Goal: Task Accomplishment & Management: Complete application form

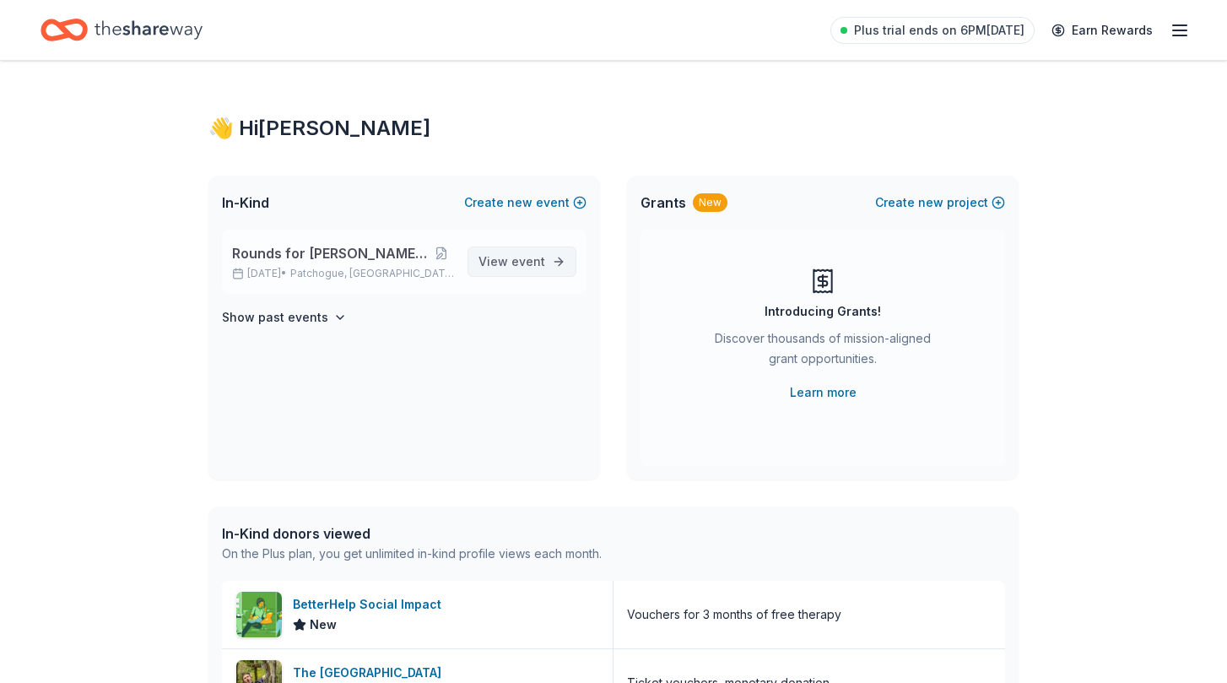
click at [487, 265] on span "View event" at bounding box center [511, 261] width 67 height 20
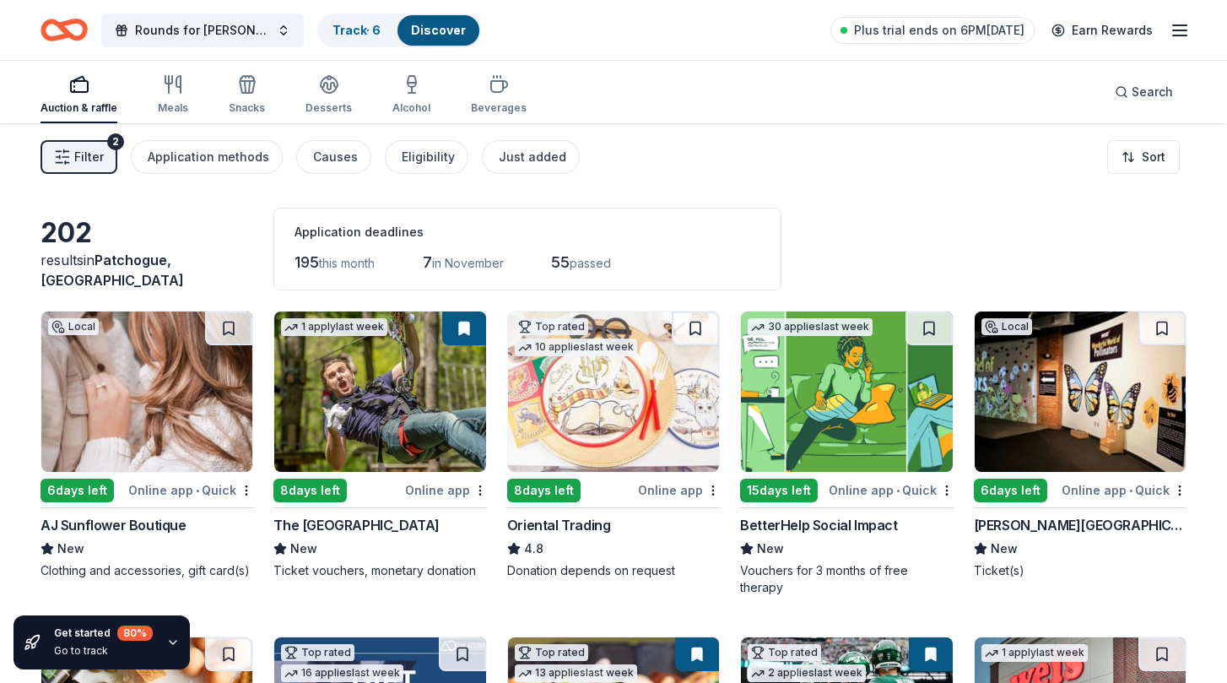
click at [1180, 27] on icon "button" at bounding box center [1179, 30] width 20 height 20
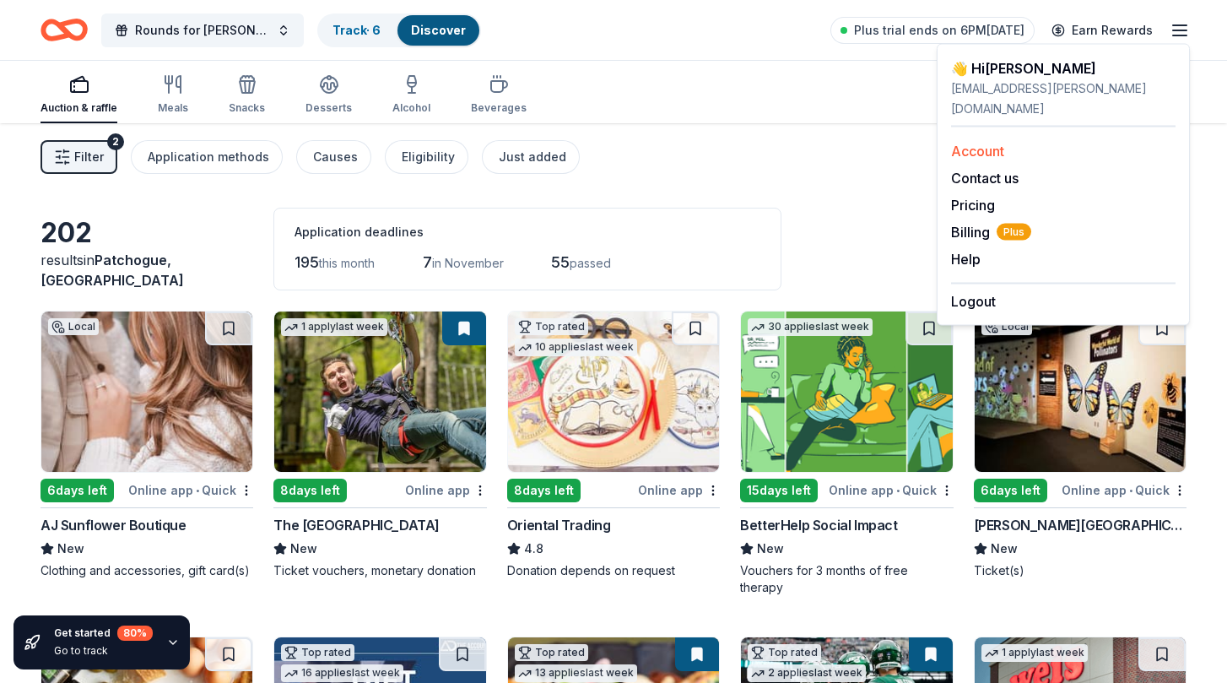
click at [989, 141] on div "Account" at bounding box center [1063, 151] width 224 height 20
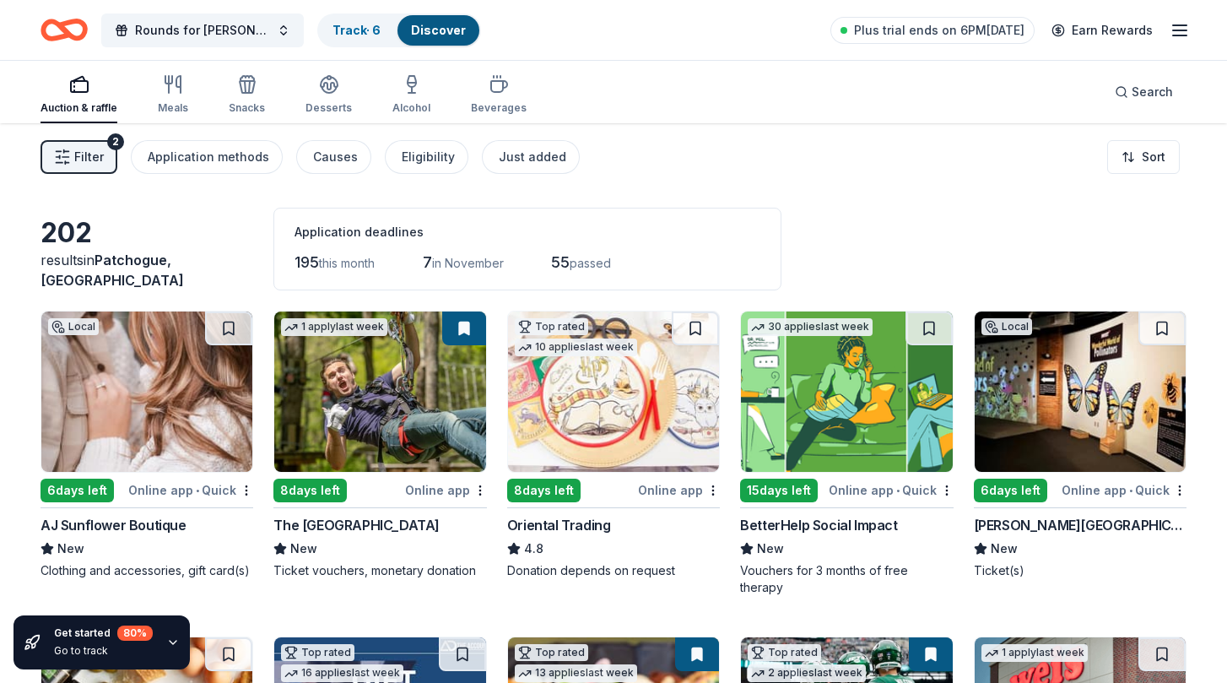
click at [1177, 32] on icon "button" at bounding box center [1179, 30] width 20 height 20
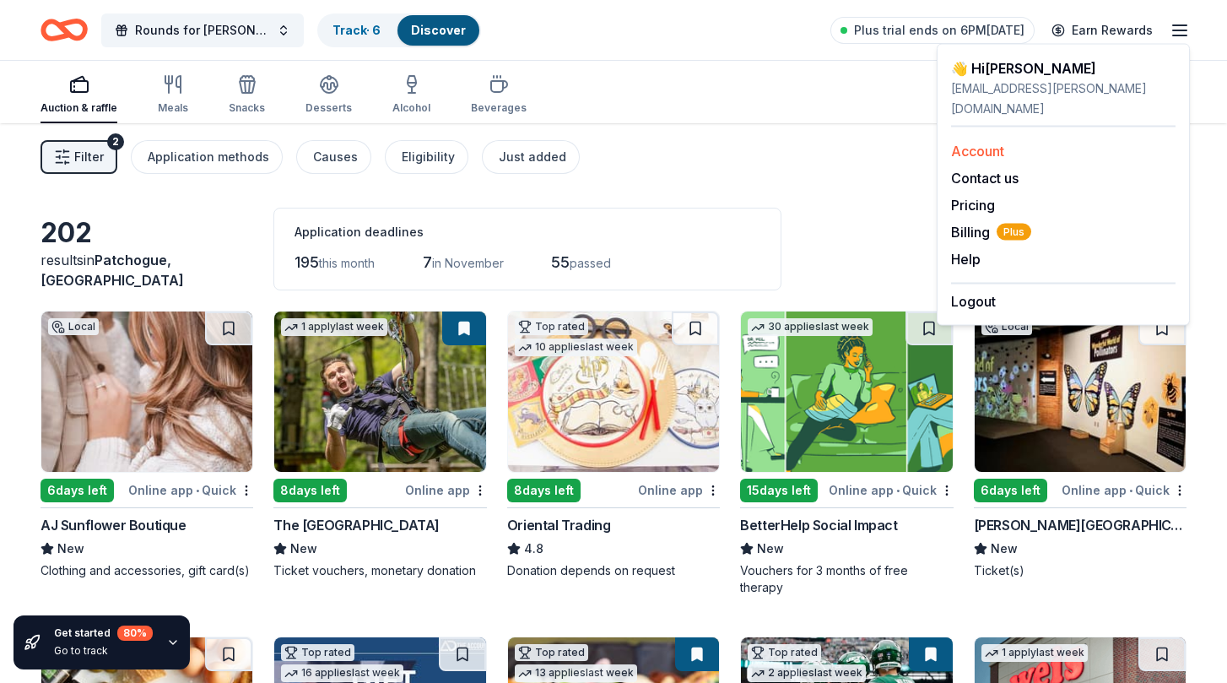
click at [973, 143] on link "Account" at bounding box center [977, 151] width 53 height 17
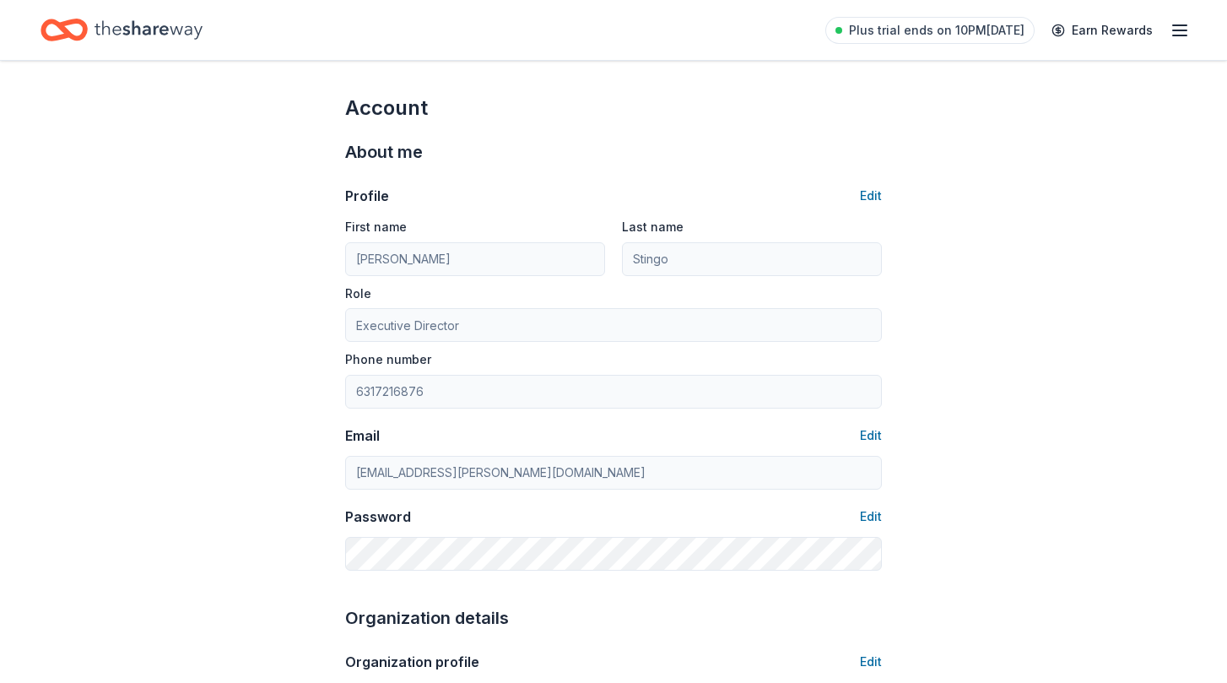
click at [1176, 32] on icon "button" at bounding box center [1179, 30] width 20 height 20
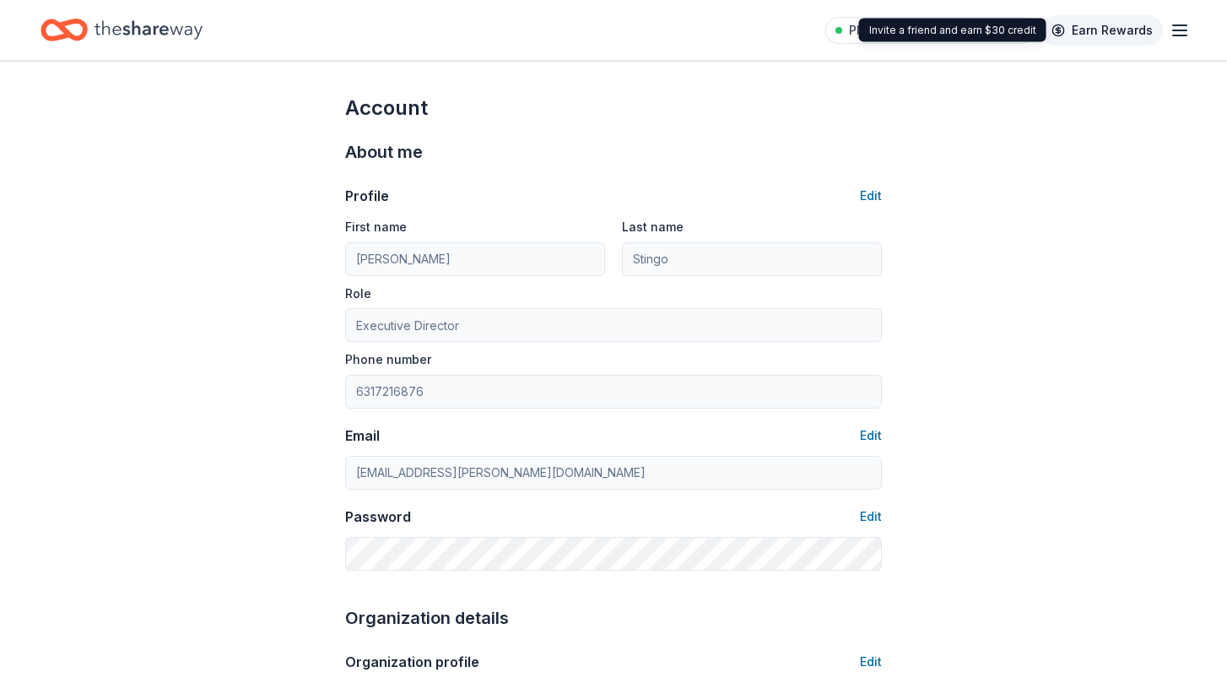
click at [1070, 27] on link "Earn Rewards" at bounding box center [1102, 30] width 122 height 30
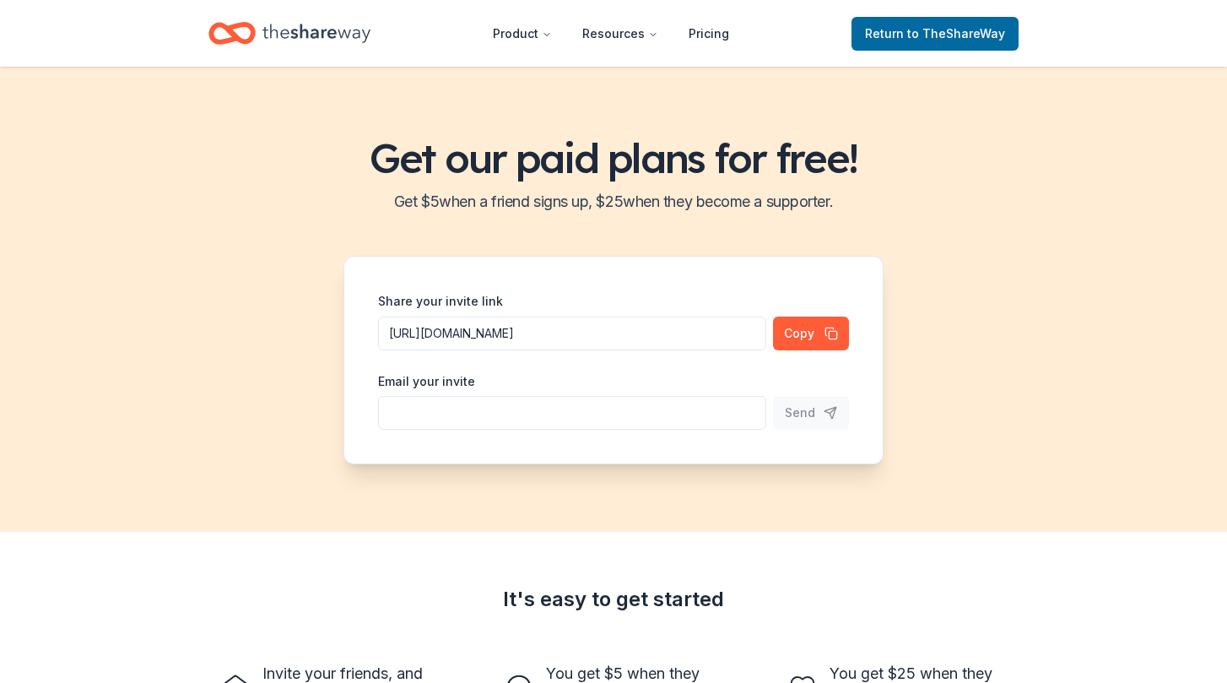
click at [797, 230] on div "Get our paid plans for free! Get $ 5 when a friend signs up, $ 25 when they bec…" at bounding box center [613, 299] width 1227 height 465
click at [900, 30] on span "Return to TheShareWay" at bounding box center [935, 34] width 140 height 20
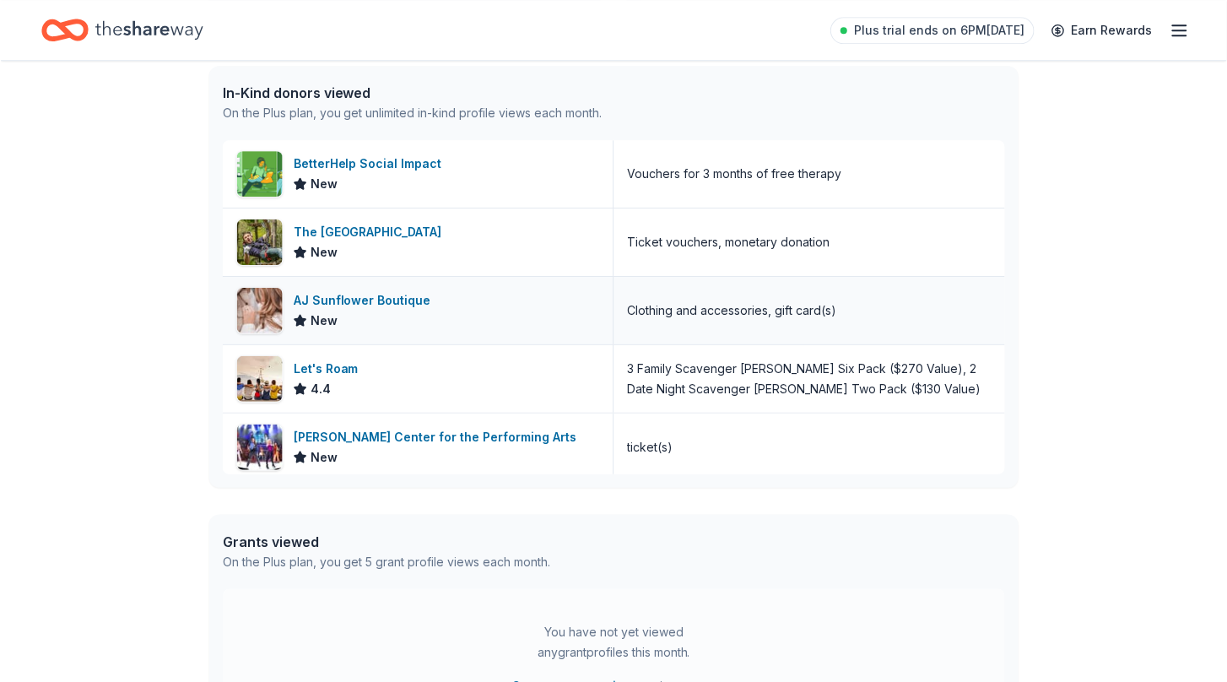
scroll to position [436, 0]
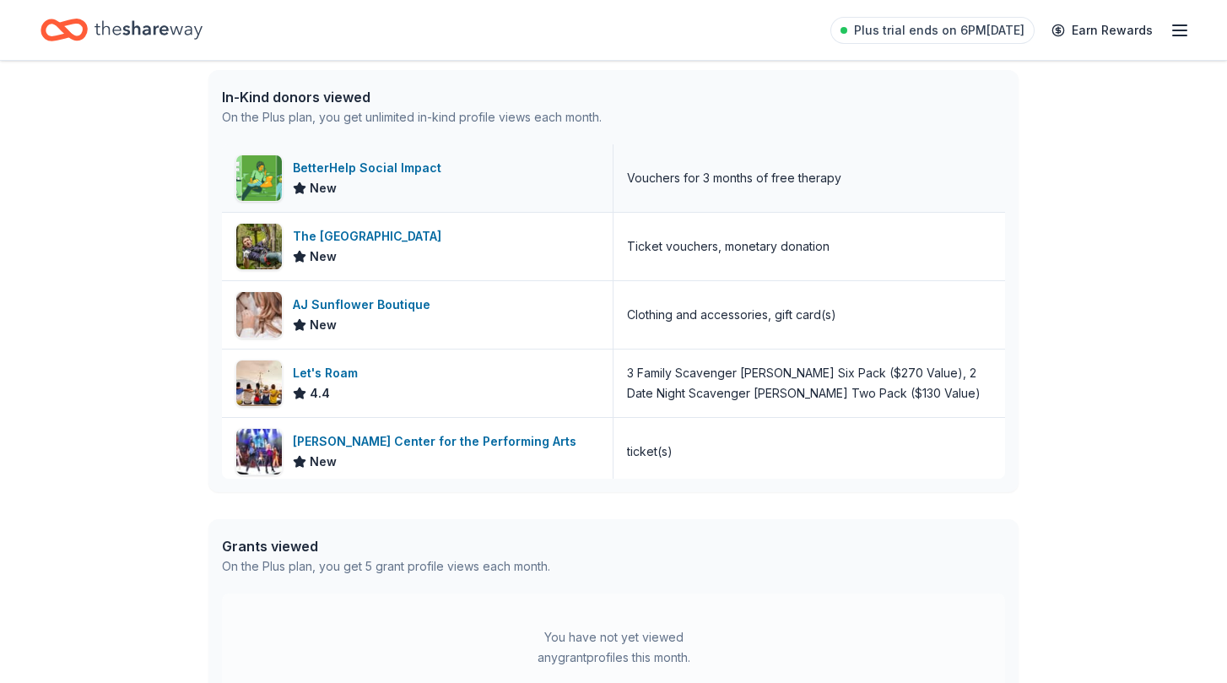
click at [373, 162] on div "BetterHelp Social Impact" at bounding box center [370, 168] width 155 height 20
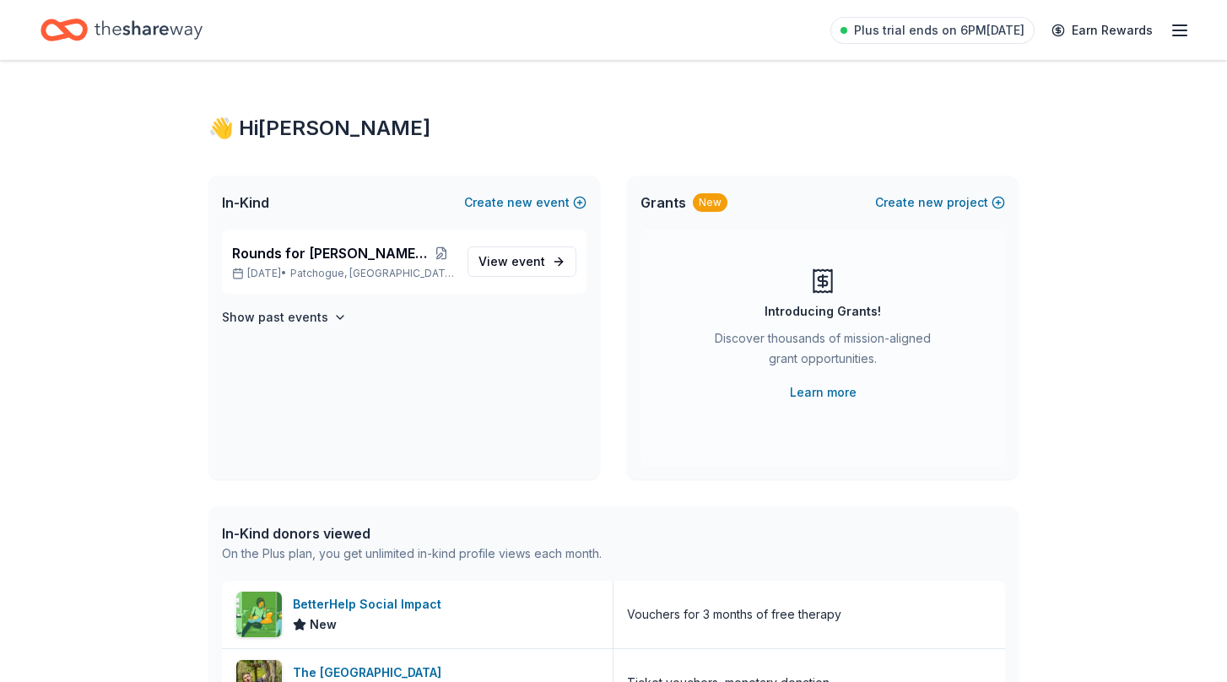
scroll to position [0, 0]
click at [326, 316] on button "Show past events" at bounding box center [284, 317] width 125 height 20
click at [326, 375] on span "Patchogue, [GEOGRAPHIC_DATA]" at bounding box center [372, 378] width 164 height 14
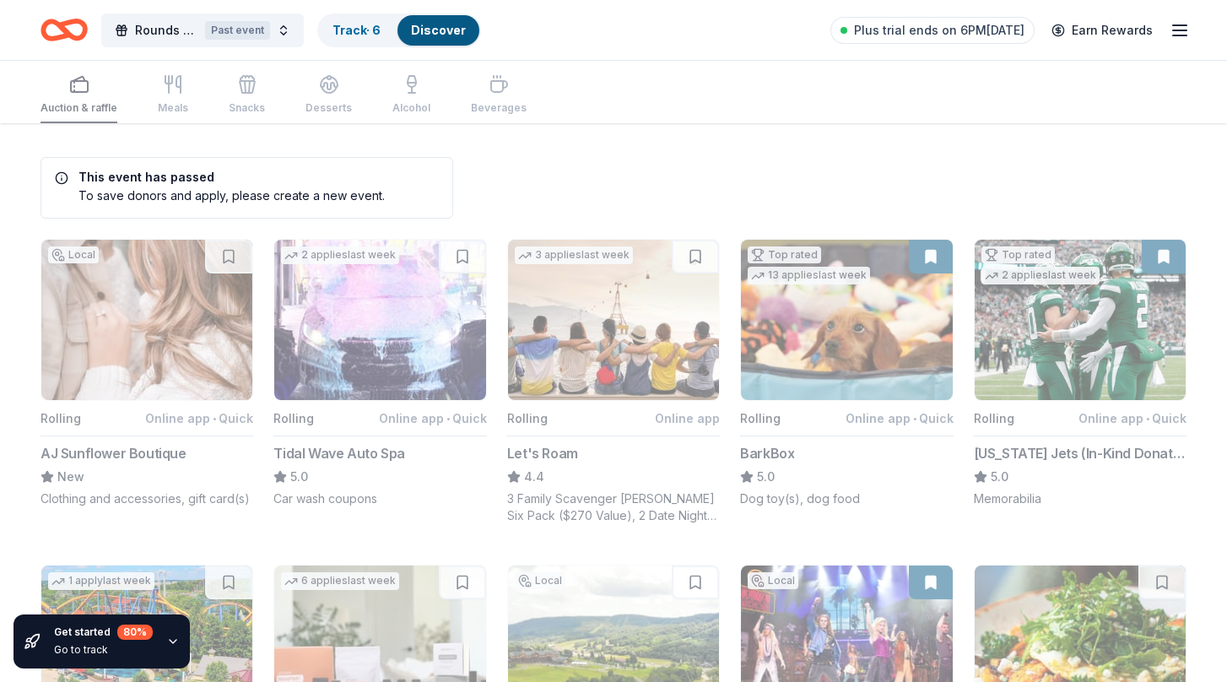
click at [989, 88] on div "Auction & raffle Meals Snacks Desserts Alcohol Beverages" at bounding box center [614, 92] width 1146 height 62
click at [159, 30] on span "Rounds for [PERSON_NAME] Golf Outing" at bounding box center [166, 30] width 63 height 20
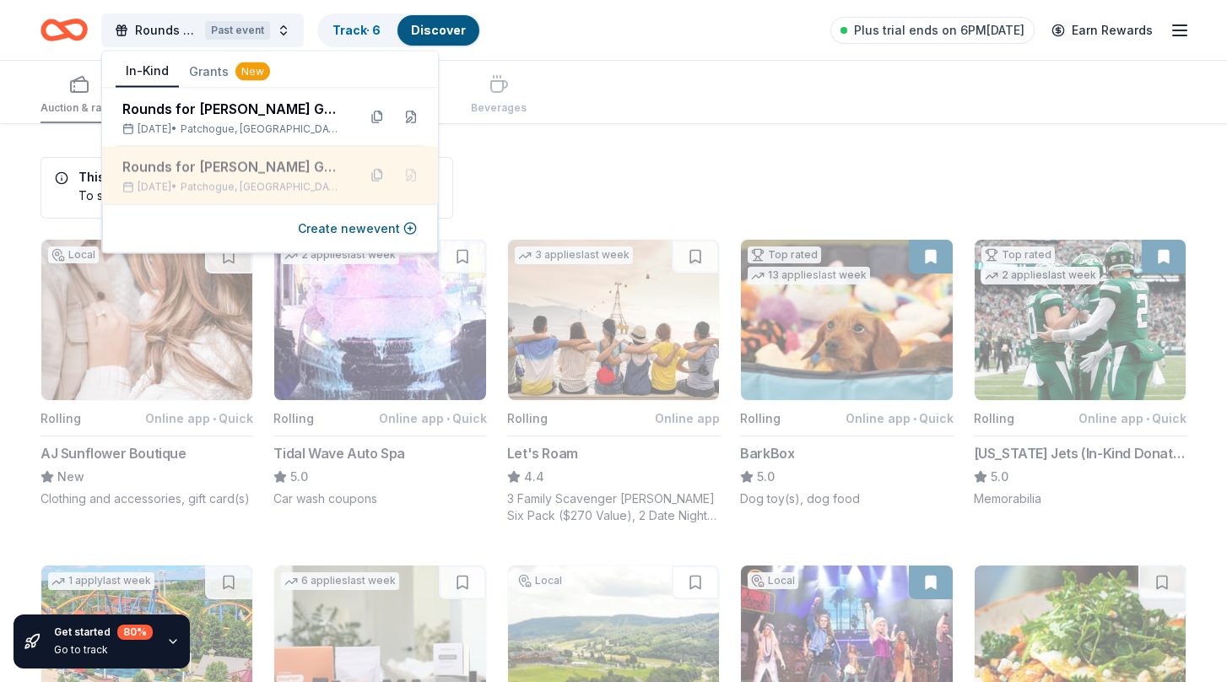
click at [193, 181] on div "Nov 11, 2024 • Patchogue, NY" at bounding box center [232, 188] width 221 height 14
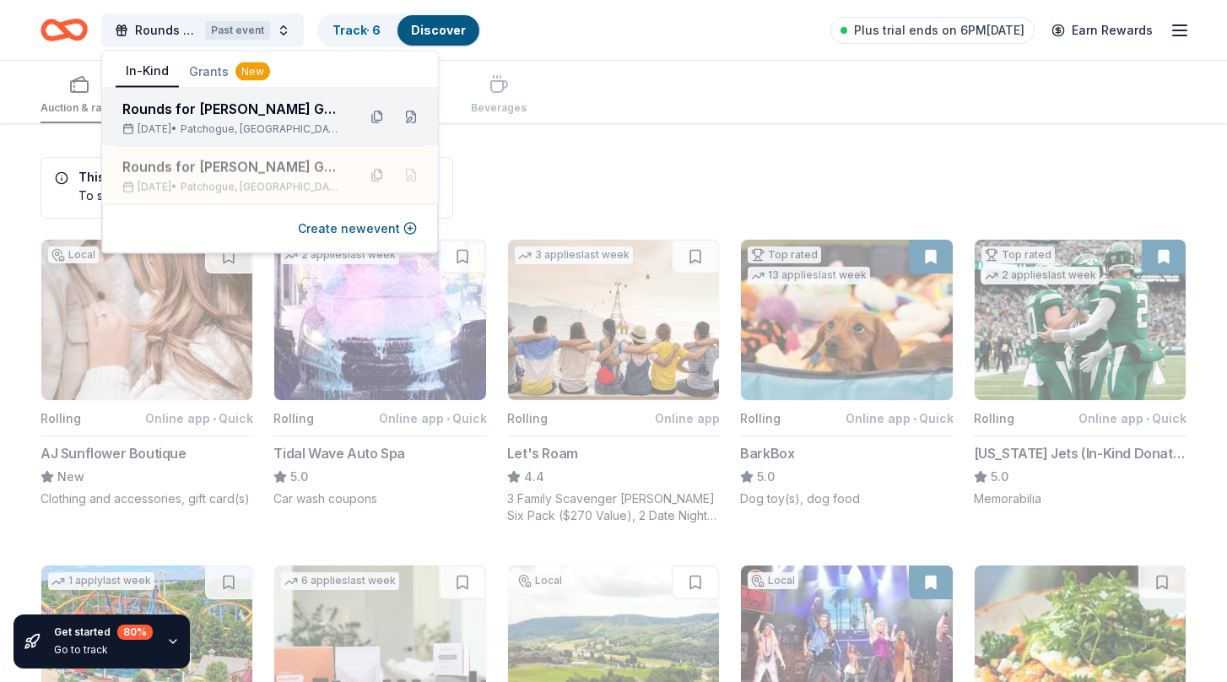
click at [226, 107] on div "Rounds for [PERSON_NAME] Golf Outing" at bounding box center [232, 109] width 221 height 20
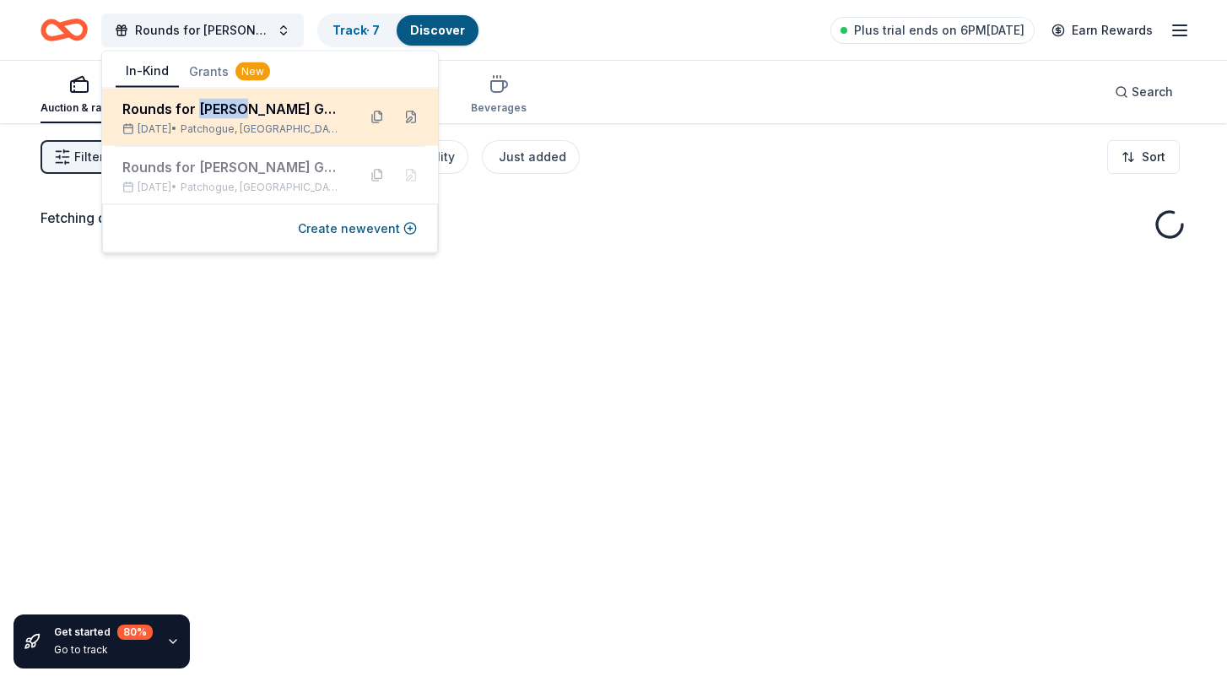
click at [226, 107] on div "Rounds for [PERSON_NAME] Golf Outing" at bounding box center [232, 109] width 221 height 20
click at [303, 125] on div "Nov 11, 2025 • Patchogue, NY" at bounding box center [232, 129] width 221 height 14
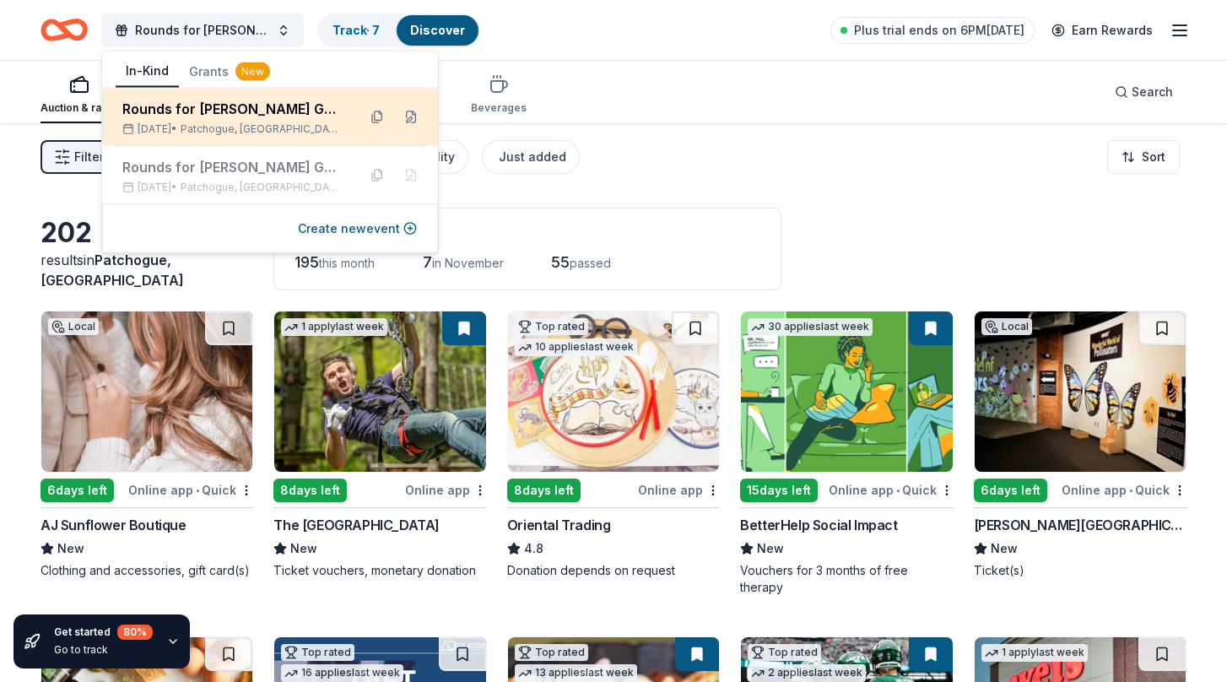
click at [257, 126] on span "Patchogue, [GEOGRAPHIC_DATA]" at bounding box center [262, 129] width 163 height 14
click at [202, 123] on div "Nov 11, 2025 • Patchogue, NY" at bounding box center [232, 129] width 221 height 14
click at [413, 117] on button at bounding box center [410, 117] width 27 height 27
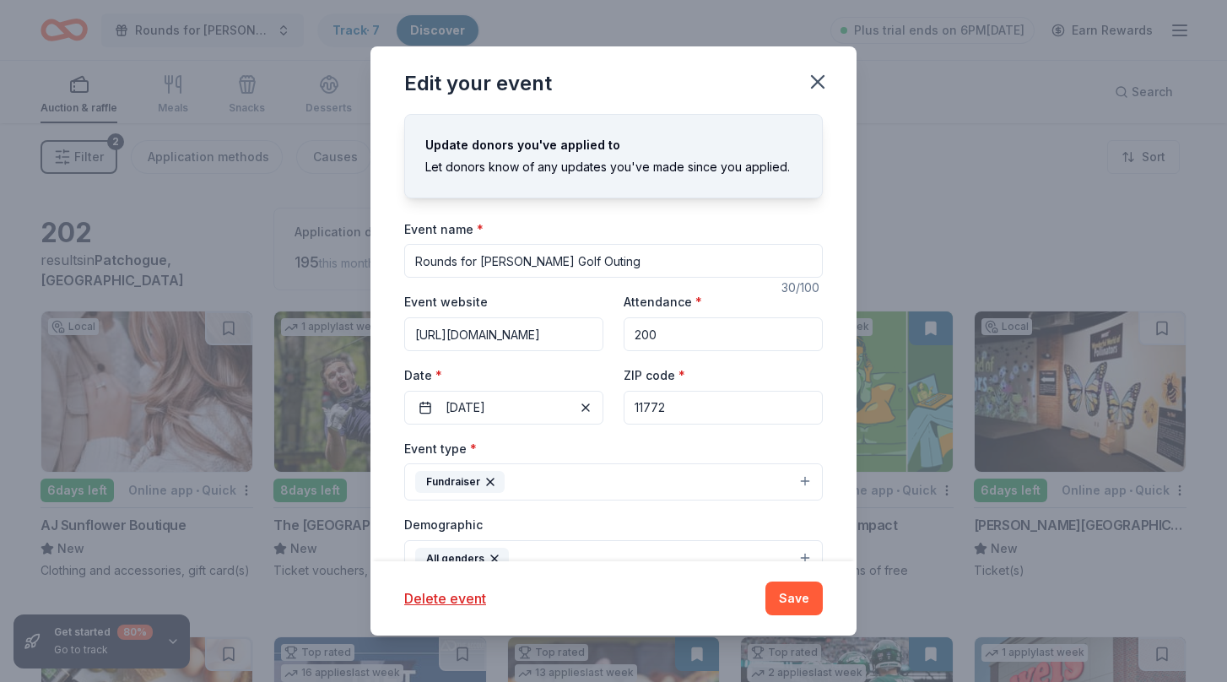
click at [595, 336] on input "https://roundsforrobbie.perfectgolfevent.com/" at bounding box center [503, 334] width 199 height 34
type input "o"
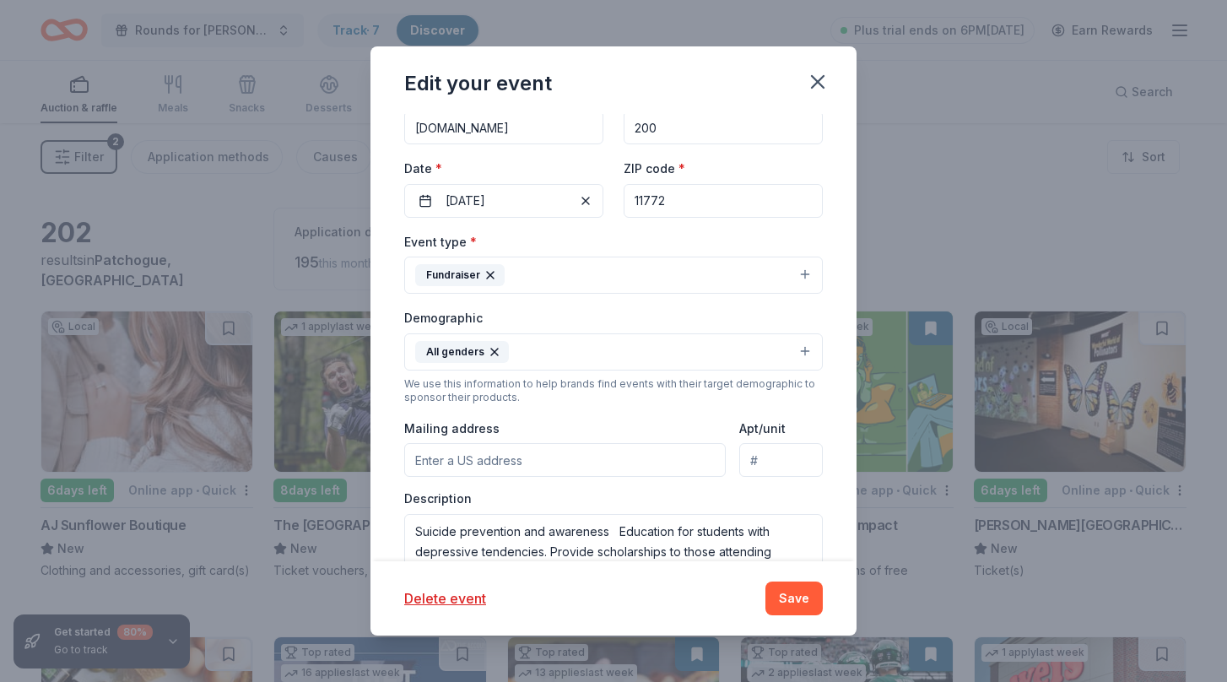
scroll to position [220, 0]
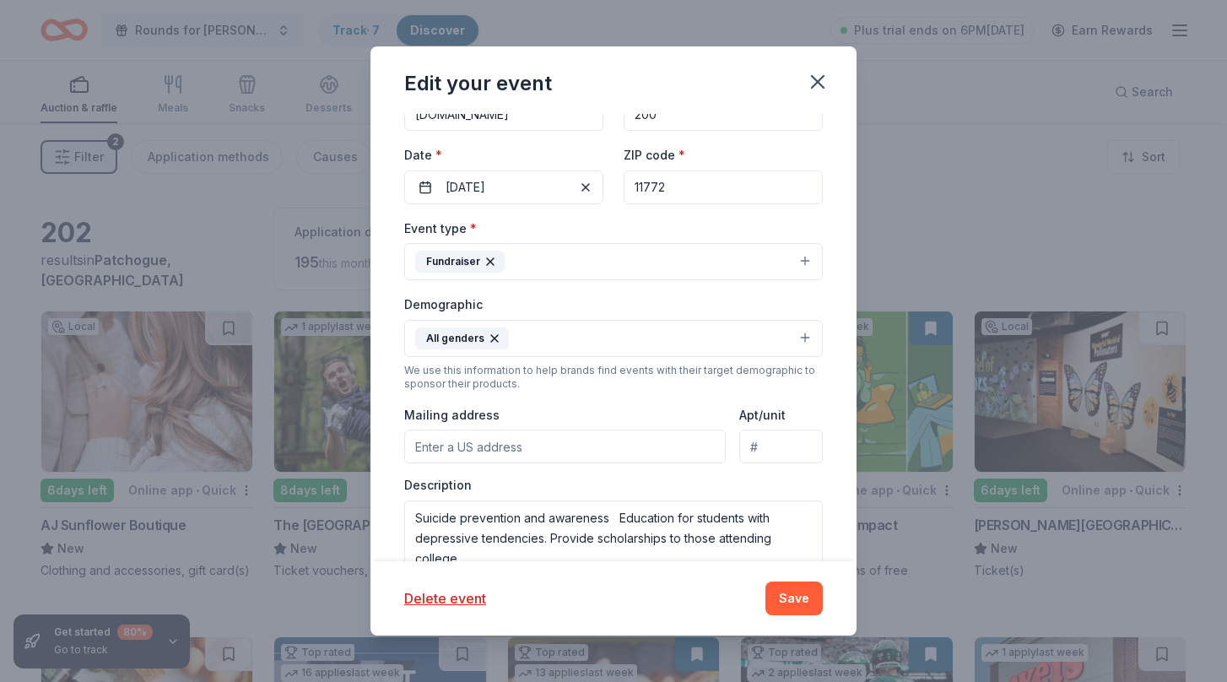
type input "roundsforrobbie.com"
click at [544, 448] on input "Mailing address" at bounding box center [564, 446] width 321 height 34
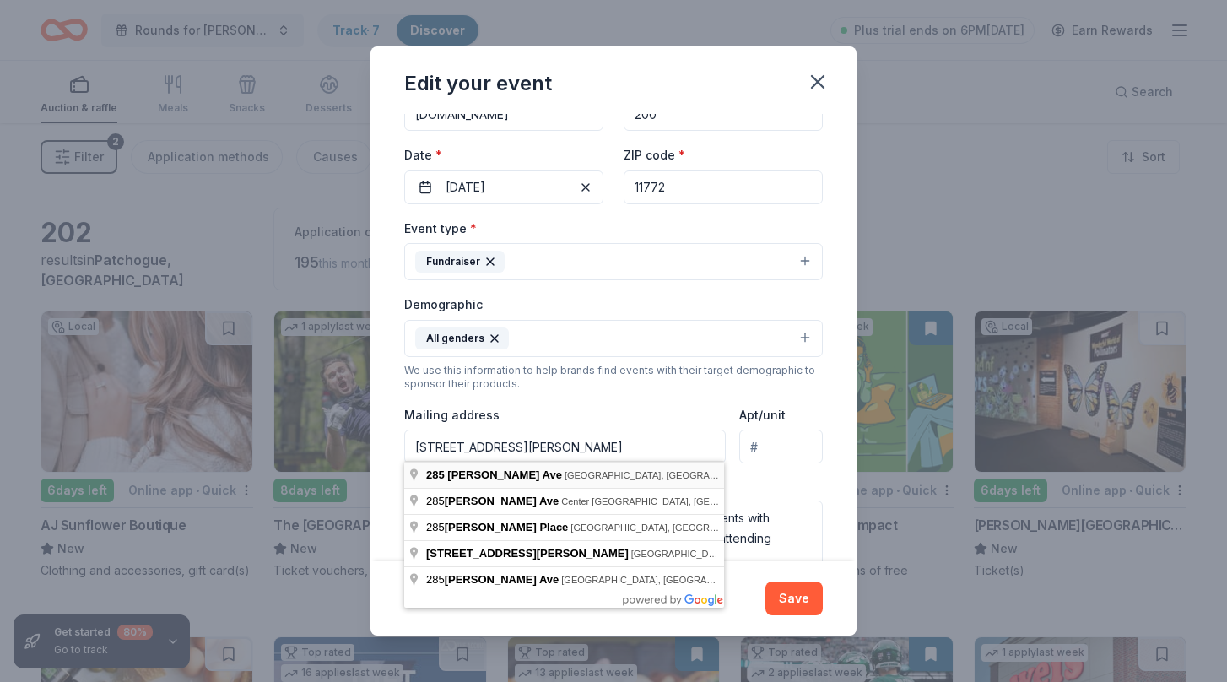
type input "285 Jennings Avenue, Patchogue, NY, 11772"
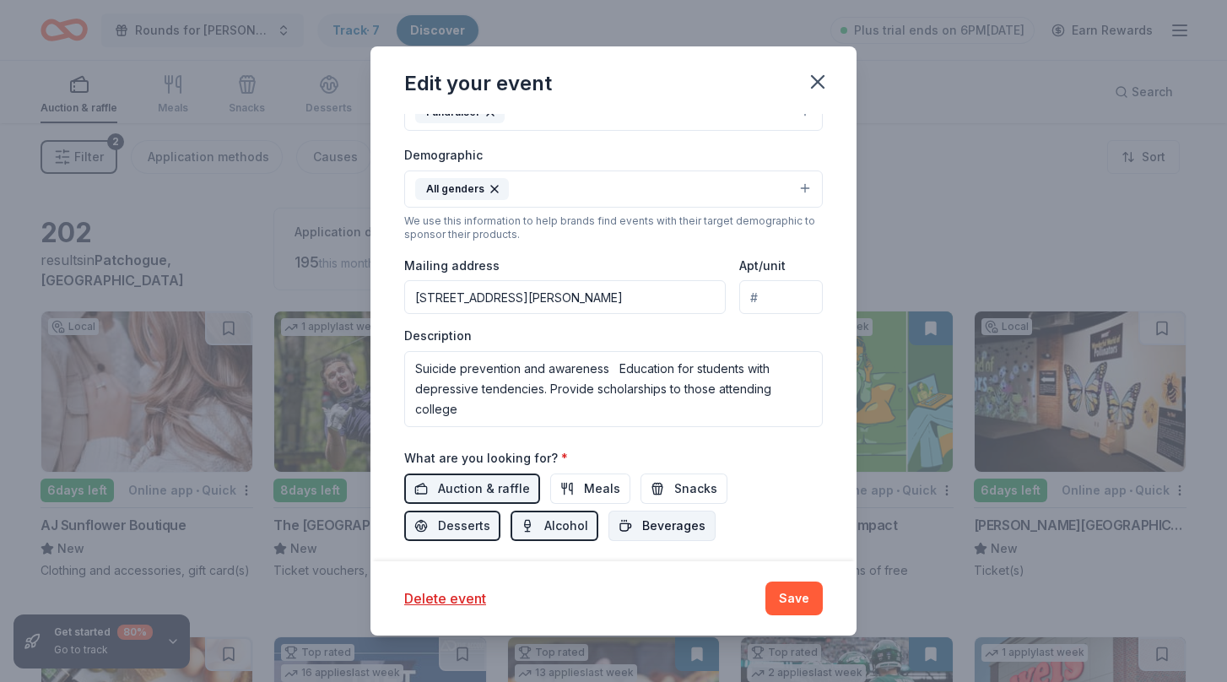
scroll to position [375, 0]
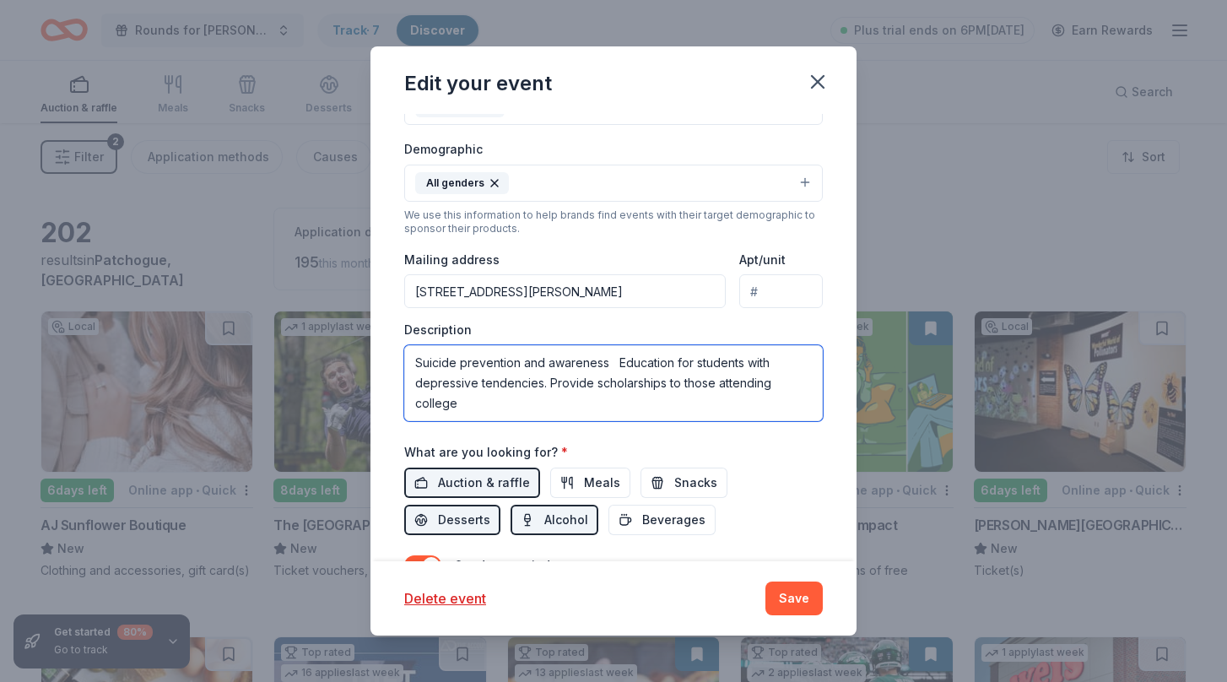
click at [516, 412] on textarea "Suicide prevention and awareness Education for students with depressive tendenc…" at bounding box center [613, 383] width 419 height 76
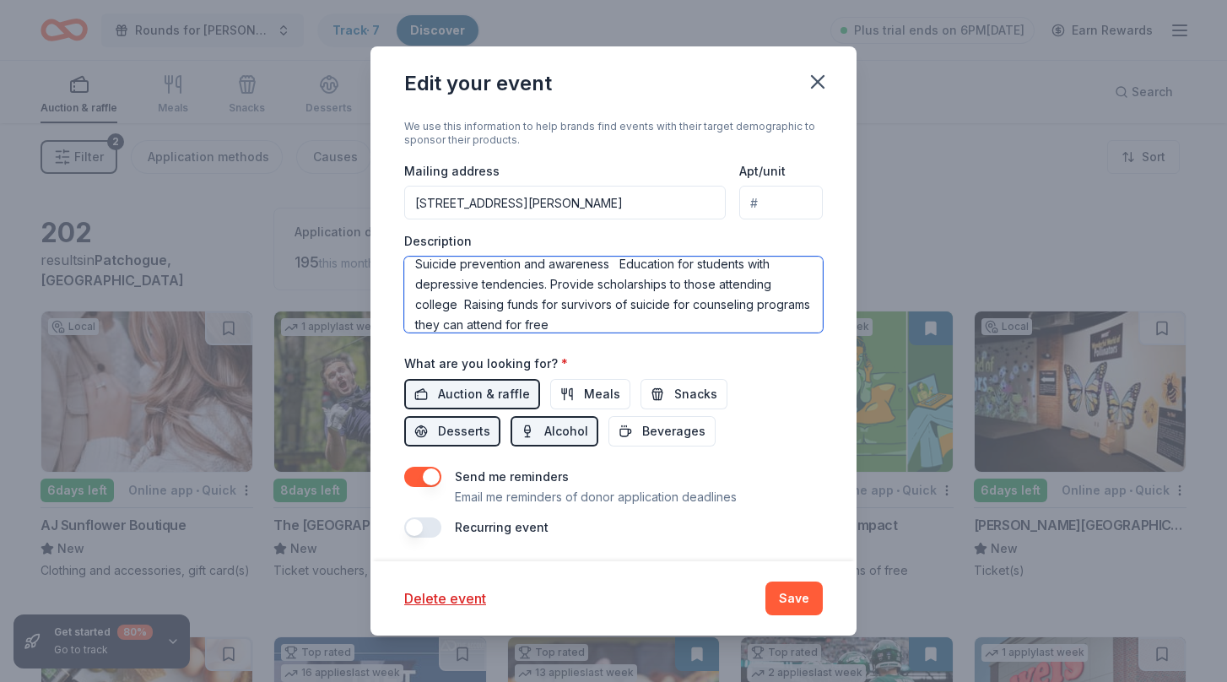
scroll to position [463, 0]
type textarea "Suicide prevention and awareness Education for students with depressive tendenc…"
click at [500, 417] on button "Desserts" at bounding box center [452, 432] width 96 height 30
click at [544, 430] on span "Alcohol" at bounding box center [566, 432] width 44 height 20
click at [417, 522] on button "button" at bounding box center [422, 528] width 37 height 20
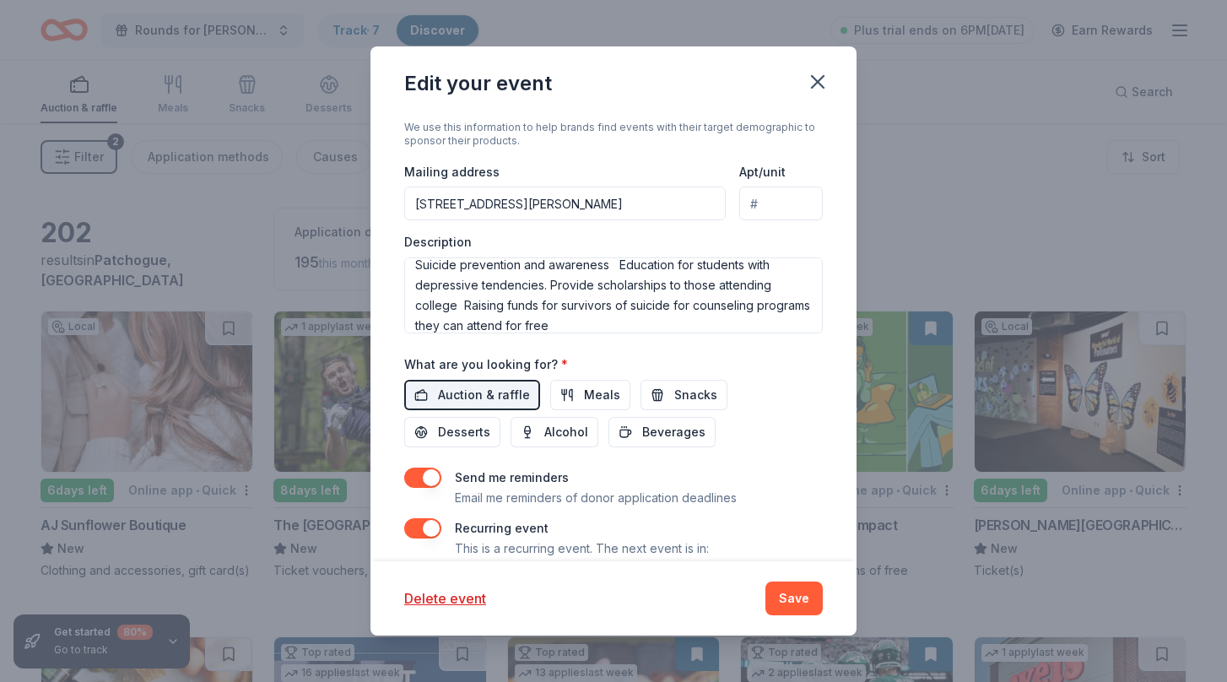
click at [730, 541] on div "Recurring event This is a recurring event. The next event is in:" at bounding box center [613, 538] width 419 height 41
click at [718, 543] on div "Recurring event This is a recurring event. The next event is in:" at bounding box center [613, 538] width 419 height 41
click at [802, 597] on button "Save" at bounding box center [793, 598] width 57 height 34
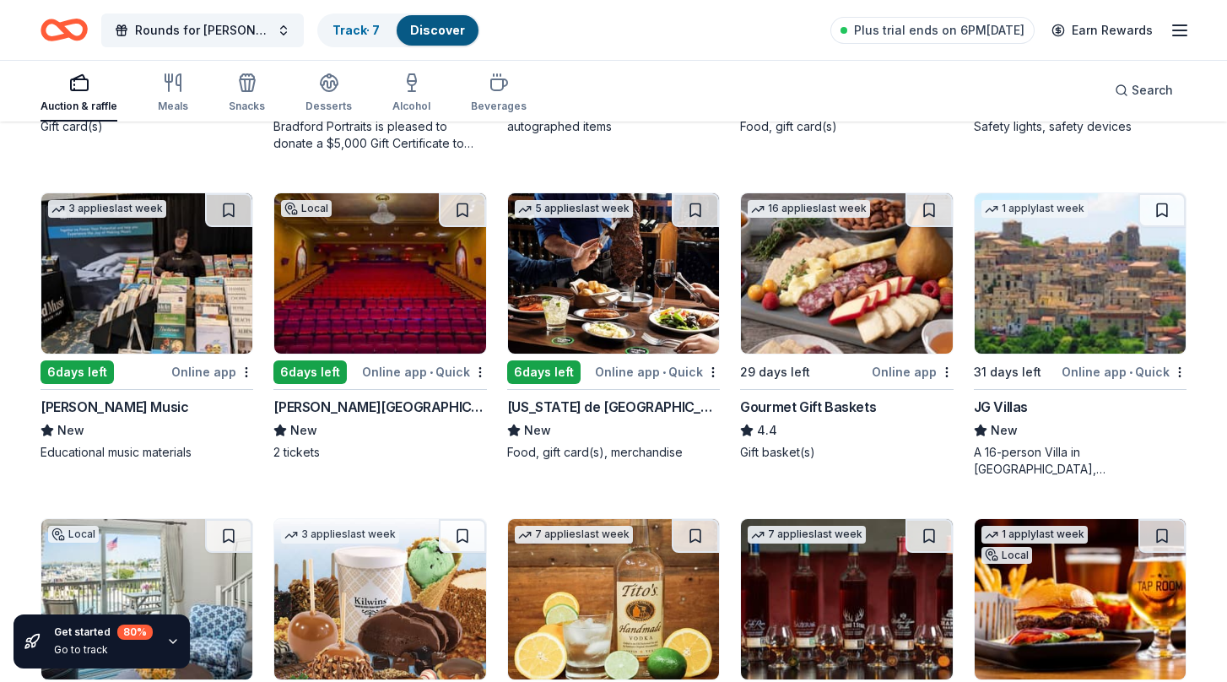
scroll to position [2399, 0]
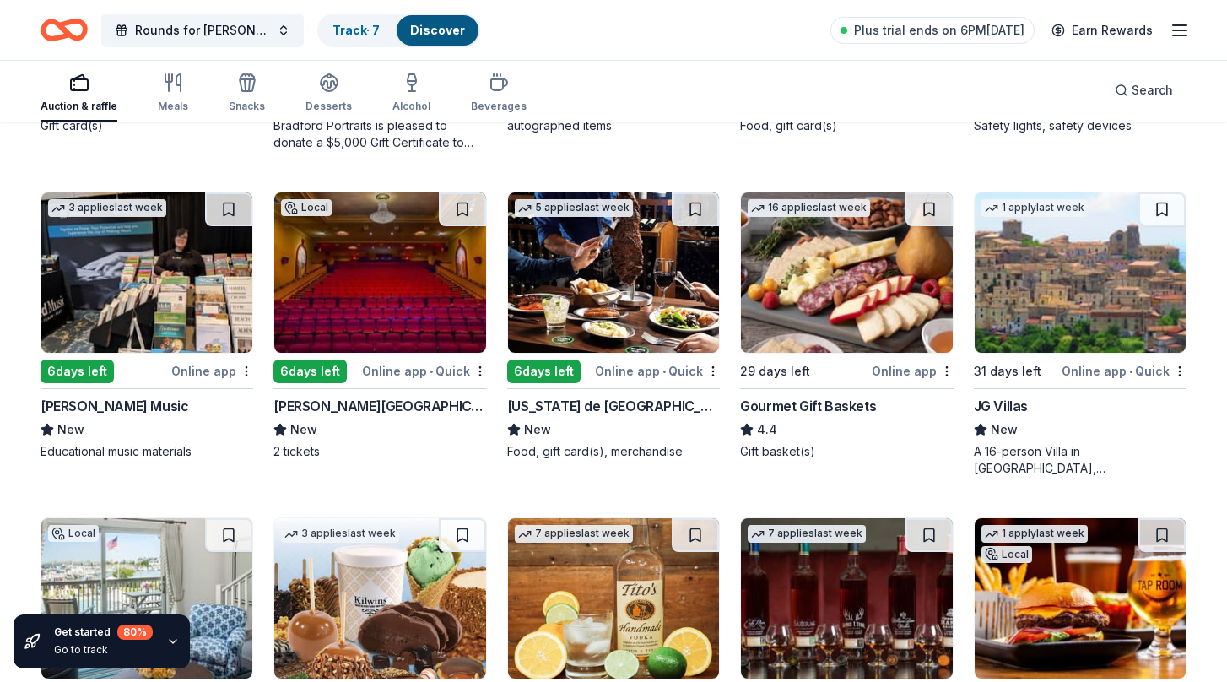
click at [1099, 371] on div "Online app • Quick" at bounding box center [1123, 370] width 125 height 21
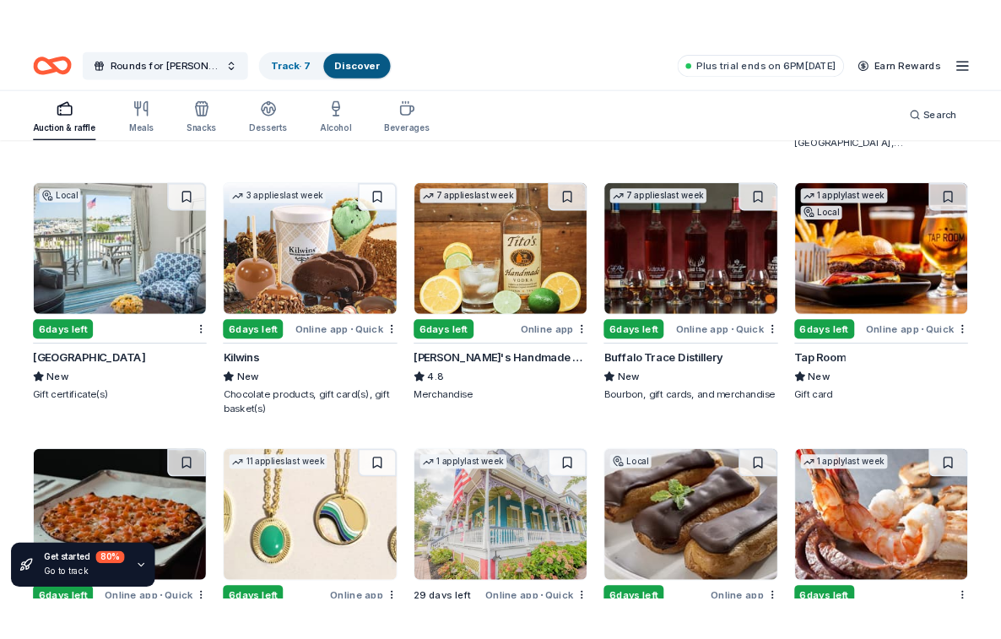
scroll to position [2745, 0]
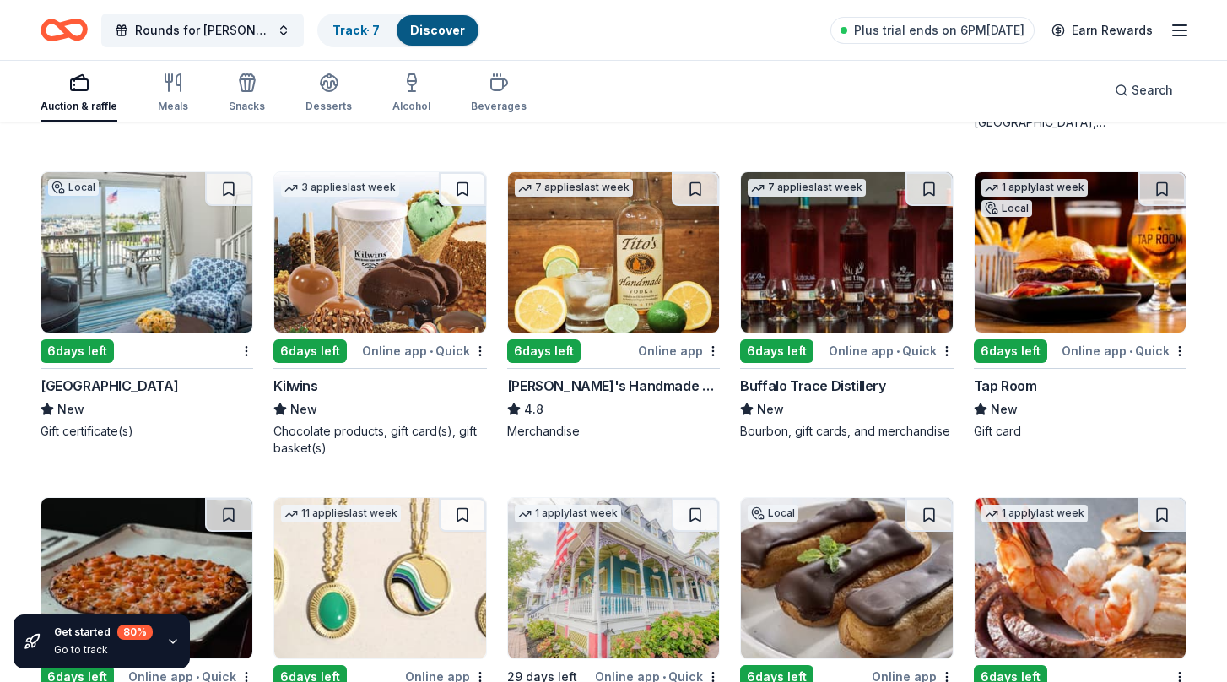
click at [587, 268] on img at bounding box center [613, 252] width 211 height 160
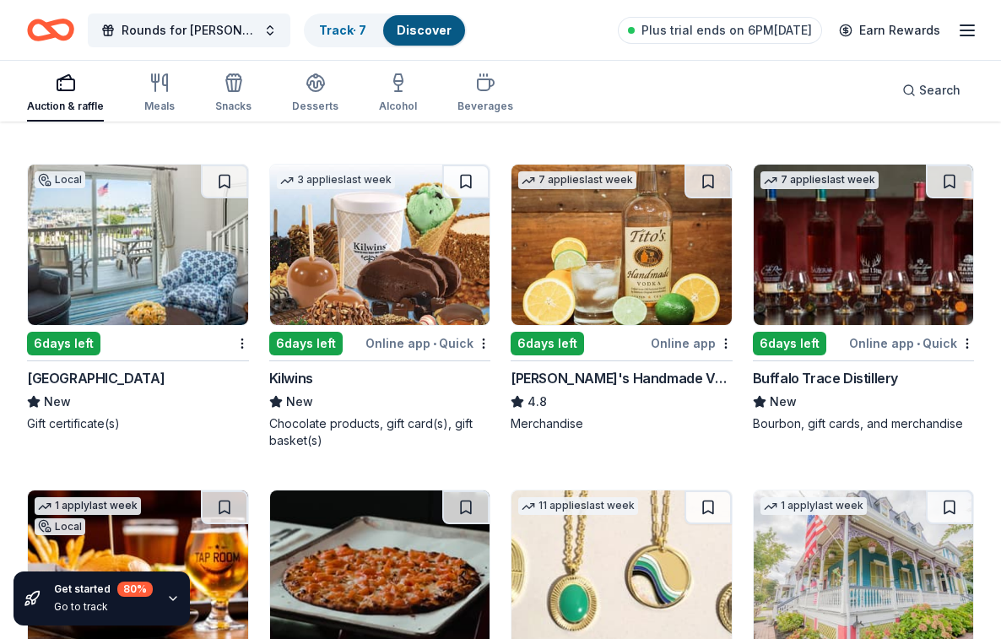
scroll to position [3396, 0]
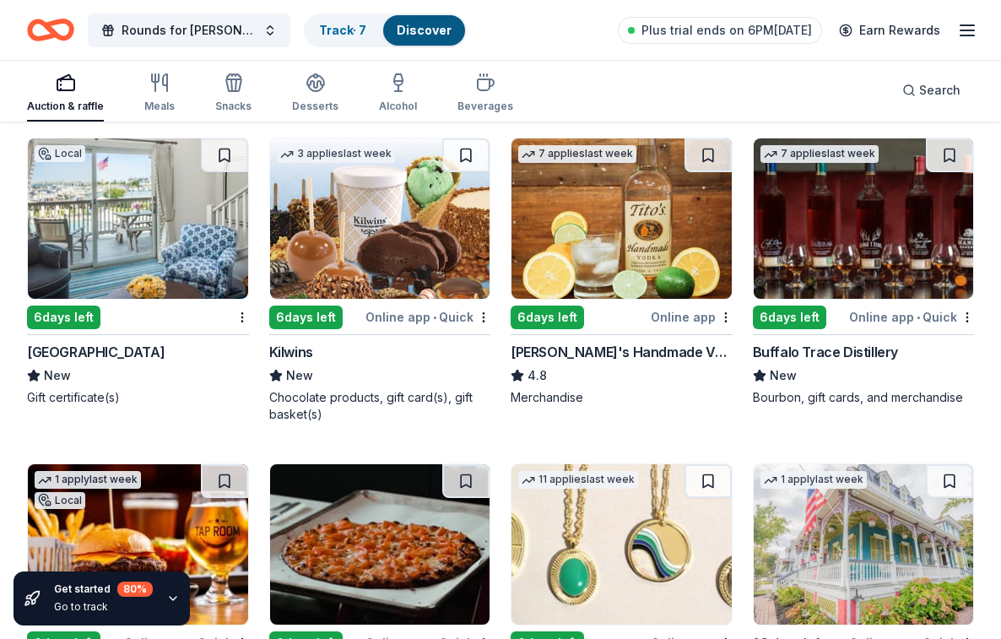
click at [379, 253] on img at bounding box center [380, 218] width 220 height 160
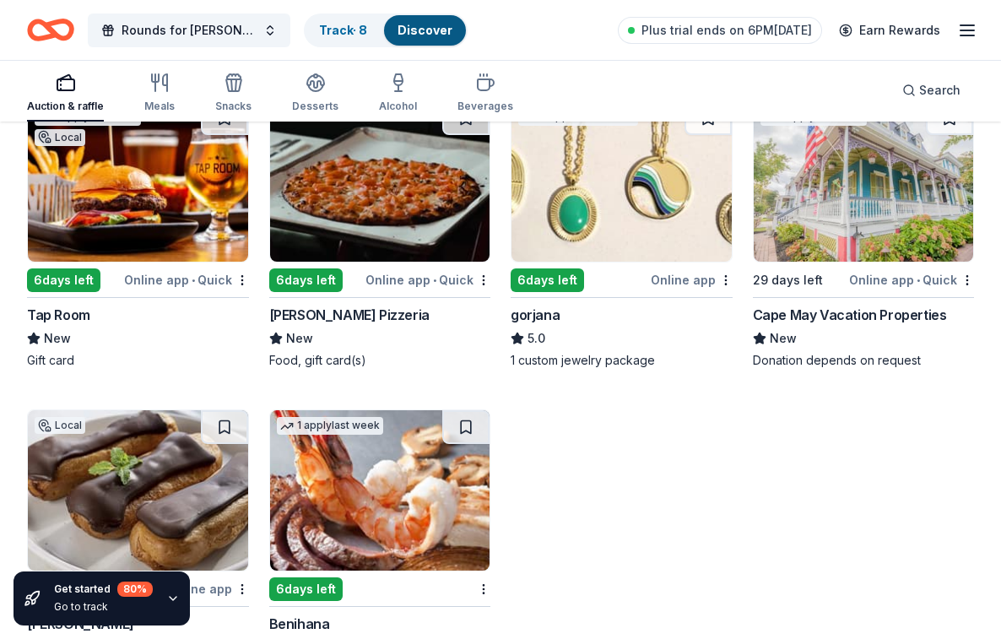
scroll to position [3762, 0]
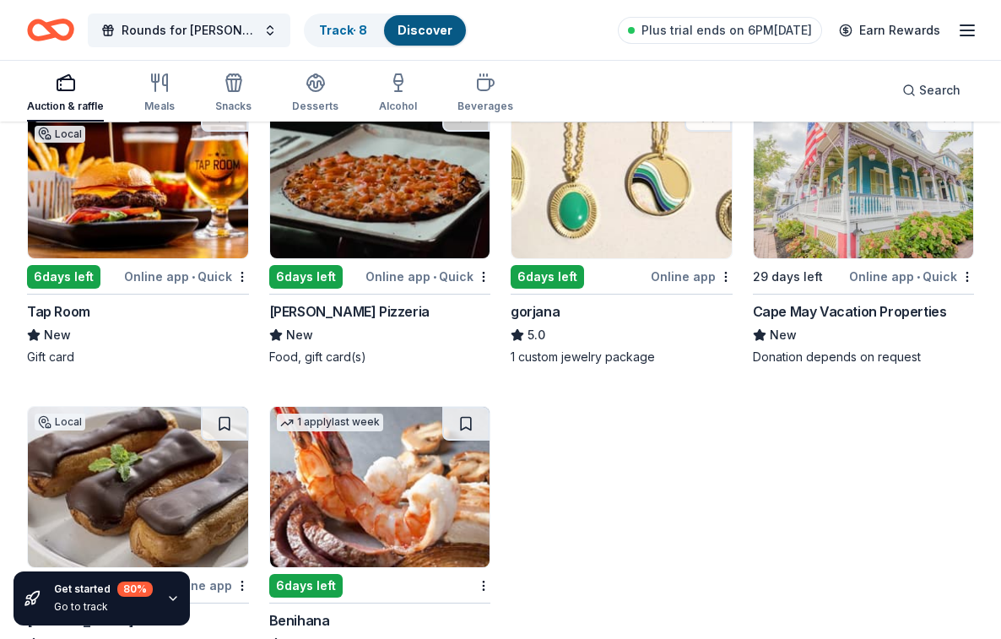
click at [161, 273] on div "Online app • Quick" at bounding box center [186, 276] width 125 height 21
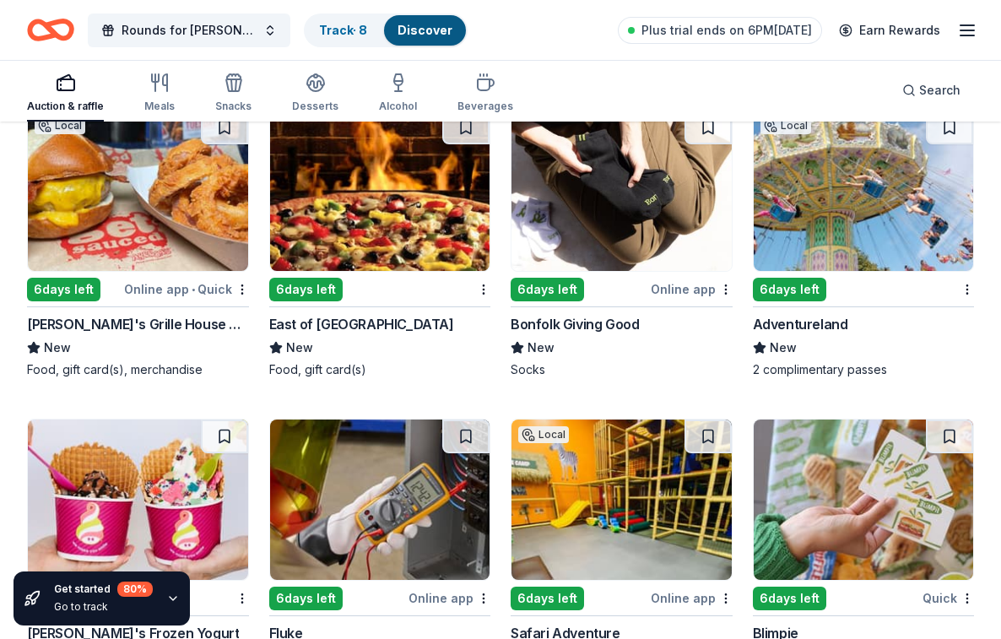
scroll to position [5042, 0]
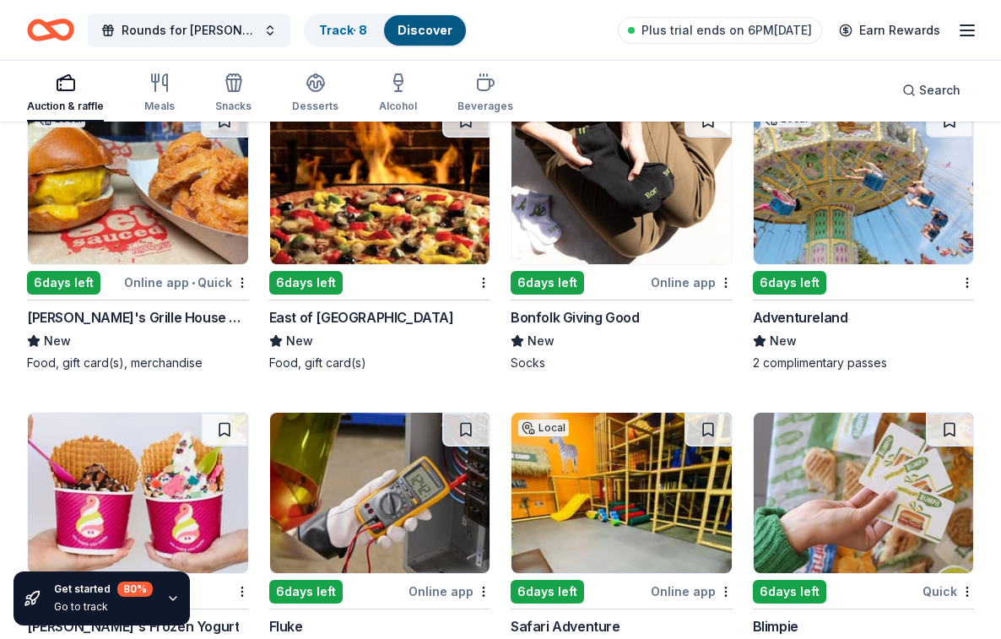
click at [181, 196] on img at bounding box center [138, 184] width 220 height 160
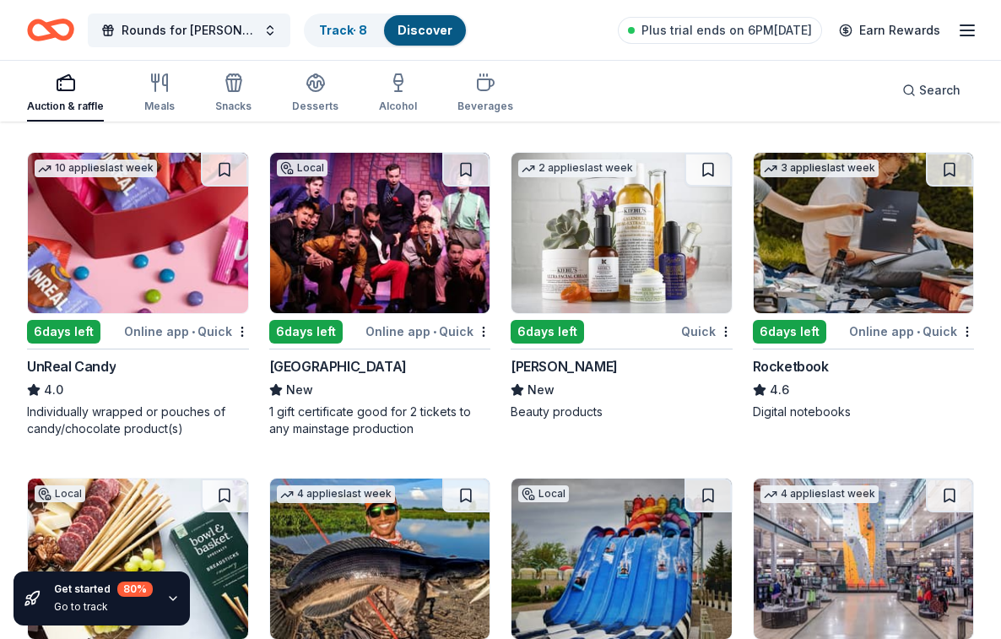
scroll to position [7514, 0]
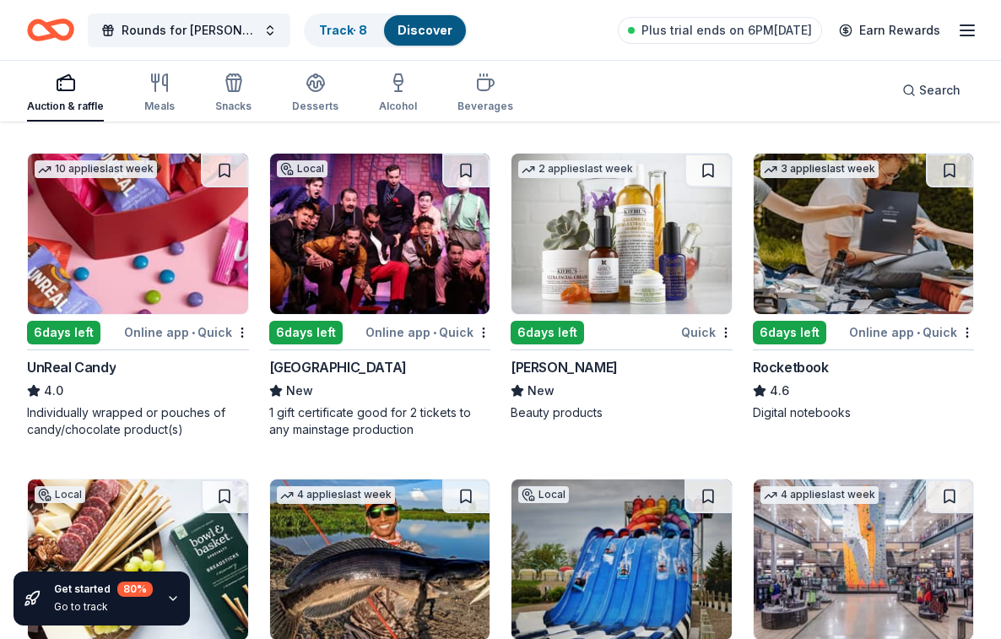
click at [390, 235] on img at bounding box center [380, 234] width 220 height 160
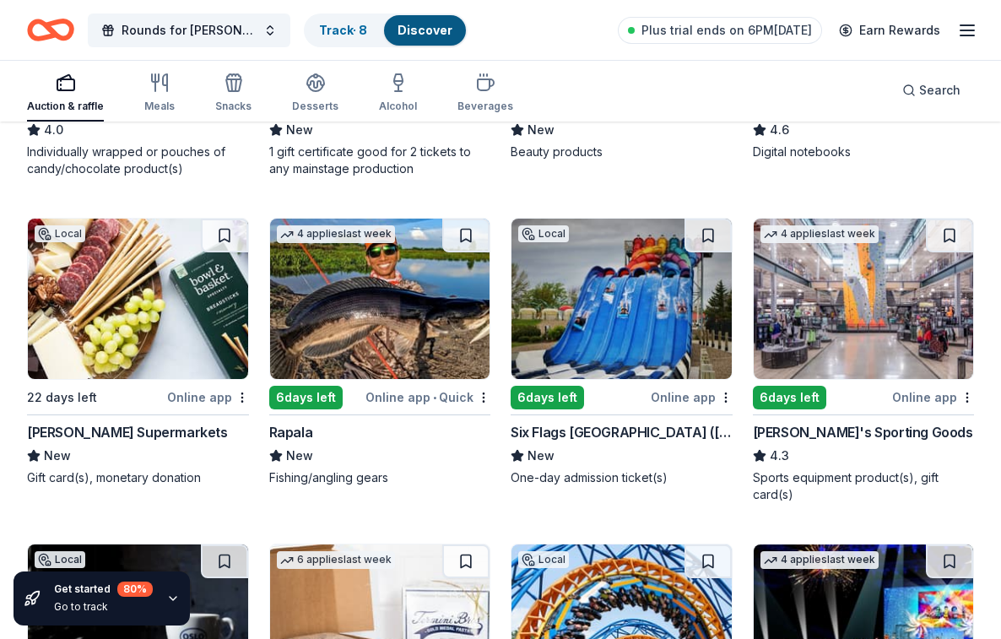
scroll to position [7774, 0]
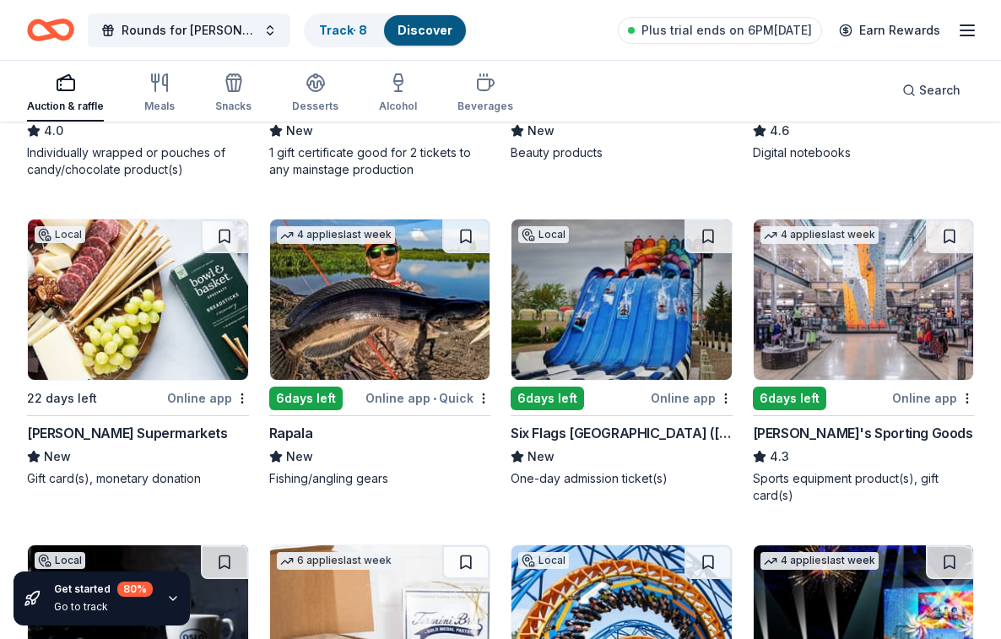
click at [777, 312] on img at bounding box center [863, 299] width 220 height 160
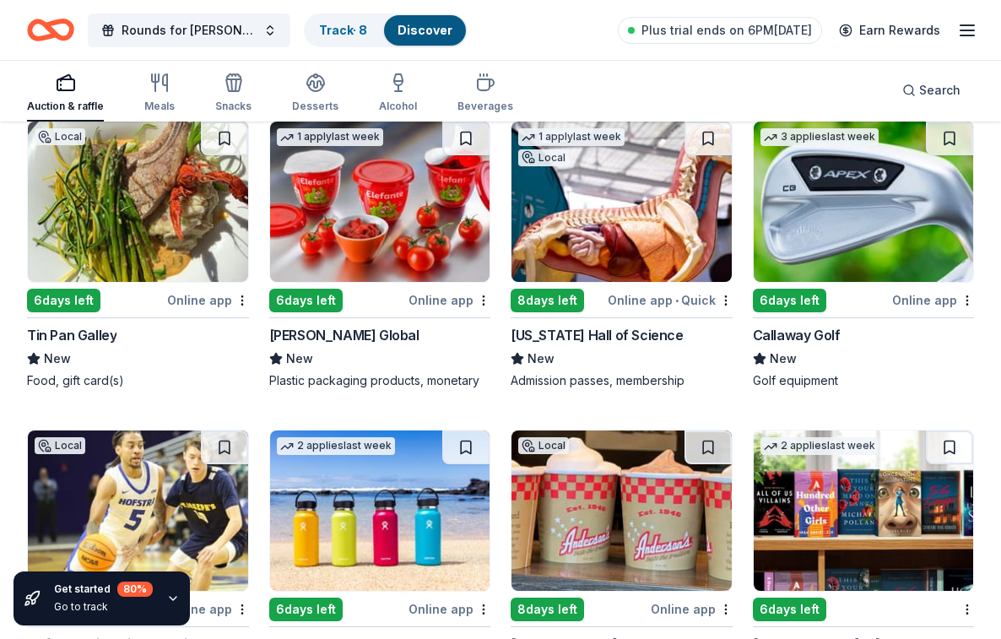
scroll to position [8843, 0]
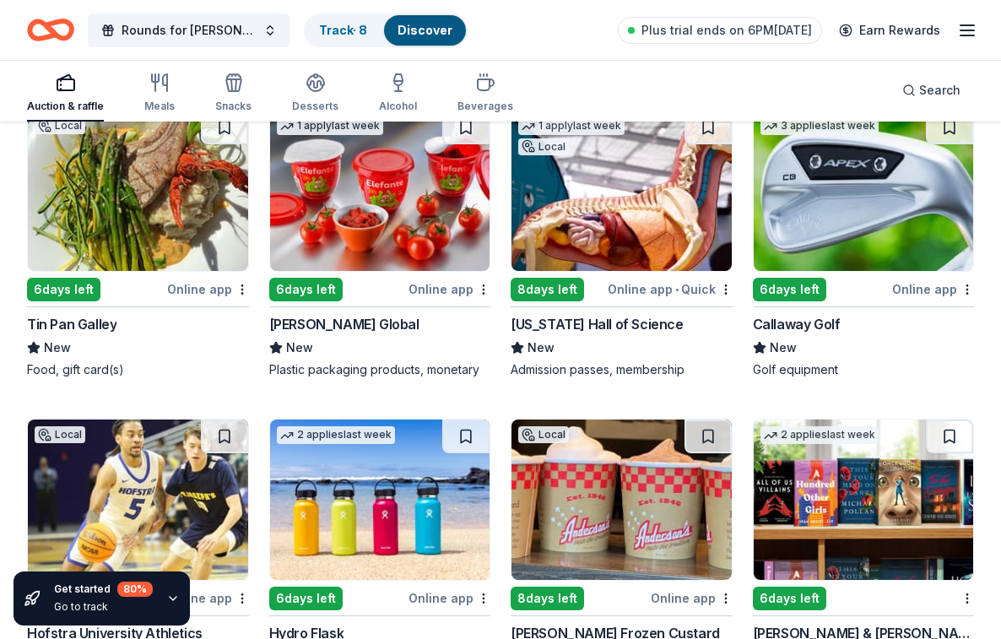
click at [869, 212] on img at bounding box center [863, 191] width 220 height 160
click at [814, 198] on img at bounding box center [863, 191] width 220 height 160
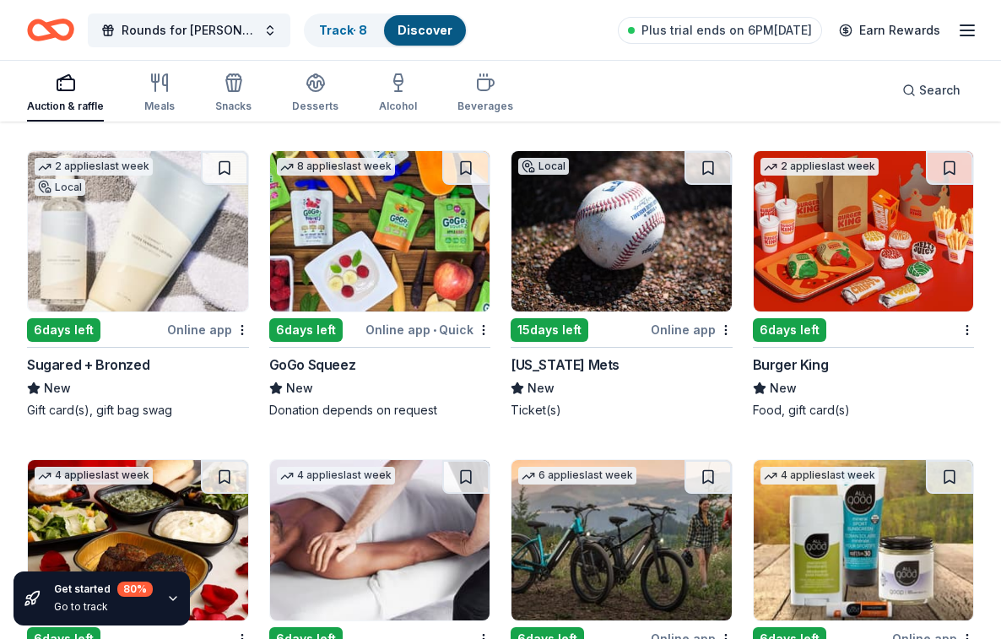
scroll to position [12323, 0]
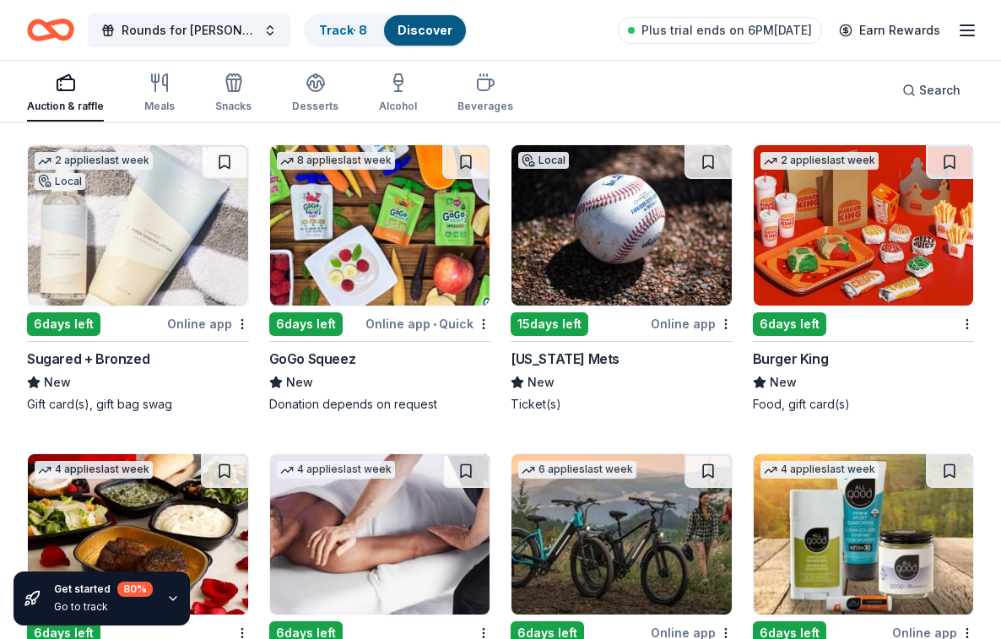
click at [624, 229] on img at bounding box center [621, 225] width 220 height 160
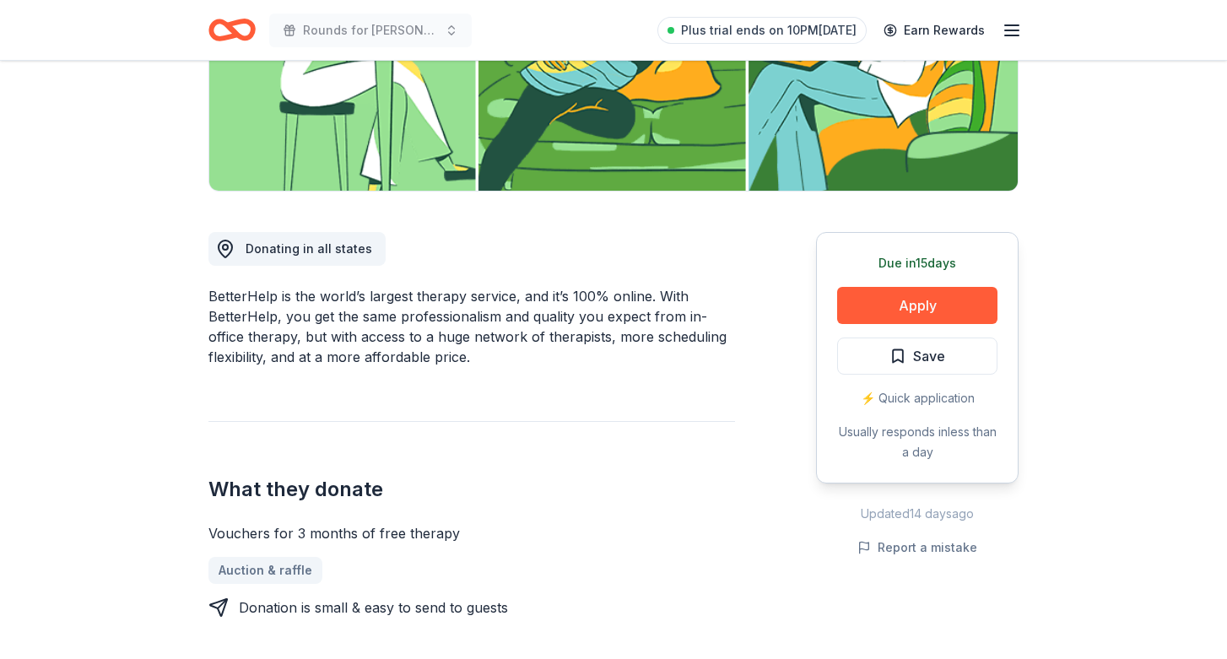
scroll to position [331, 0]
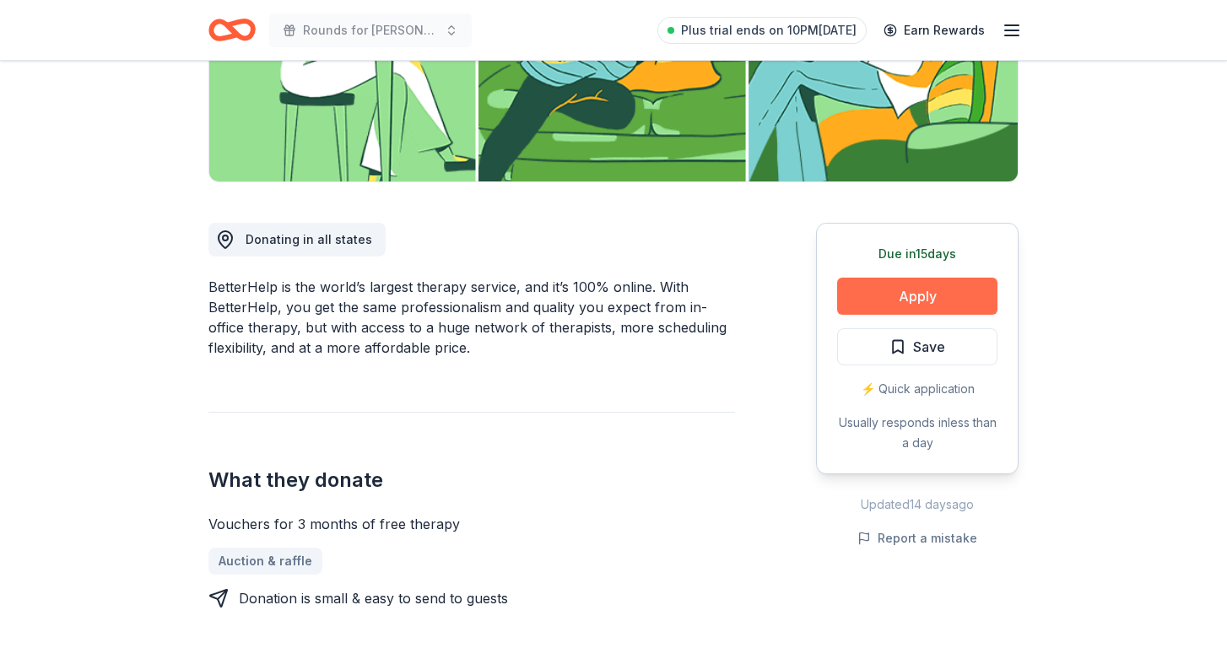
click at [923, 301] on button "Apply" at bounding box center [917, 296] width 160 height 37
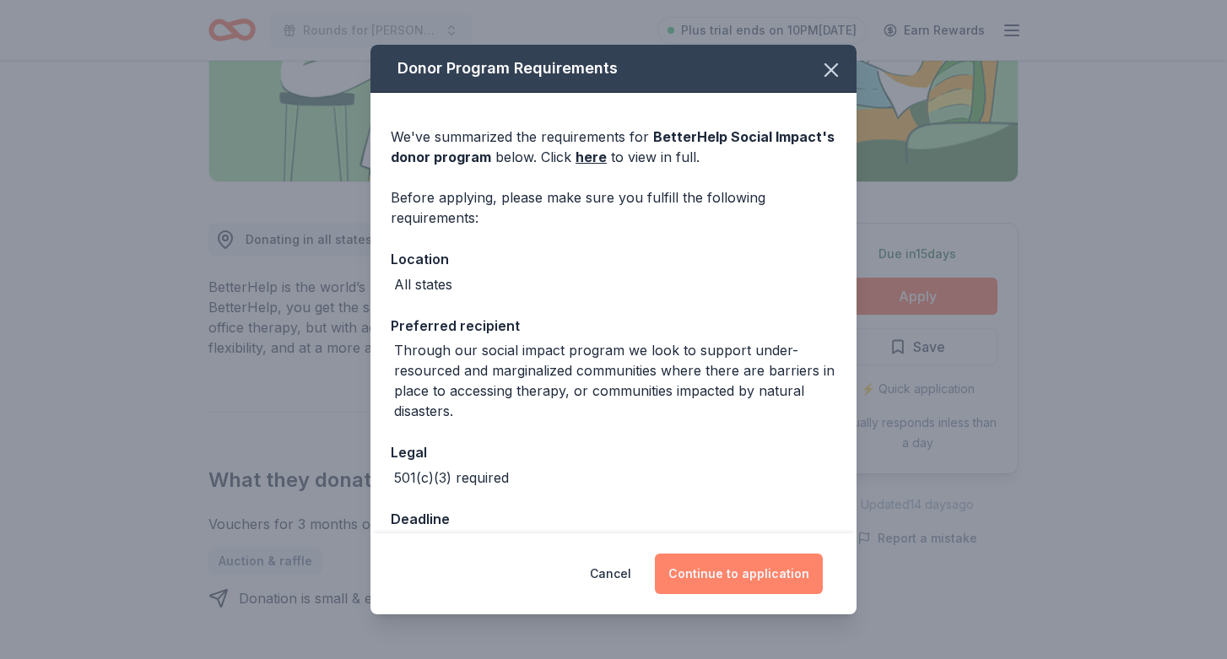
click at [718, 571] on button "Continue to application" at bounding box center [739, 574] width 168 height 41
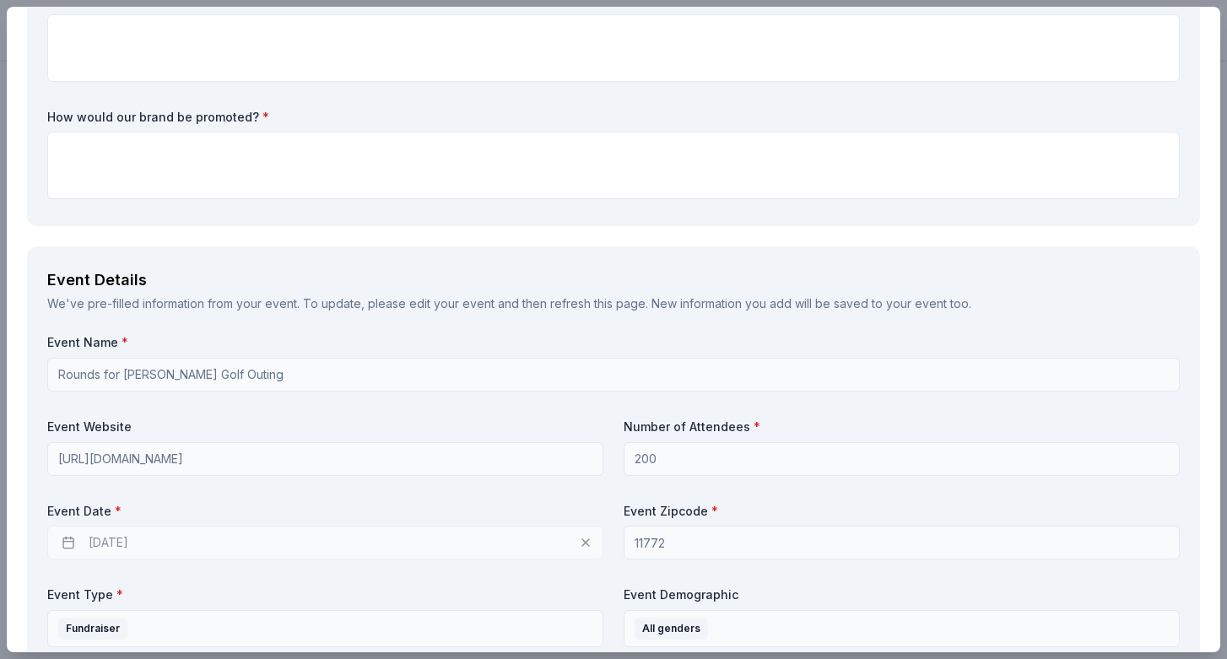
scroll to position [370, 0]
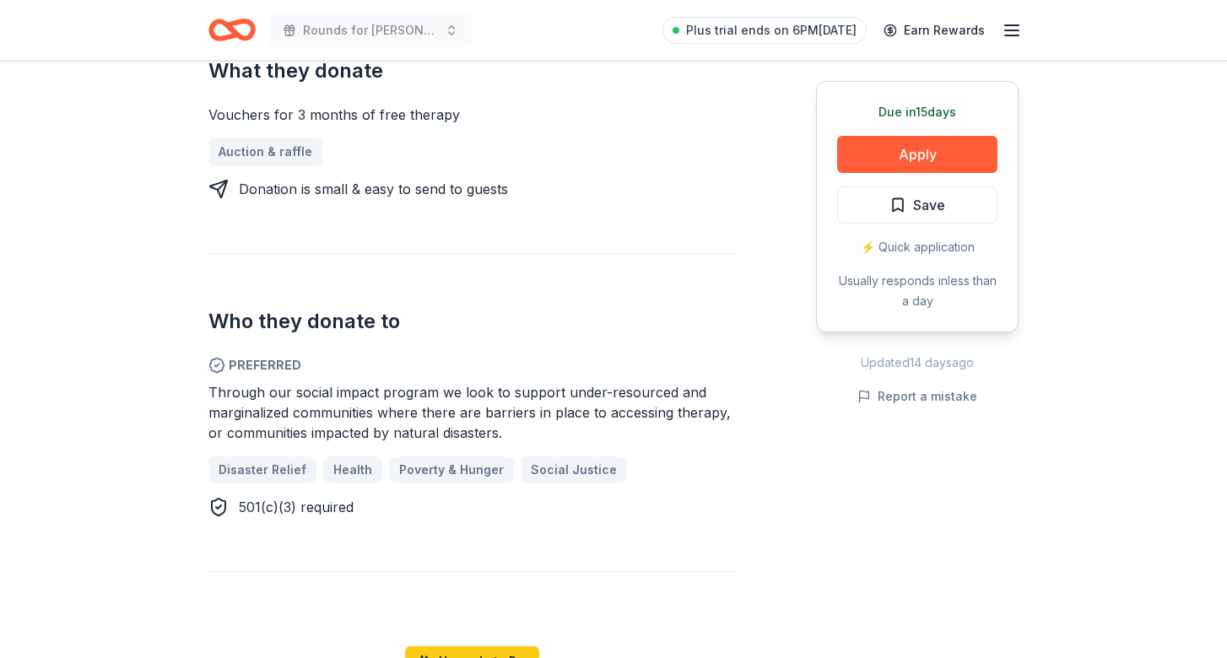
scroll to position [708, 0]
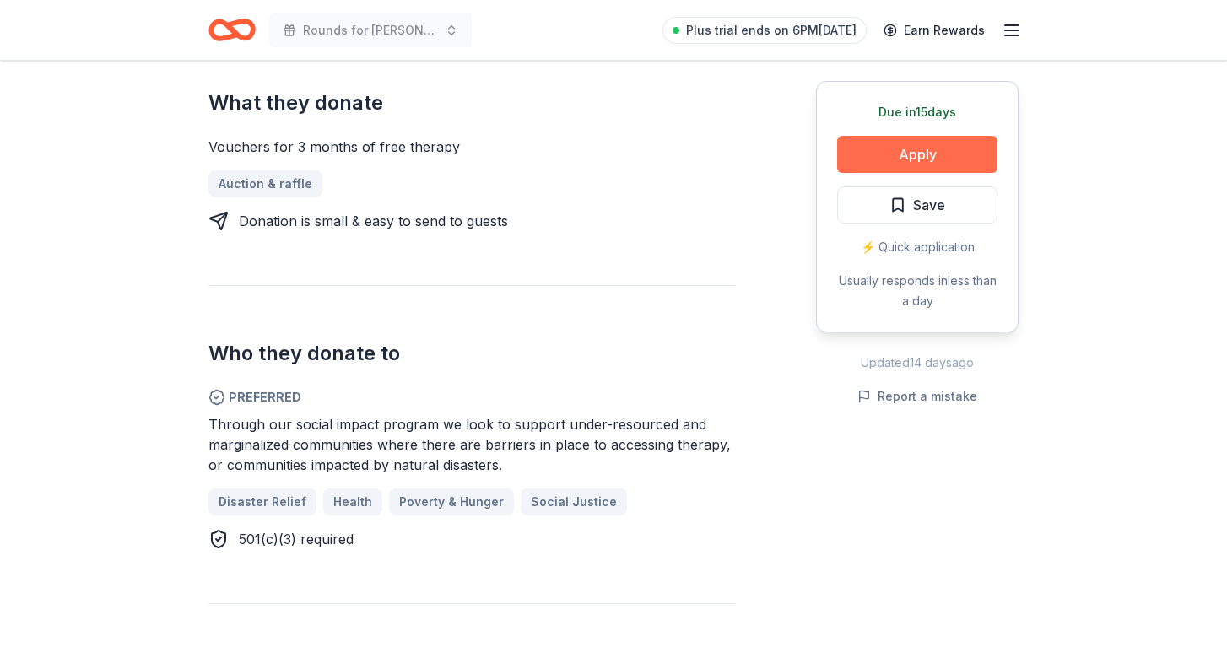
click at [928, 159] on button "Apply" at bounding box center [917, 154] width 160 height 37
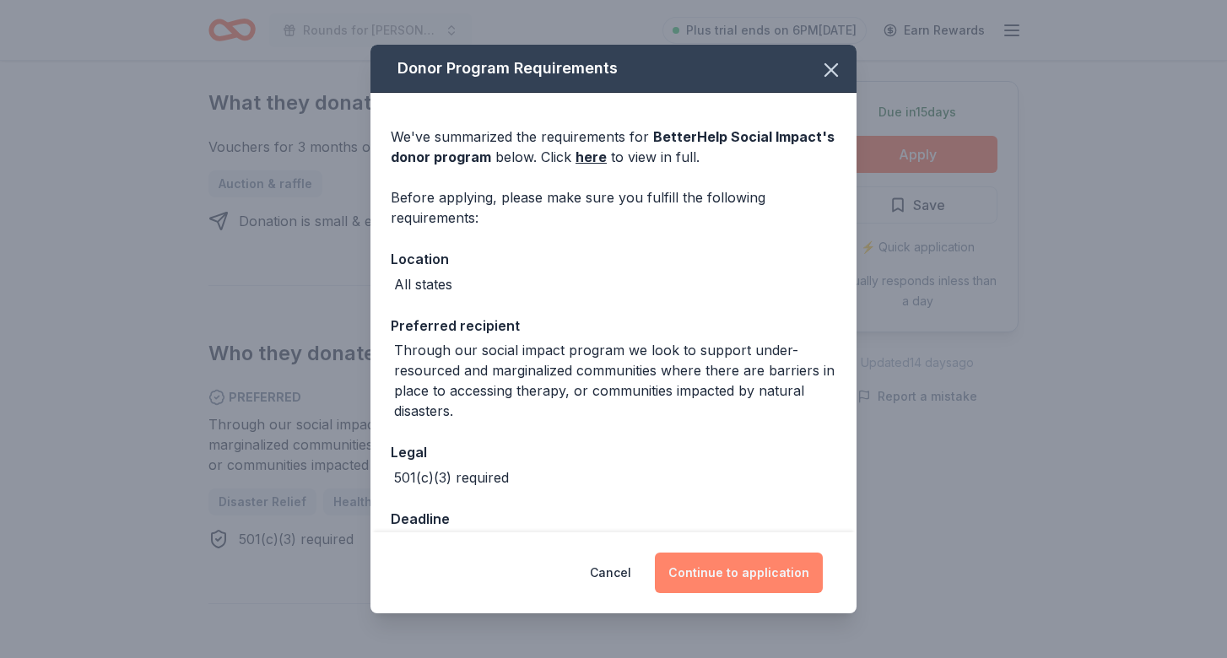
click at [681, 584] on button "Continue to application" at bounding box center [739, 573] width 168 height 41
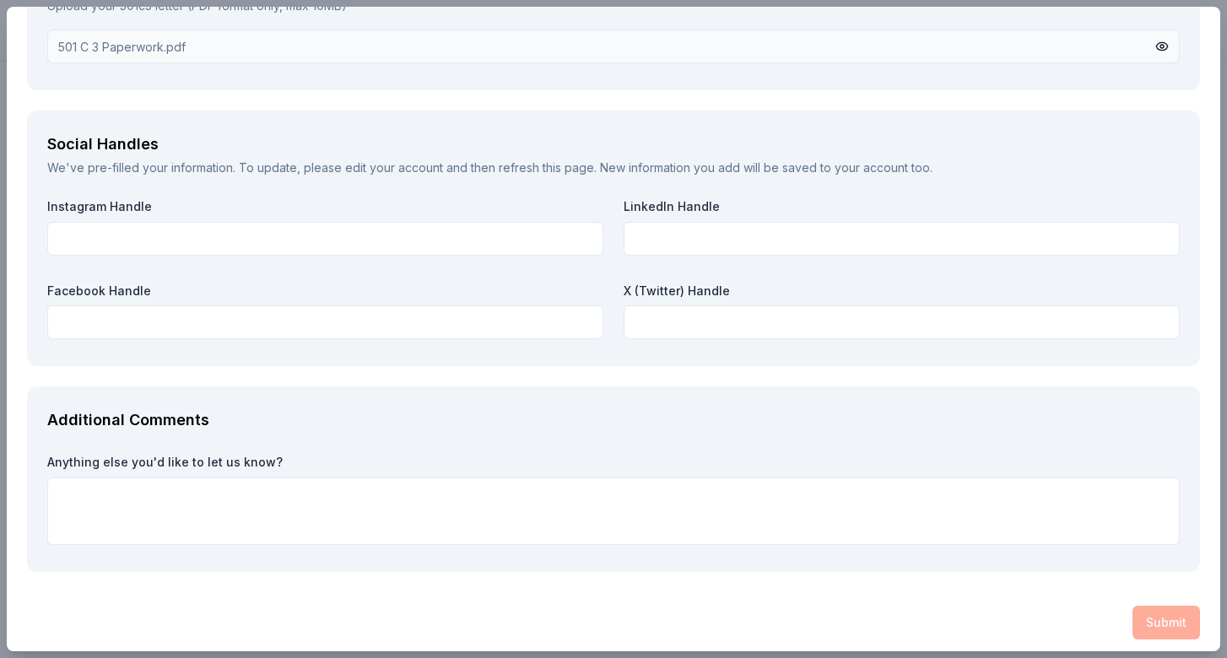
scroll to position [1879, 0]
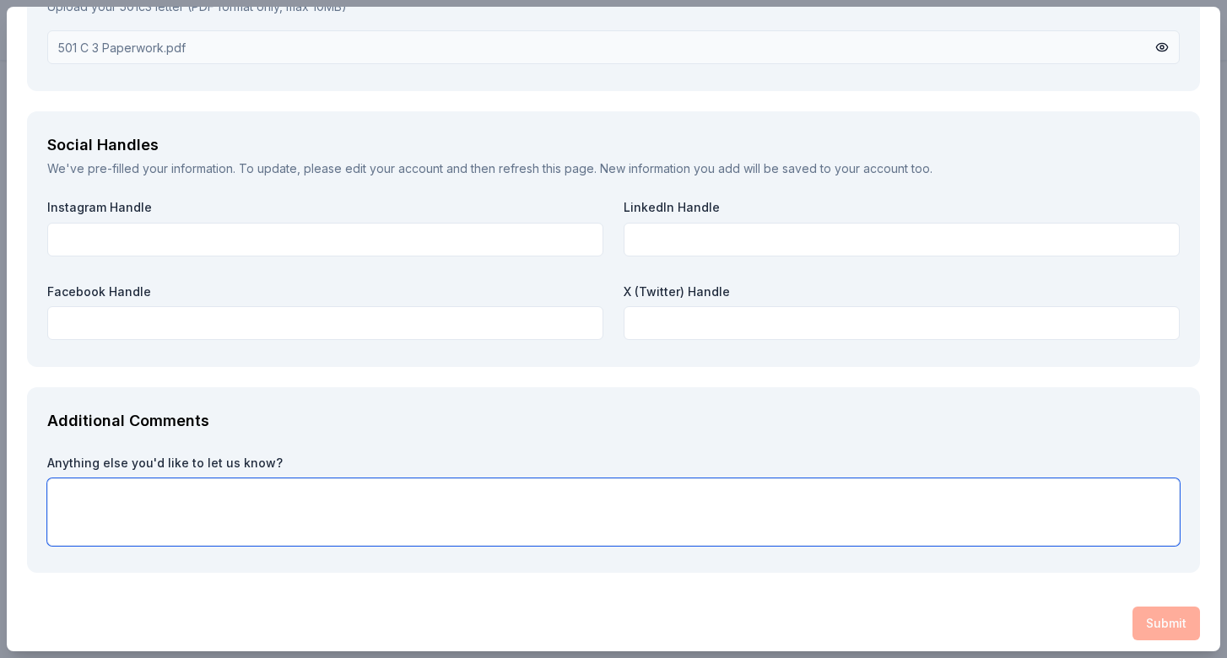
click at [505, 484] on textarea at bounding box center [613, 512] width 1132 height 68
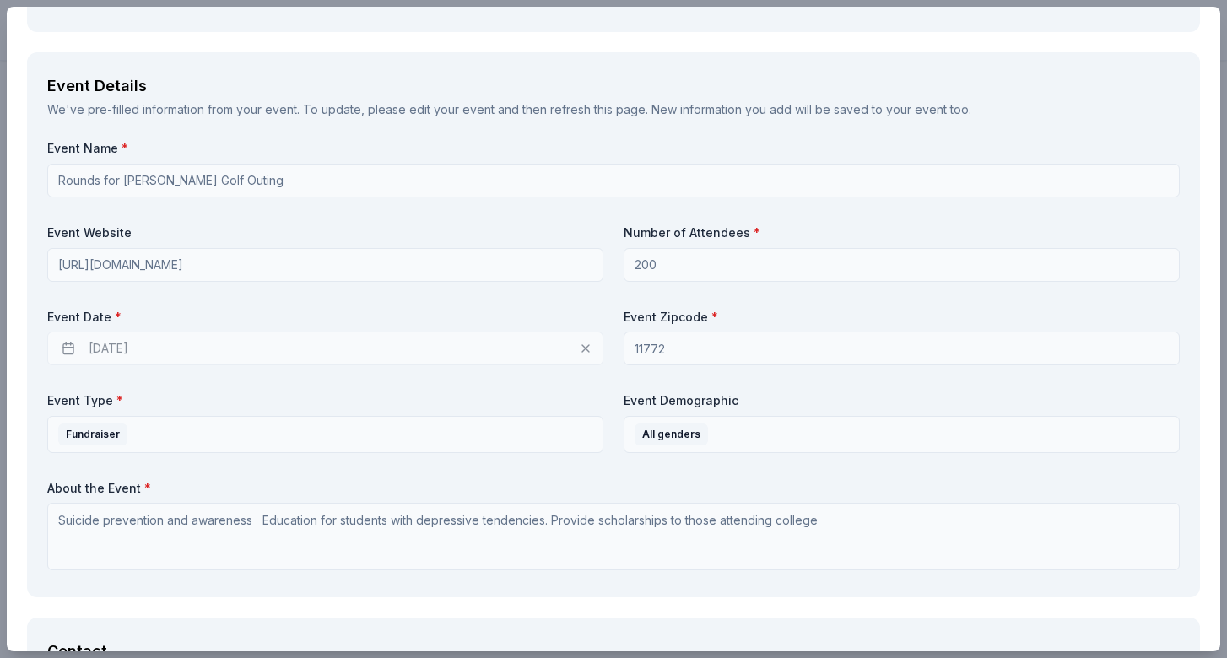
scroll to position [566, 0]
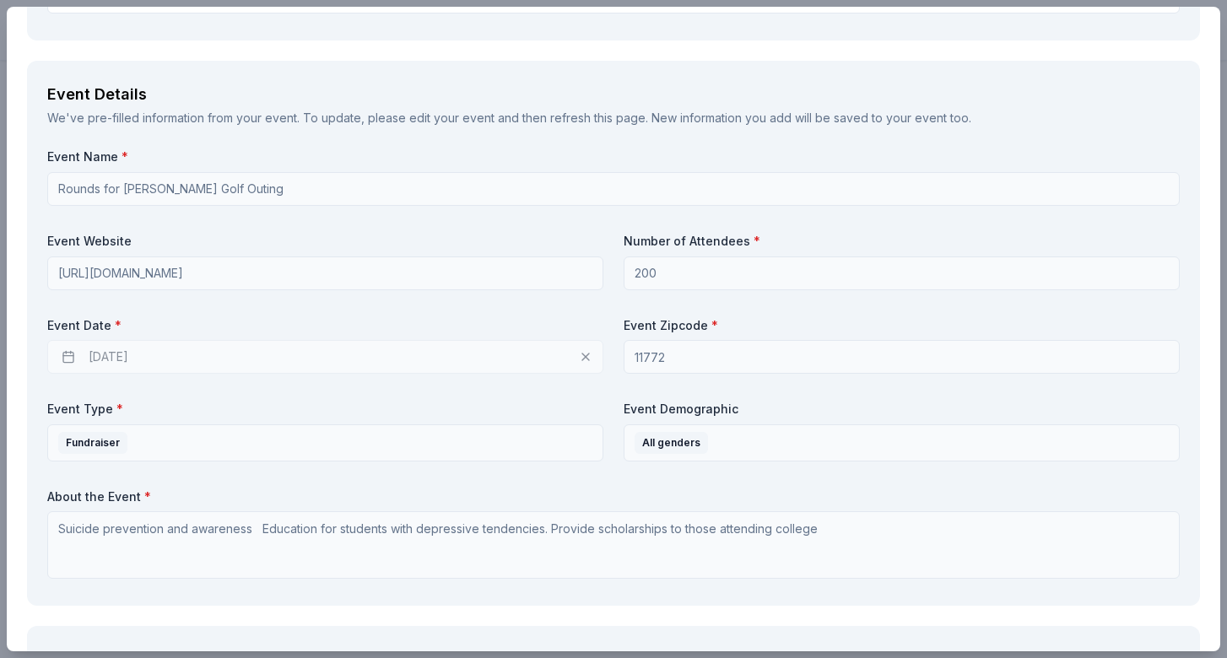
type textarea "Wow, i just realized how much Dennis Quaid looks like Kevin Costner you for con…"
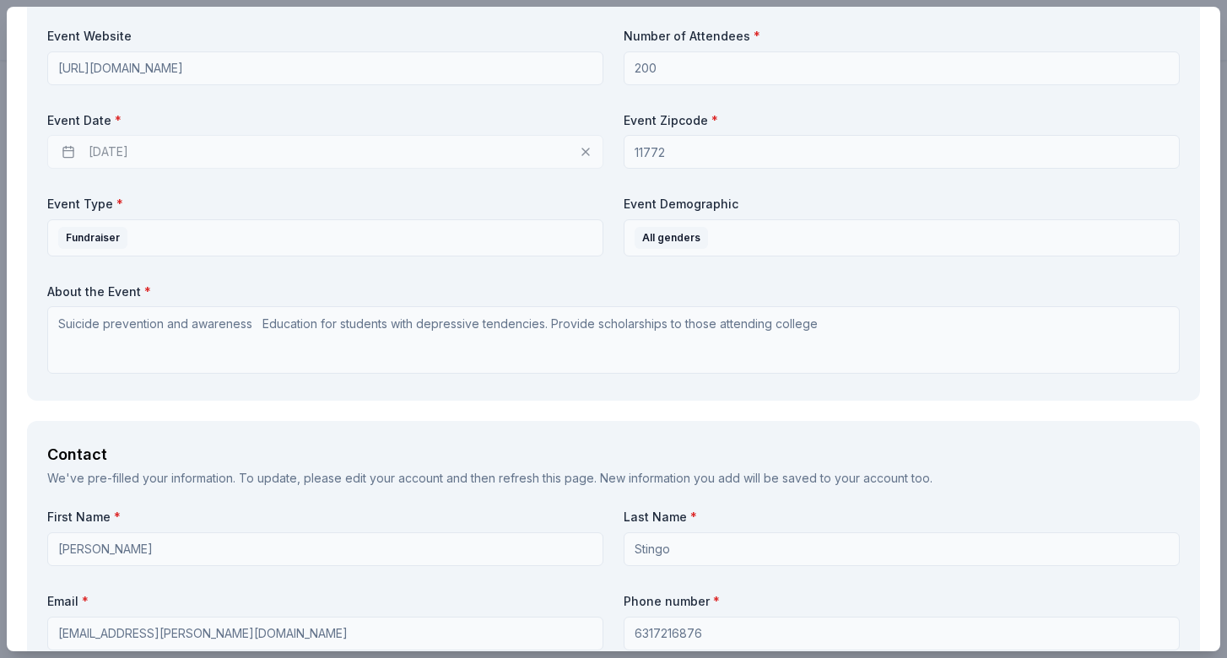
scroll to position [785, 0]
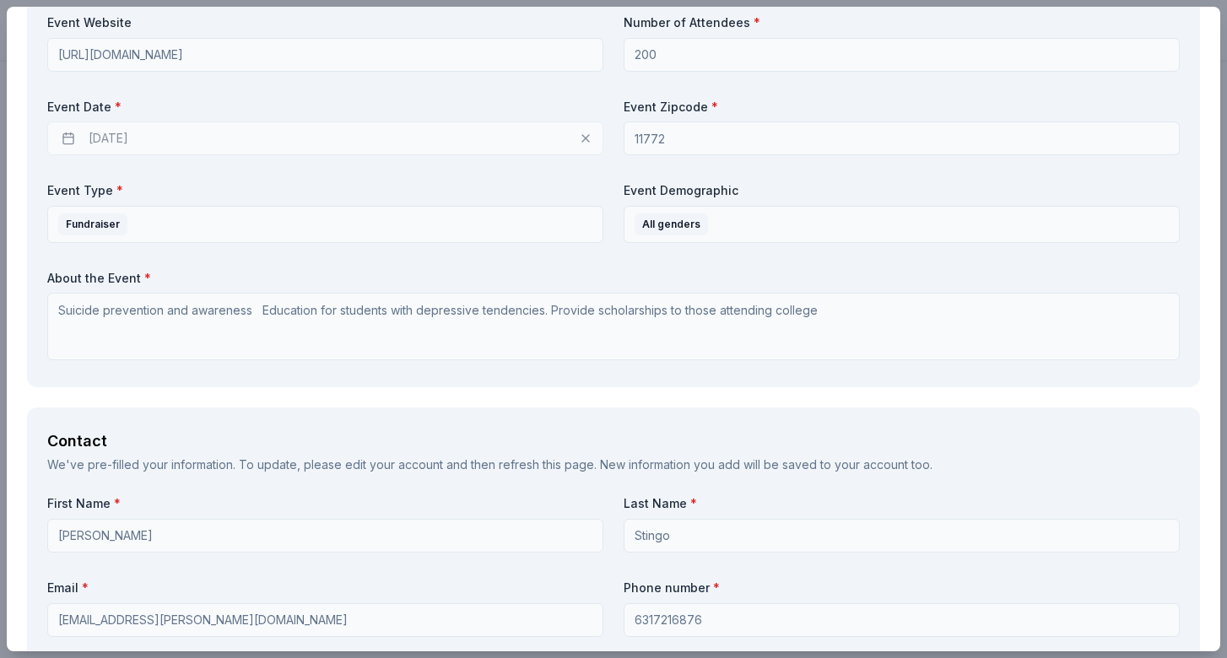
click at [586, 131] on div "11/10/2025" at bounding box center [325, 139] width 556 height 34
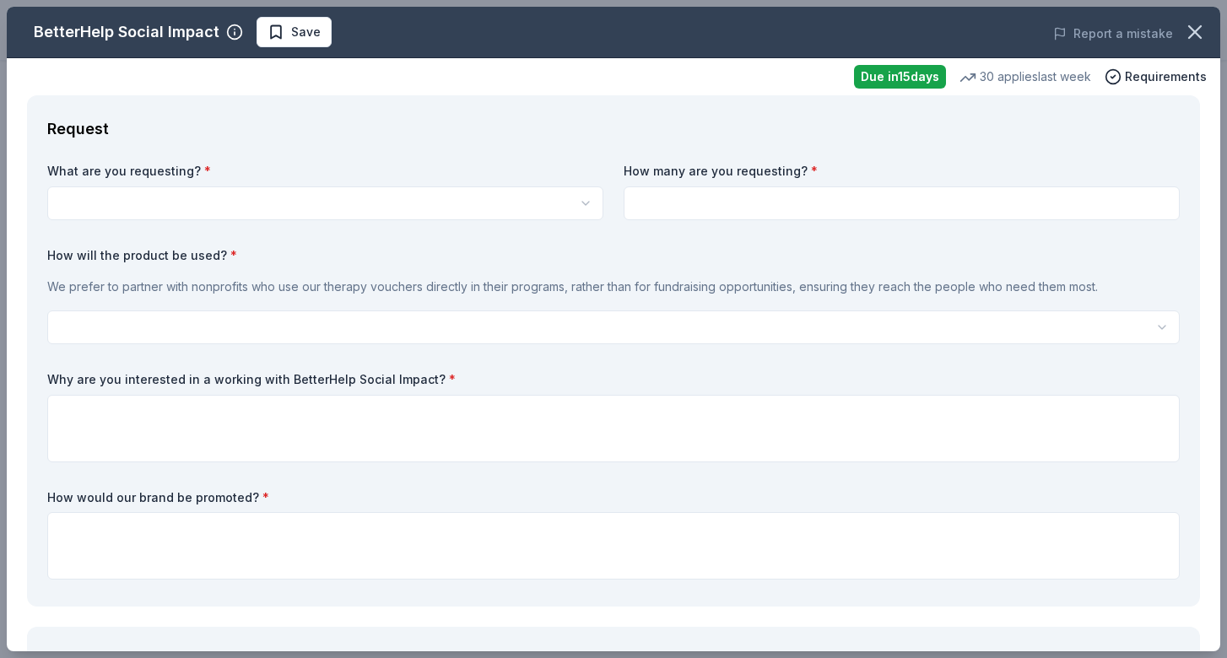
scroll to position [0, 0]
select select "Vouchers for 3 months of free therapy"
click at [731, 199] on input at bounding box center [902, 203] width 556 height 34
type input "1"
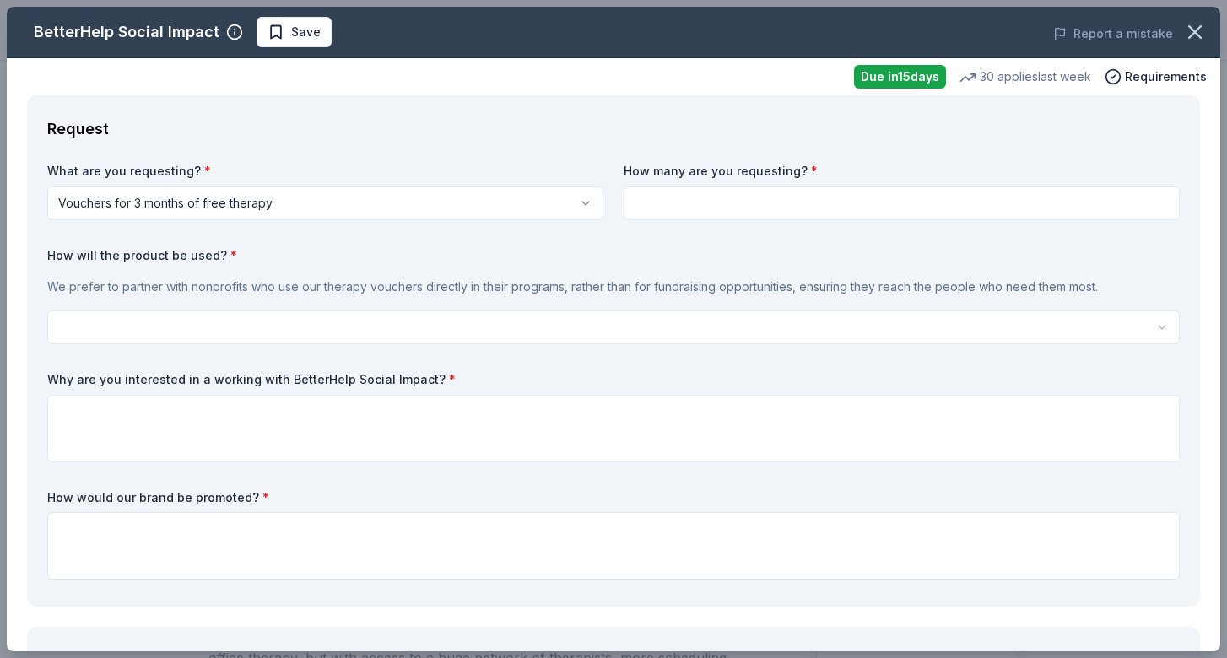
type input "1"
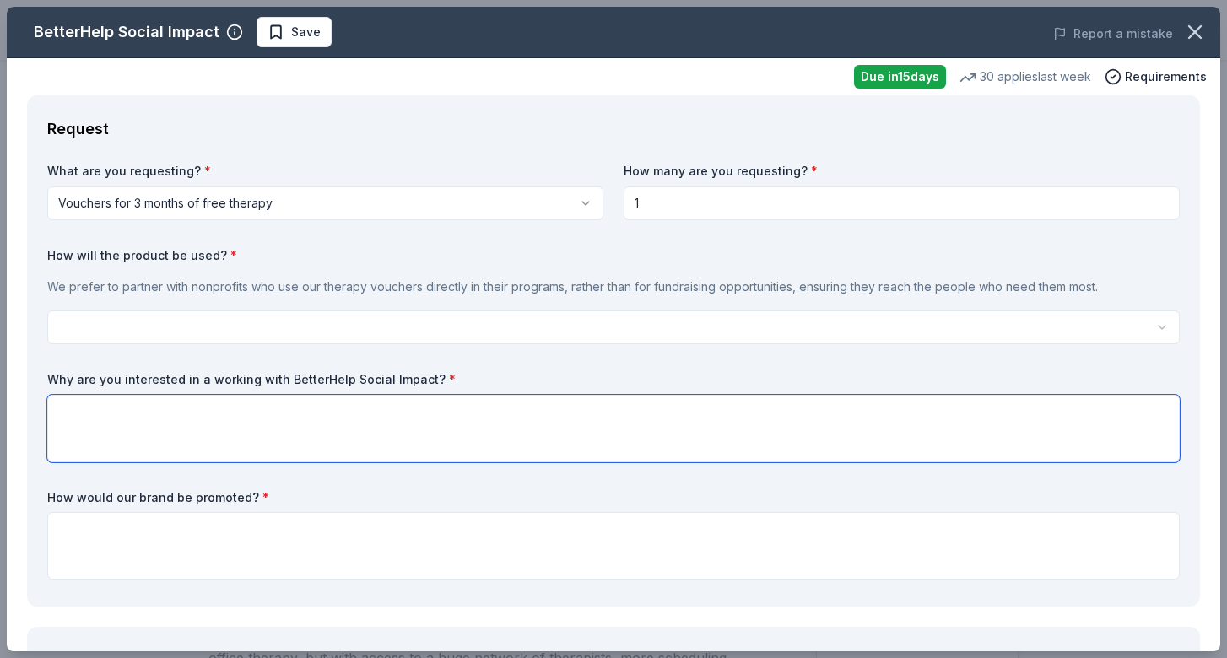
click at [252, 409] on textarea at bounding box center [613, 429] width 1132 height 68
type textarea "I know your donation will help someone"
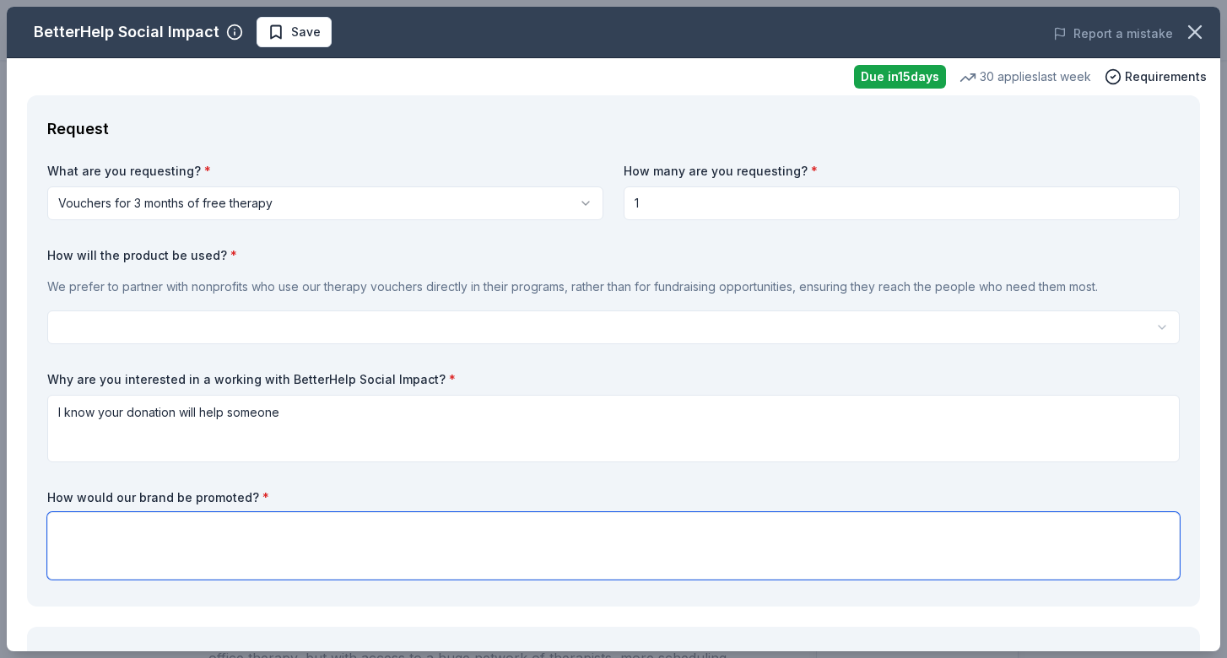
click at [265, 537] on textarea at bounding box center [613, 546] width 1132 height 68
type textarea "It will be listed in writing as a prize"
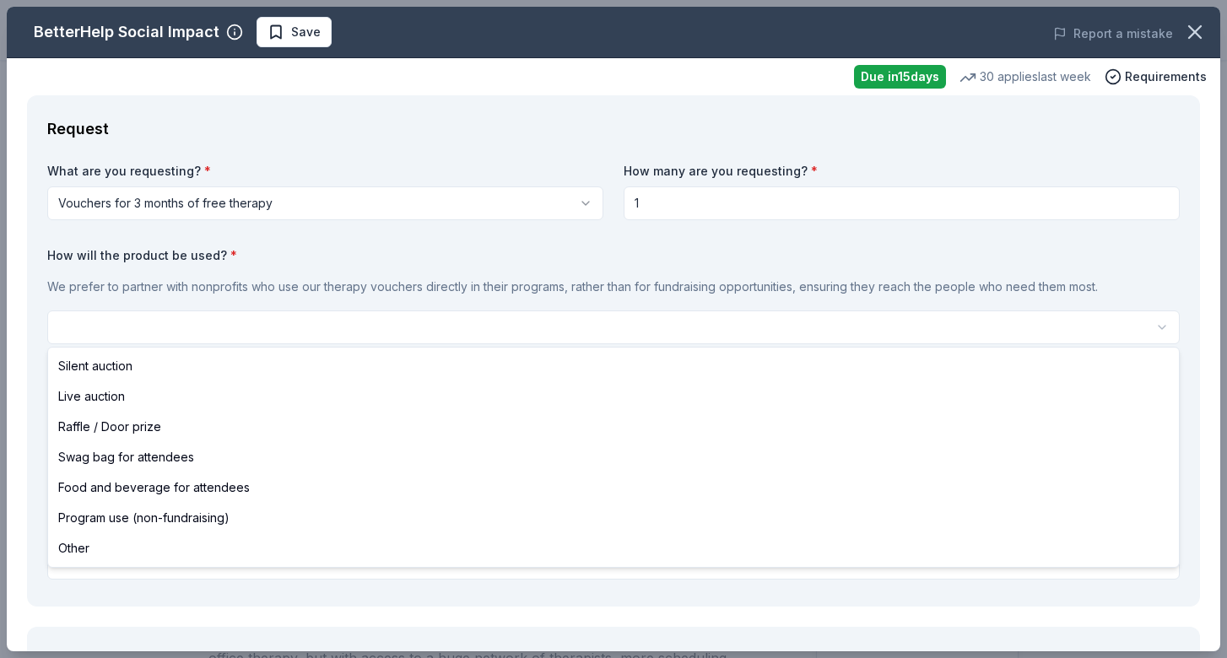
click at [289, 327] on html "Rounds for Robbie Golf Outing Plus trial ends on 6PM, 10/13 Earn Rewards Due in…" at bounding box center [613, 329] width 1227 height 658
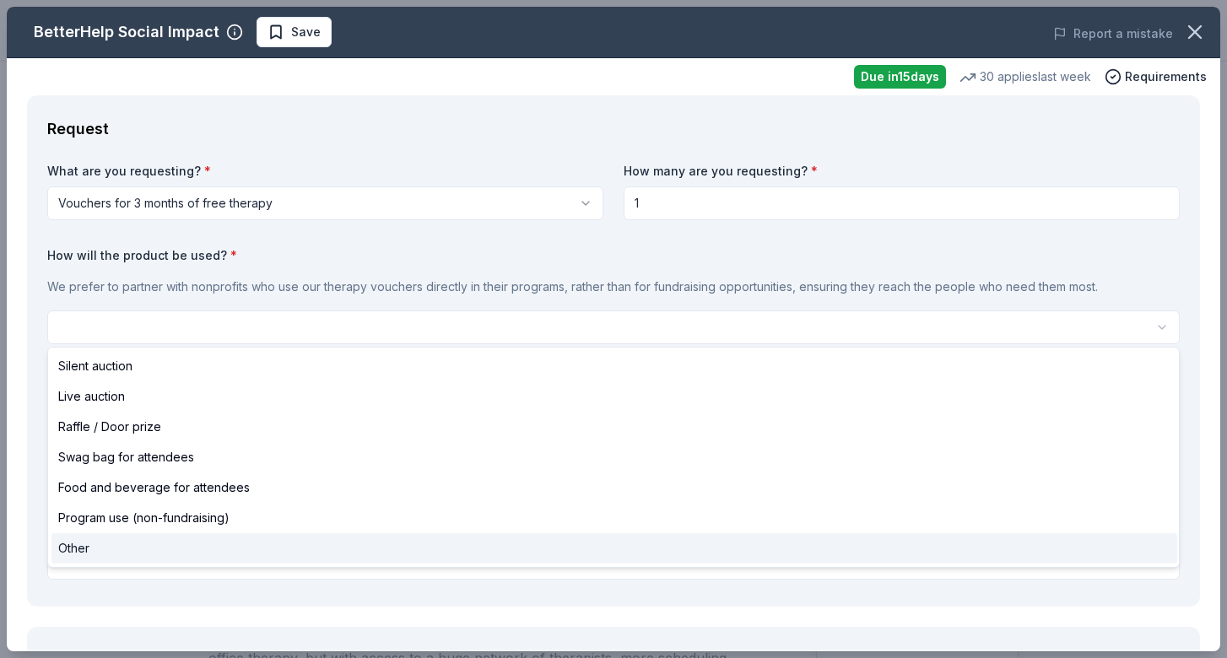
select select "other"
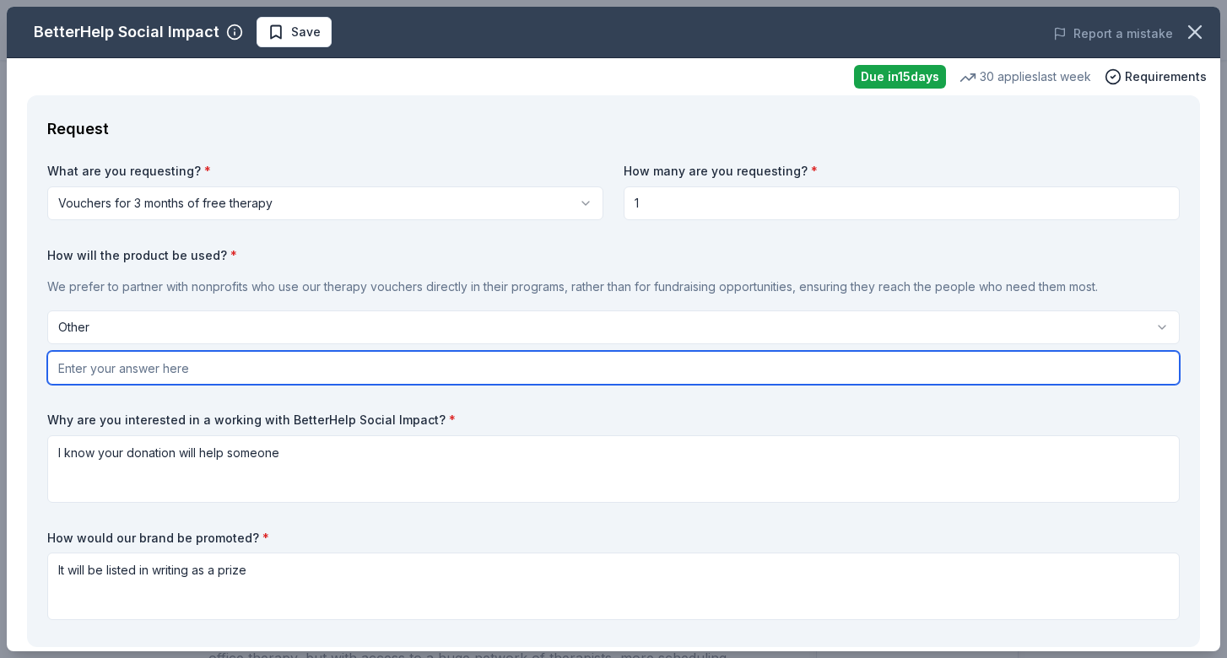
click at [302, 370] on input "text" at bounding box center [613, 368] width 1132 height 34
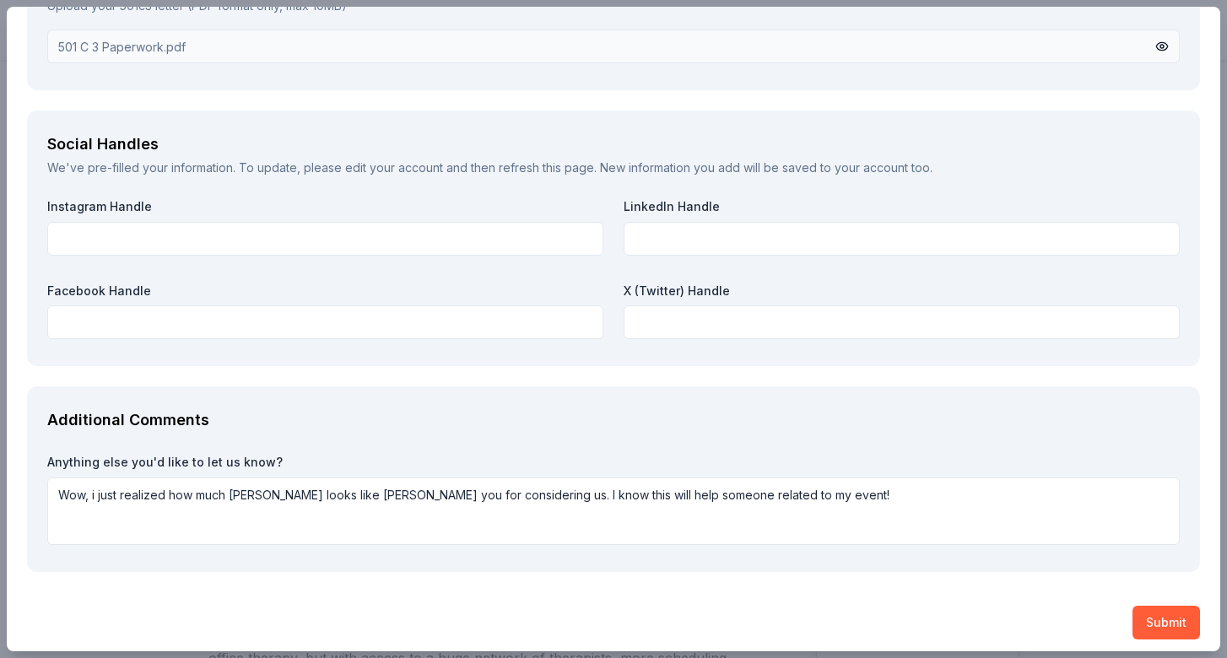
scroll to position [1920, 0]
type input "live auction but for those who are affected by suicide"
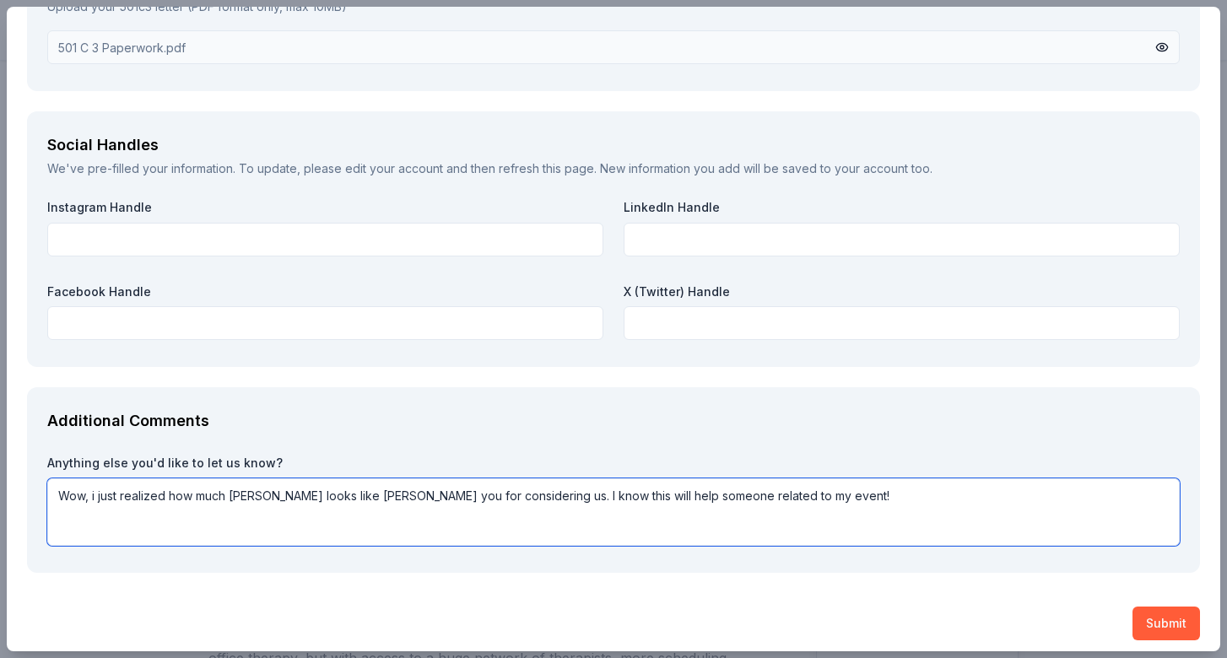
click at [439, 492] on textarea "Wow, i just realized how much Dennis Quaid looks like Kevin Costner you for con…" at bounding box center [613, 512] width 1132 height 68
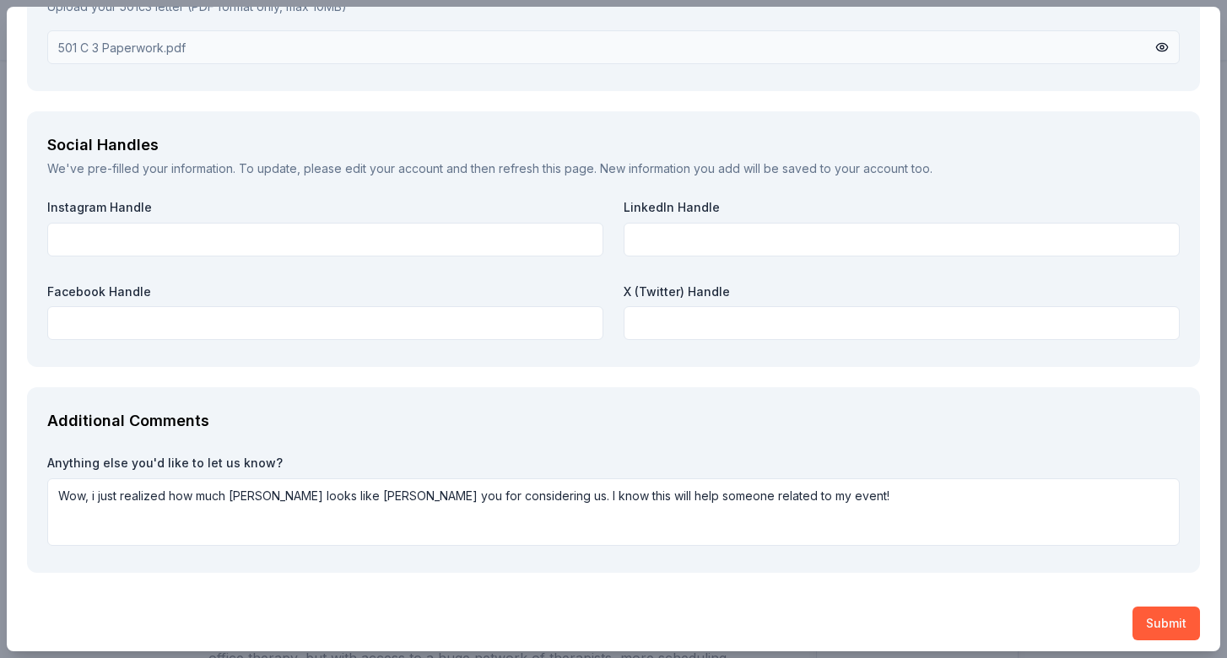
drag, startPoint x: 75, startPoint y: 494, endPoint x: 382, endPoint y: 407, distance: 319.4
click at [382, 408] on div "Additional Comments" at bounding box center [613, 421] width 1132 height 27
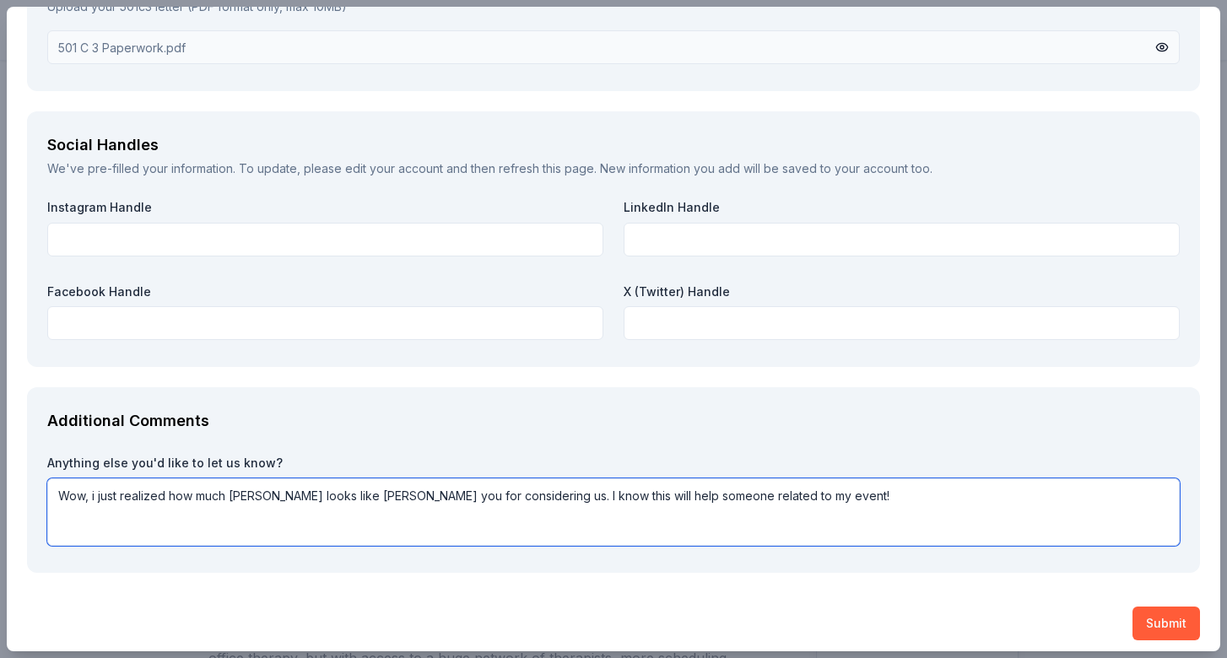
click at [439, 490] on textarea "Wow, i just realized how much Dennis Quaid looks like Kevin Costner you for con…" at bounding box center [613, 512] width 1132 height 68
drag, startPoint x: 440, startPoint y: 491, endPoint x: 78, endPoint y: 484, distance: 362.0
click at [78, 484] on textarea "Wow, i just realized how much Dennis Quaid looks like Kevin Costner you for con…" at bounding box center [613, 512] width 1132 height 68
click at [554, 489] on textarea "w, i just realized how much Dennis Quaid looks like Kevin Costner you for consi…" at bounding box center [613, 512] width 1132 height 68
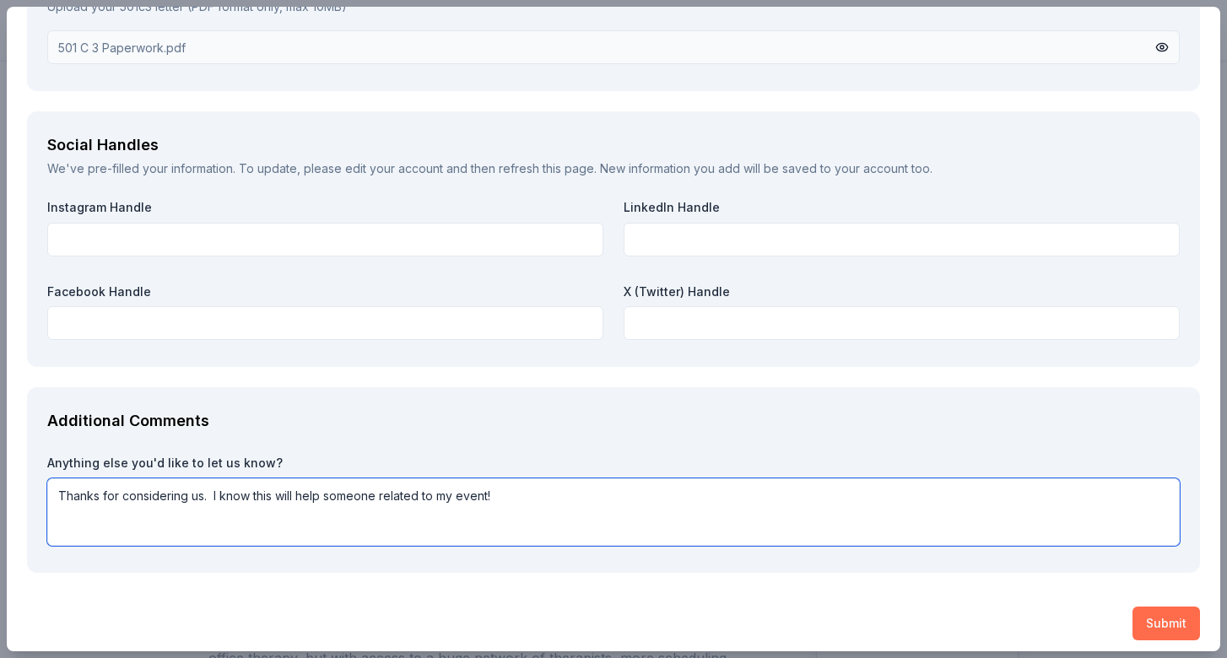
type textarea "Thanks for considering us. I know this will help someone related to my event!"
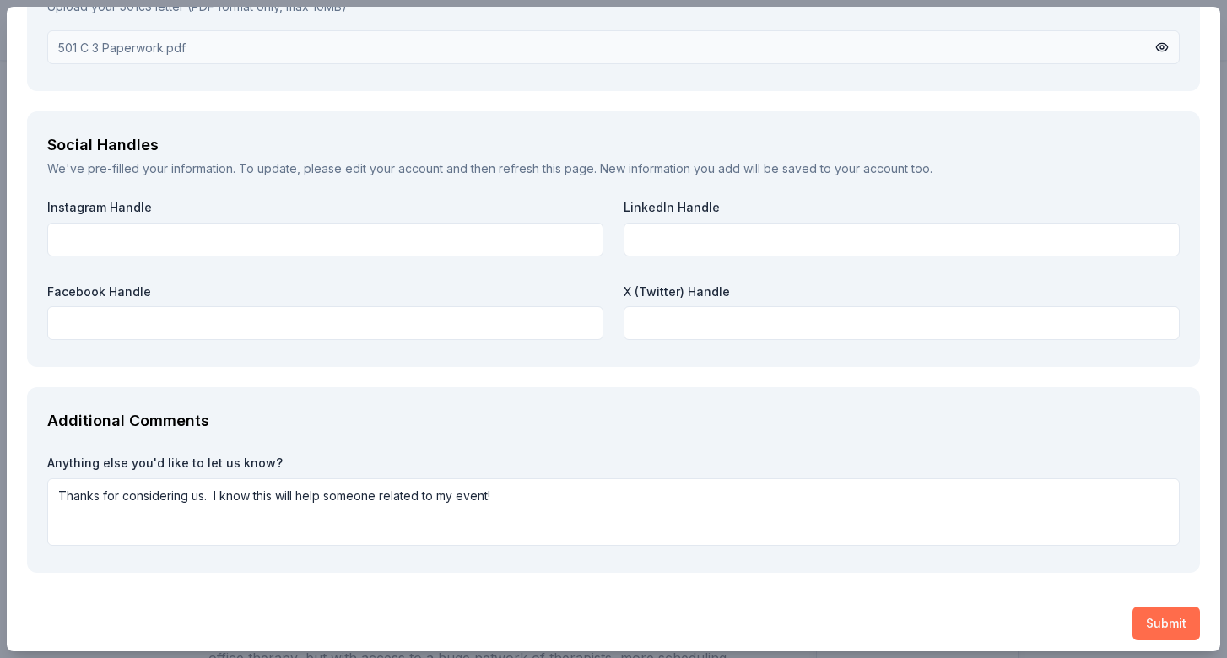
click at [1154, 607] on button "Submit" at bounding box center [1166, 624] width 68 height 34
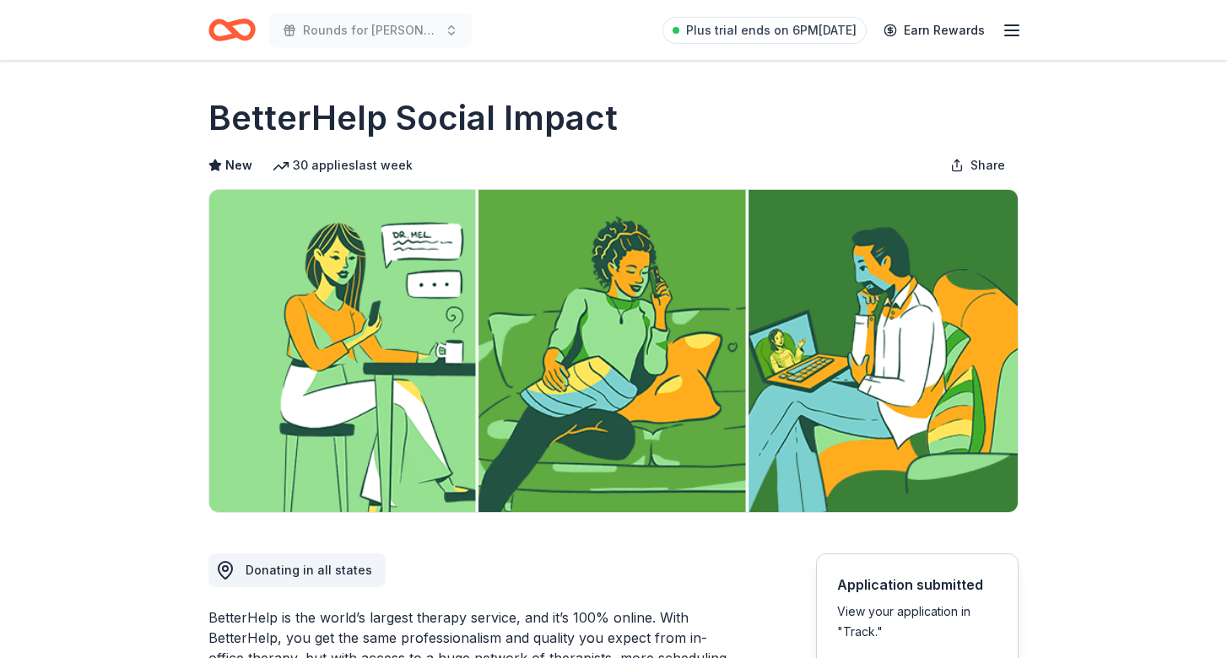
scroll to position [0, 0]
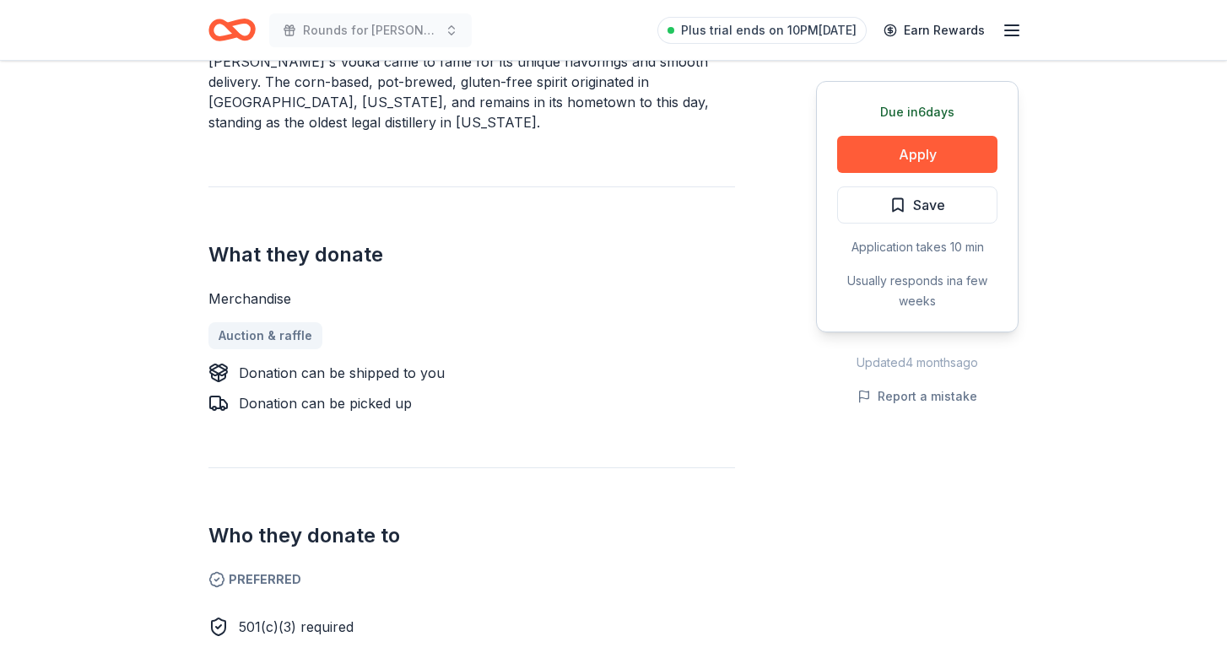
scroll to position [558, 0]
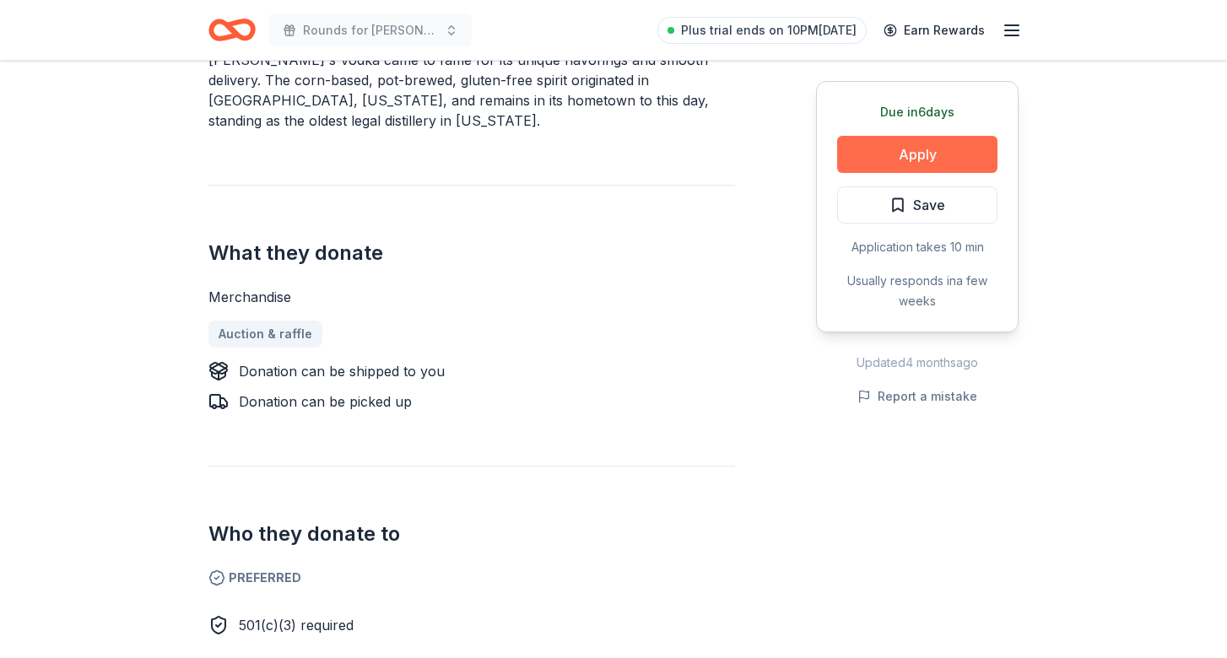
click at [934, 149] on button "Apply" at bounding box center [917, 154] width 160 height 37
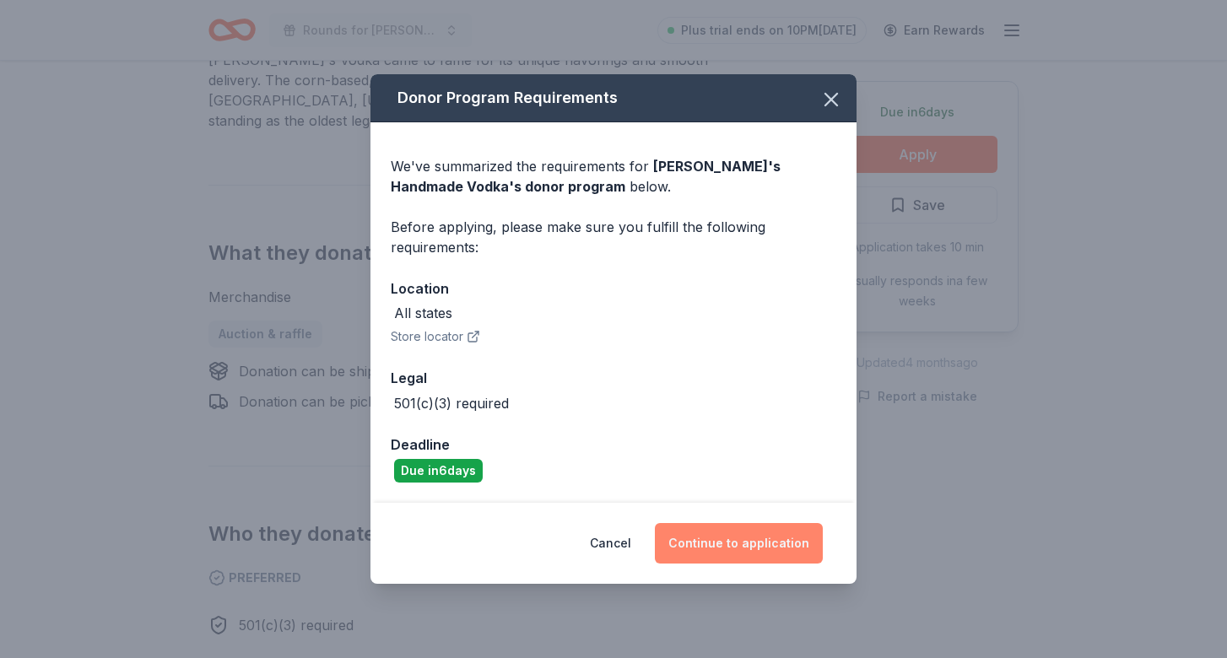
click at [733, 537] on button "Continue to application" at bounding box center [739, 543] width 168 height 41
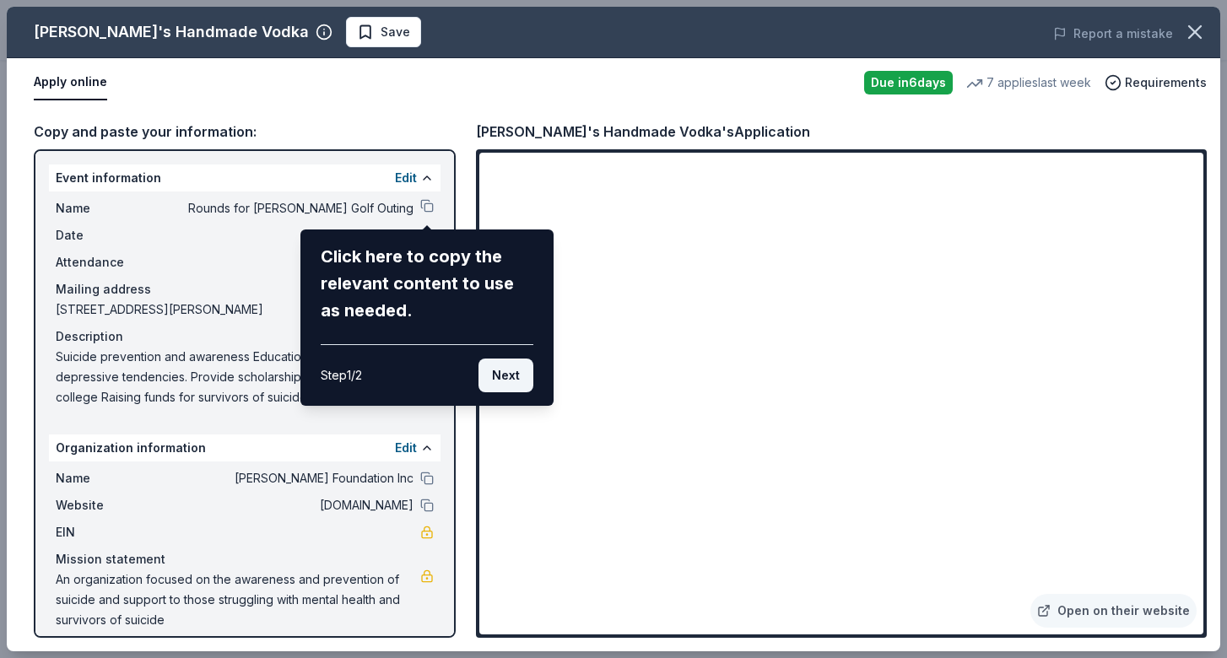
click at [508, 377] on button "Next" at bounding box center [505, 376] width 55 height 34
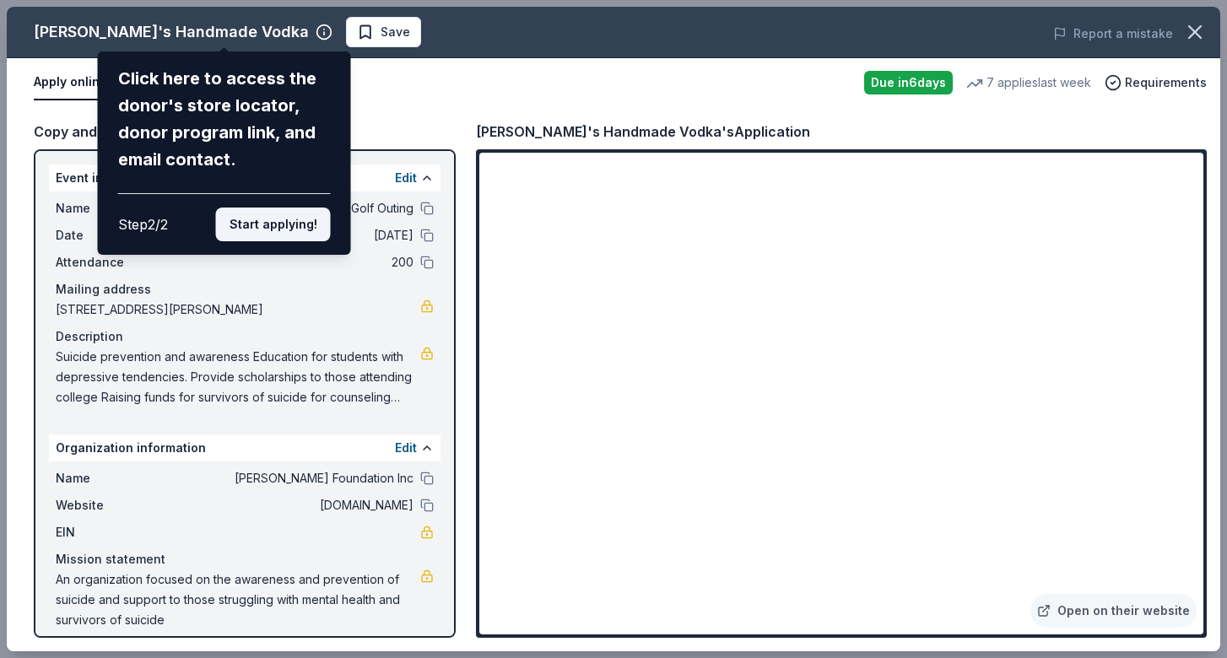
click at [275, 208] on button "Start applying!" at bounding box center [273, 225] width 115 height 34
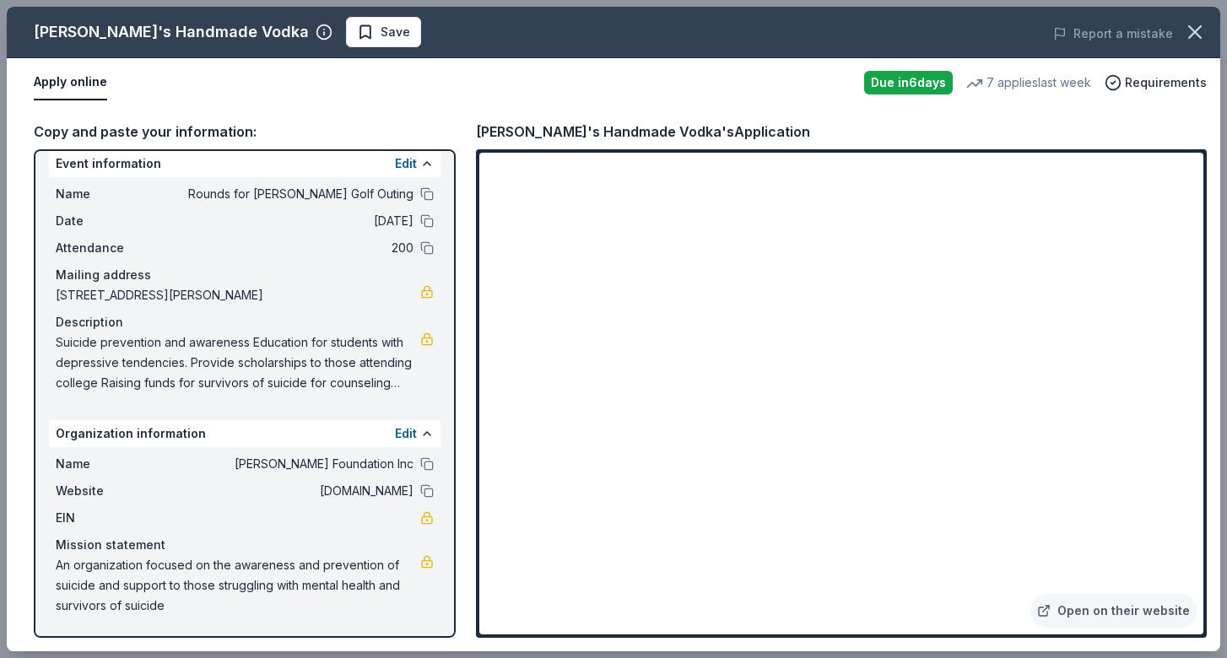
scroll to position [14, 0]
drag, startPoint x: 248, startPoint y: 460, endPoint x: 391, endPoint y: 468, distance: 142.8
click at [391, 468] on span "[PERSON_NAME] Foundation Inc" at bounding box center [291, 464] width 245 height 20
click at [426, 461] on button at bounding box center [427, 464] width 14 height 14
click at [324, 493] on span "[DOMAIN_NAME]" at bounding box center [291, 491] width 245 height 20
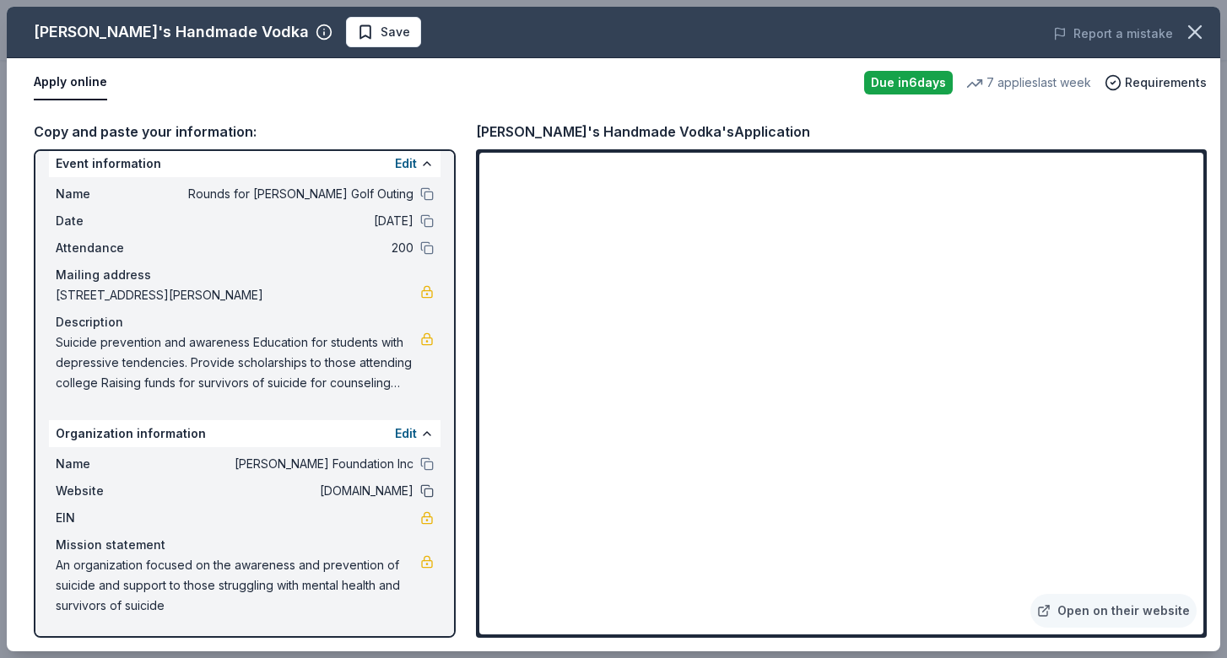
click at [424, 489] on button at bounding box center [427, 491] width 14 height 14
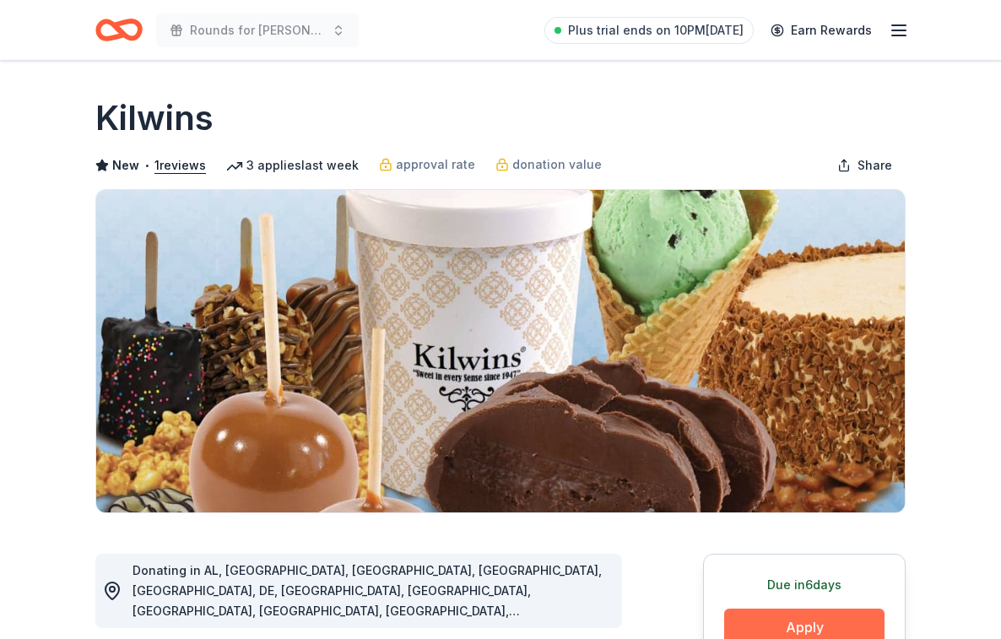
click at [791, 615] on button "Apply" at bounding box center [804, 626] width 160 height 37
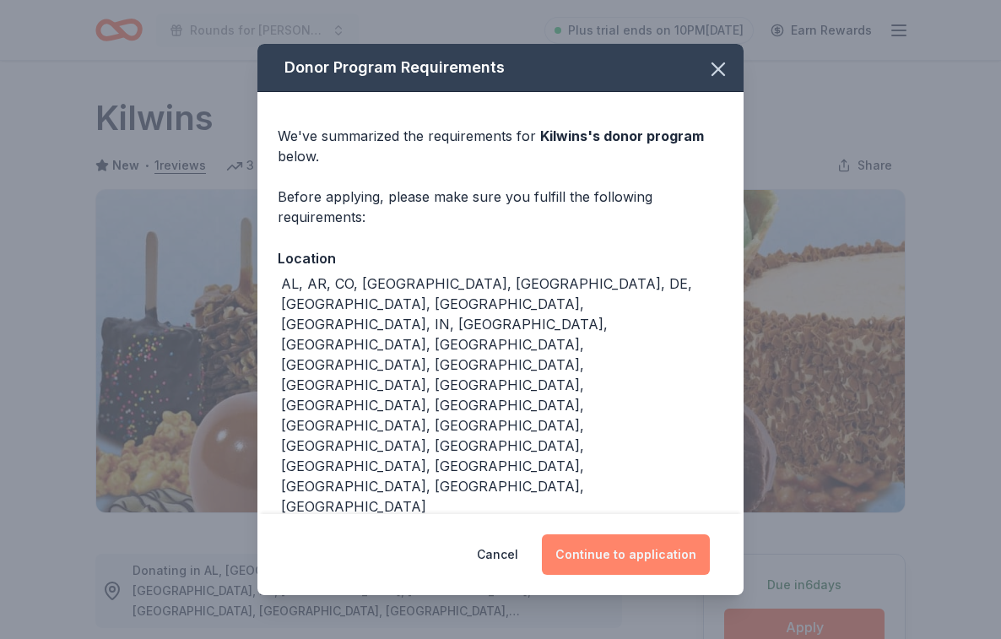
click at [650, 534] on button "Continue to application" at bounding box center [626, 554] width 168 height 41
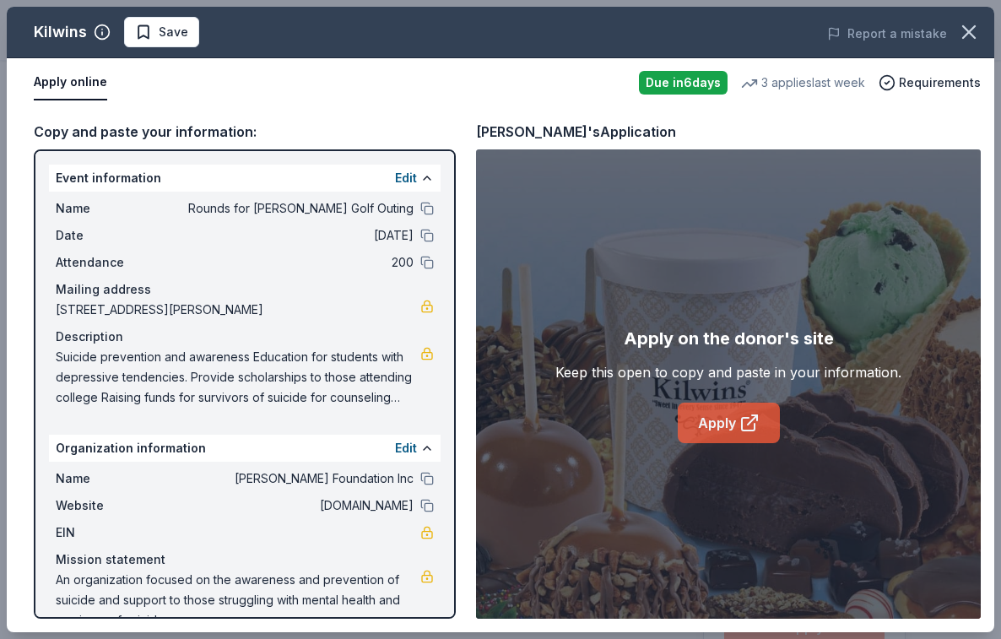
click at [732, 425] on link "Apply" at bounding box center [729, 422] width 102 height 41
click at [714, 436] on link "Apply" at bounding box center [729, 422] width 102 height 41
click at [969, 32] on icon "button" at bounding box center [969, 32] width 12 height 12
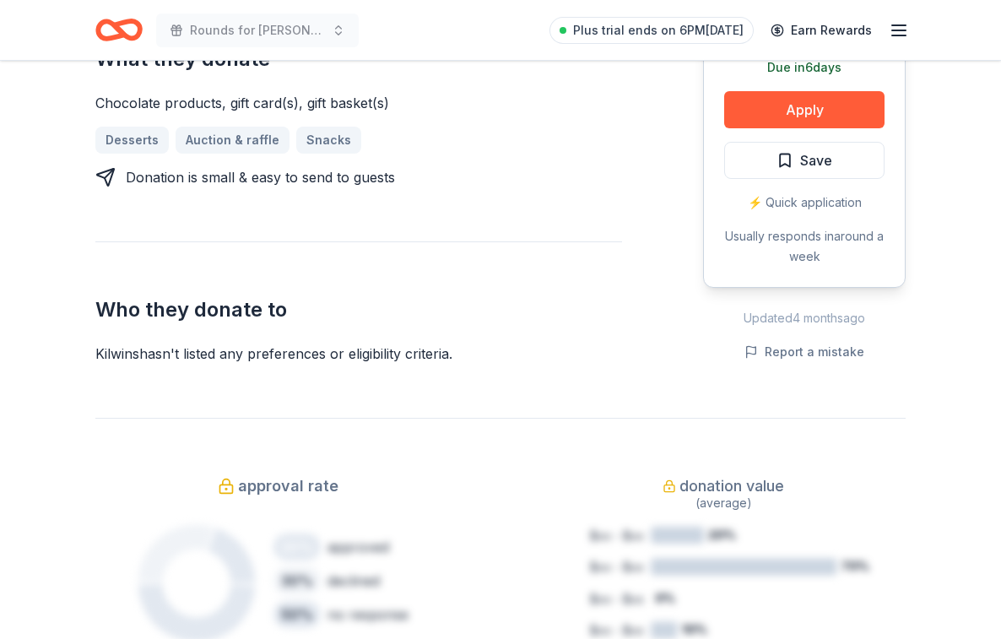
scroll to position [775, 0]
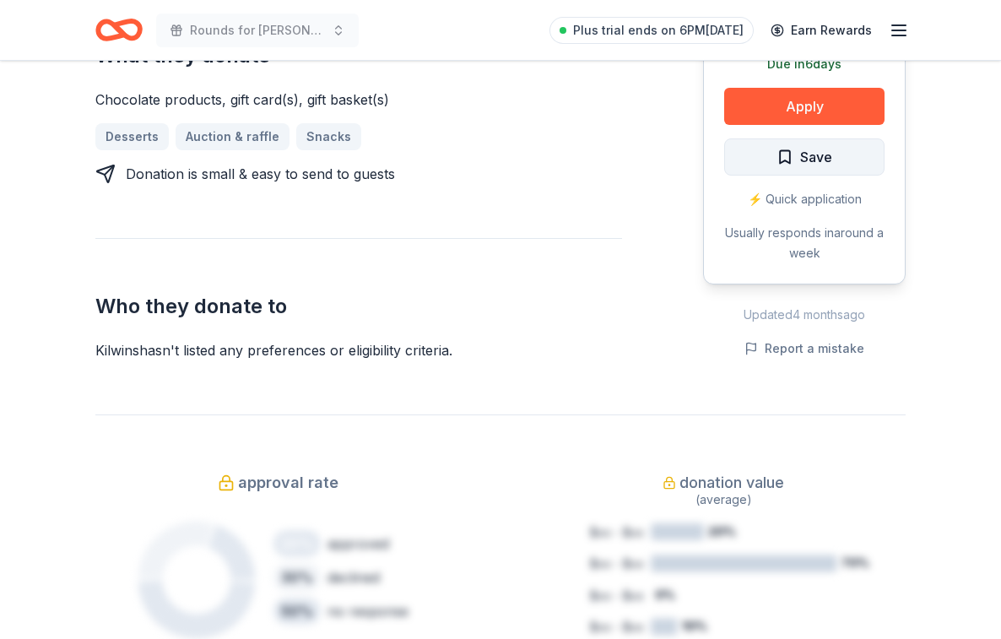
click at [814, 146] on span "Save" at bounding box center [816, 157] width 32 height 22
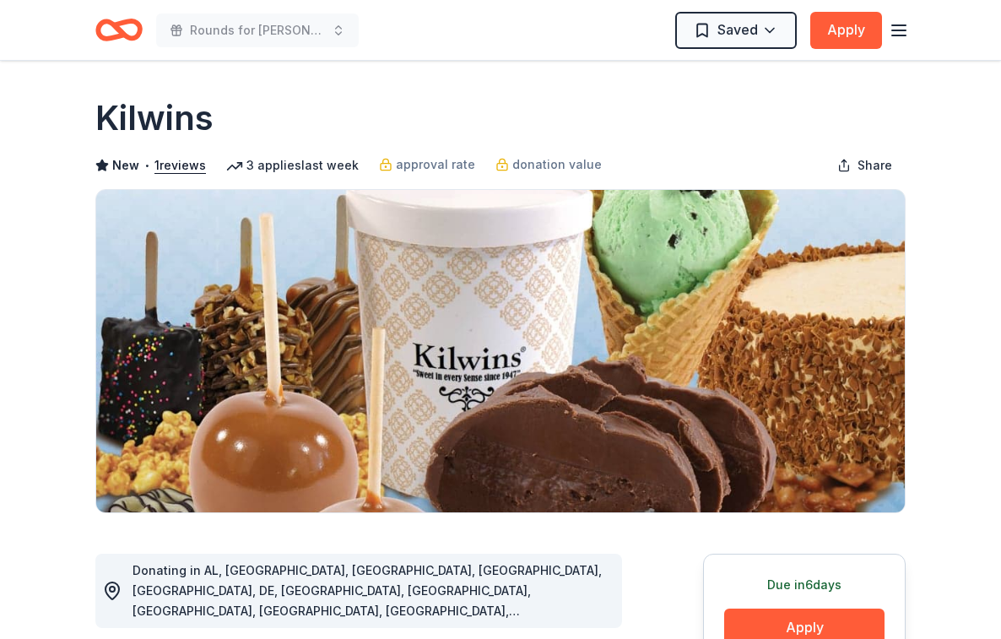
scroll to position [0, 0]
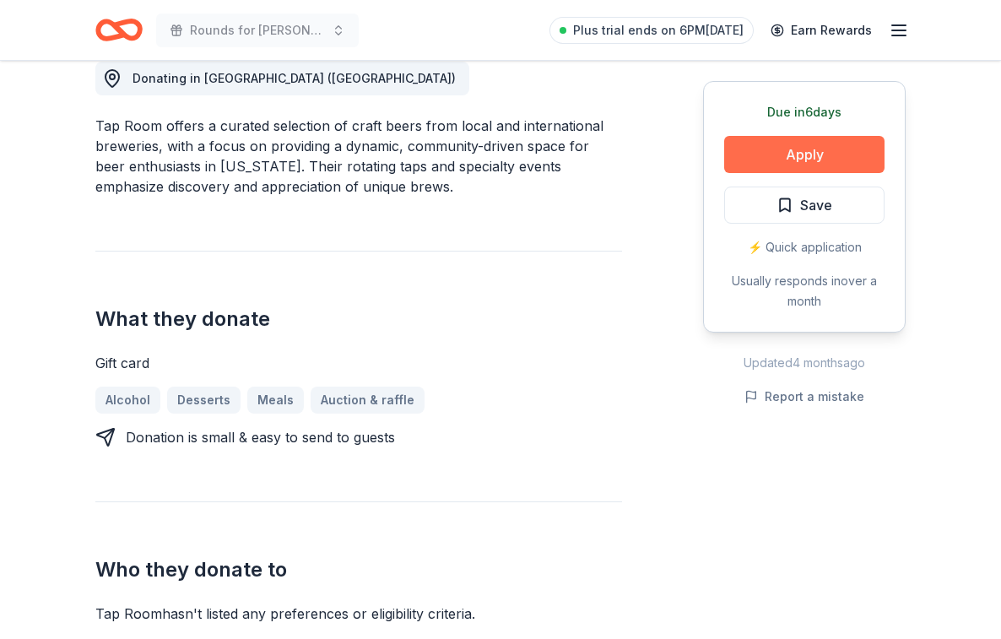
scroll to position [514, 0]
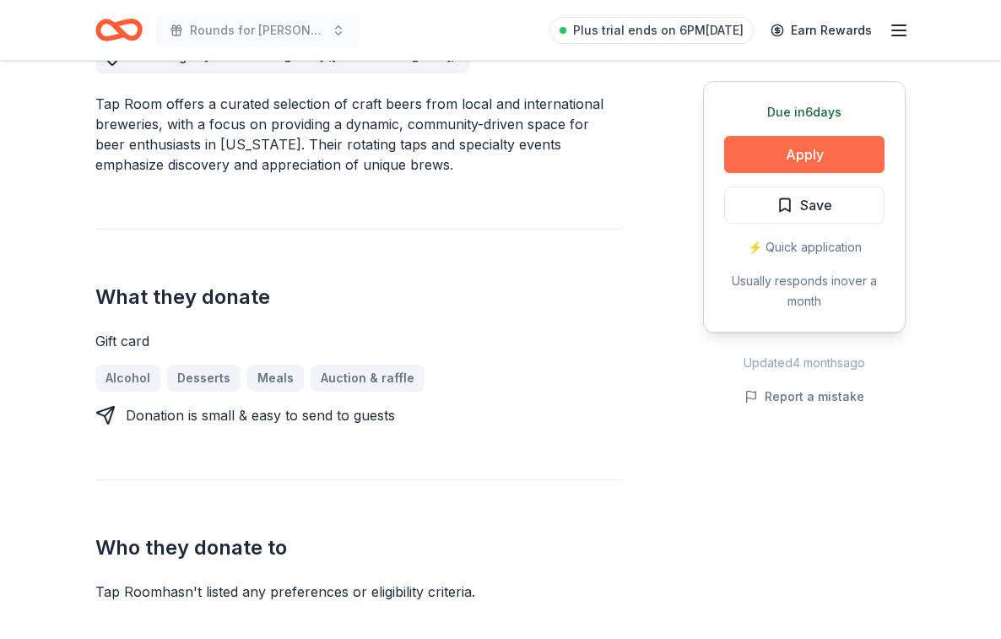
click at [843, 150] on button "Apply" at bounding box center [804, 154] width 160 height 37
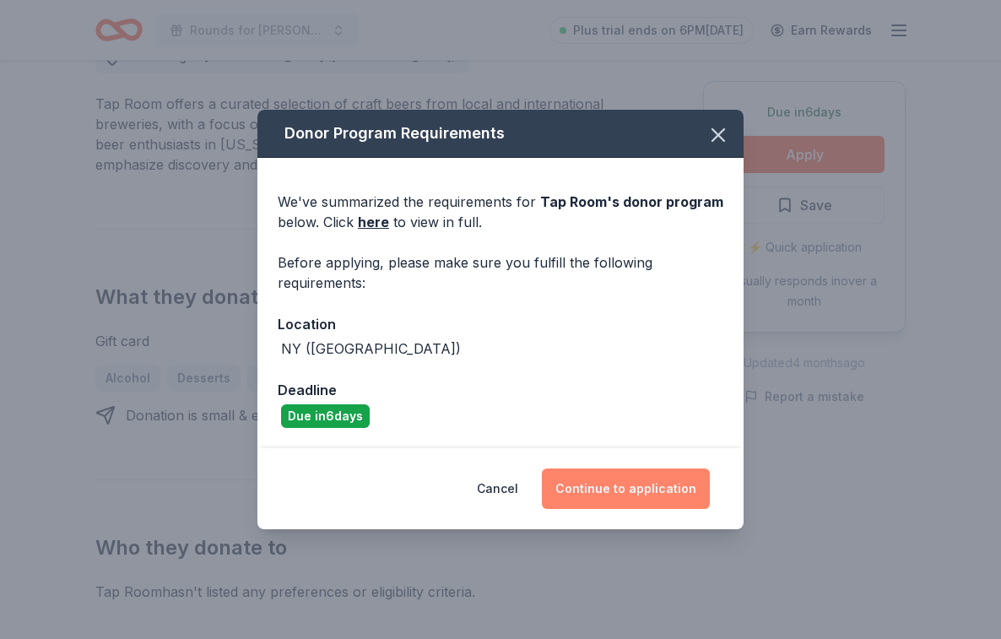
click at [614, 487] on button "Continue to application" at bounding box center [626, 488] width 168 height 41
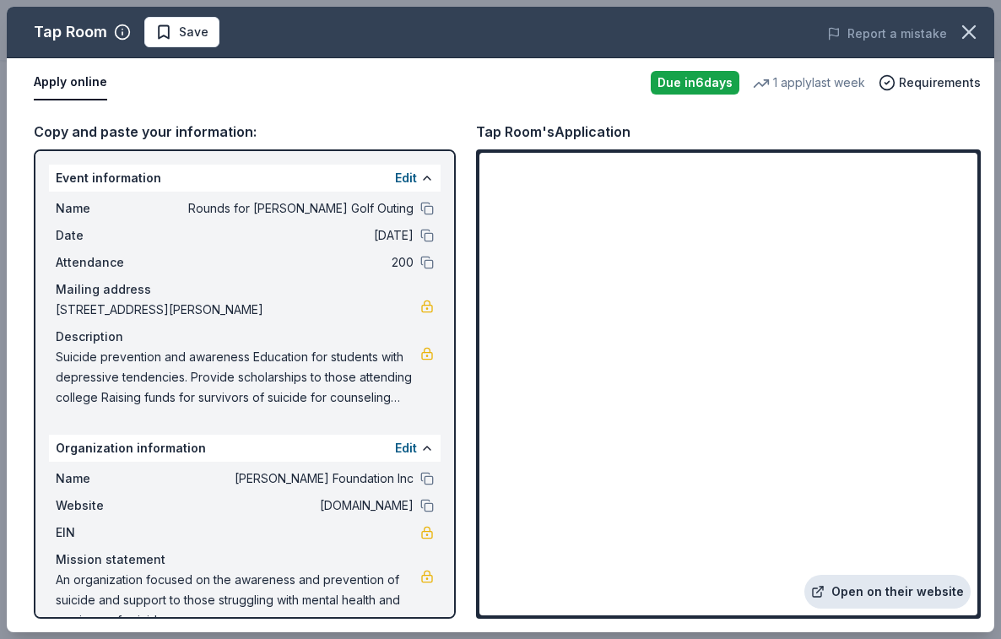
click at [861, 591] on link "Open on their website" at bounding box center [887, 592] width 166 height 34
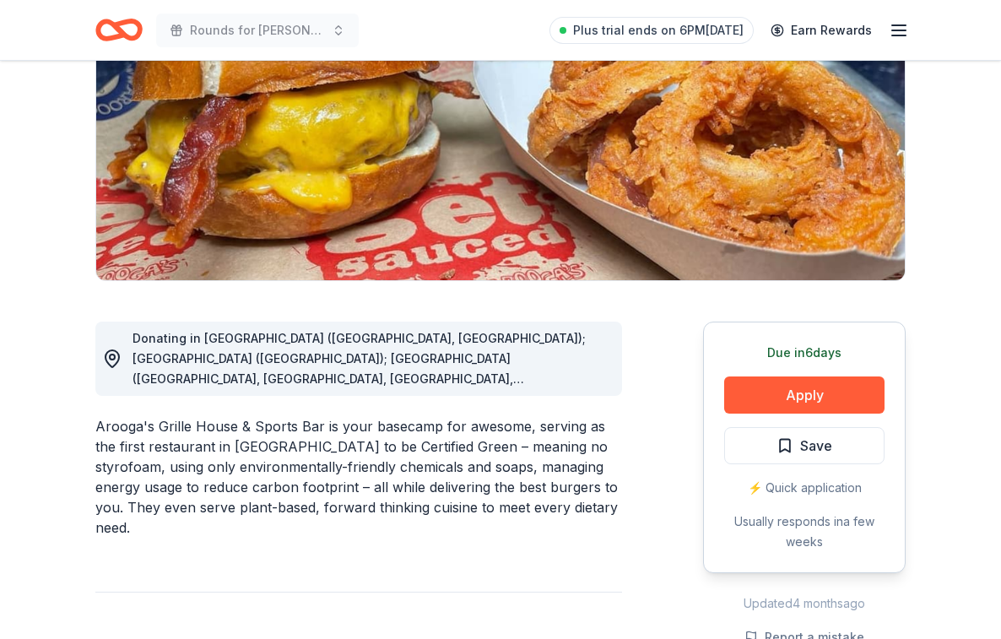
scroll to position [287, 0]
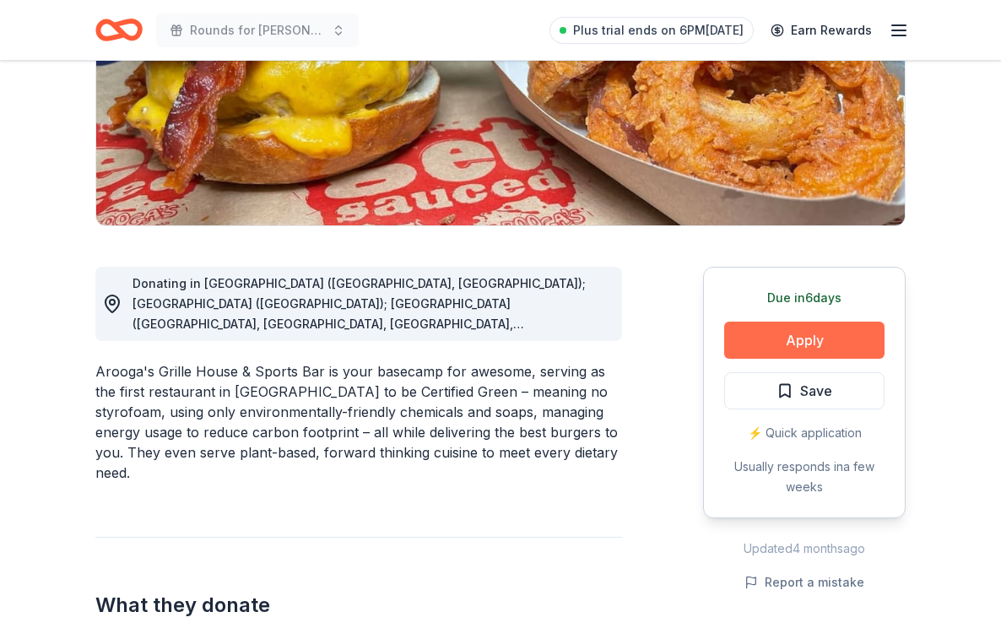
click at [829, 330] on button "Apply" at bounding box center [804, 339] width 160 height 37
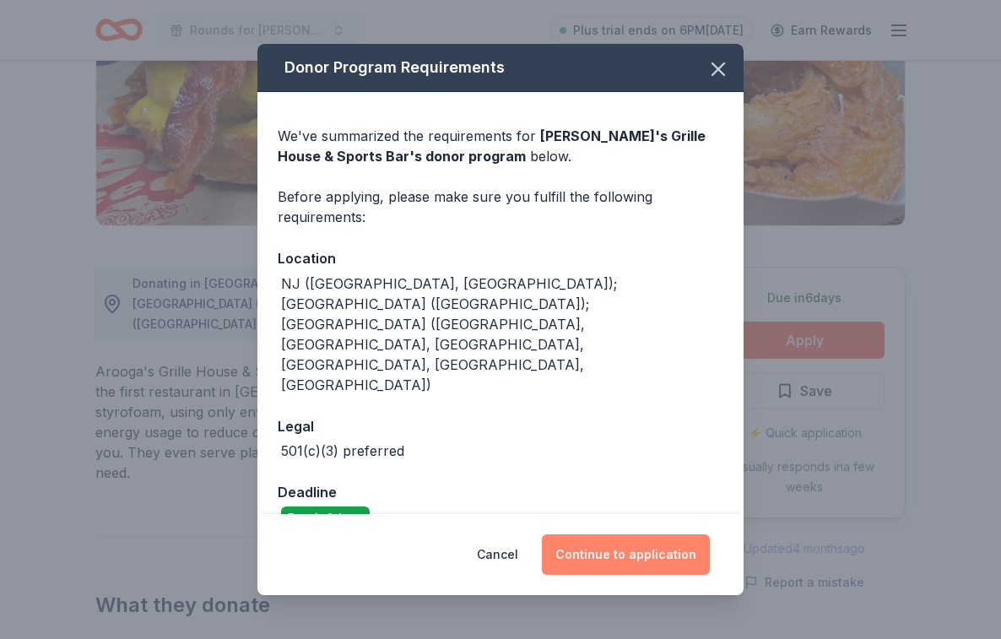
click at [592, 534] on button "Continue to application" at bounding box center [626, 554] width 168 height 41
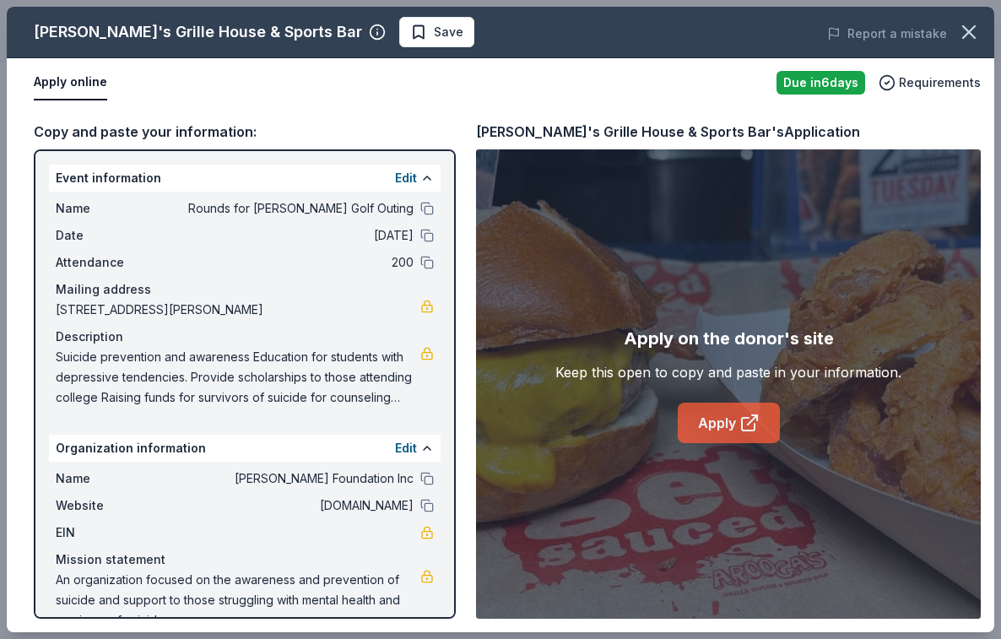
click at [737, 421] on link "Apply" at bounding box center [729, 422] width 102 height 41
click at [969, 25] on icon "button" at bounding box center [969, 32] width 24 height 24
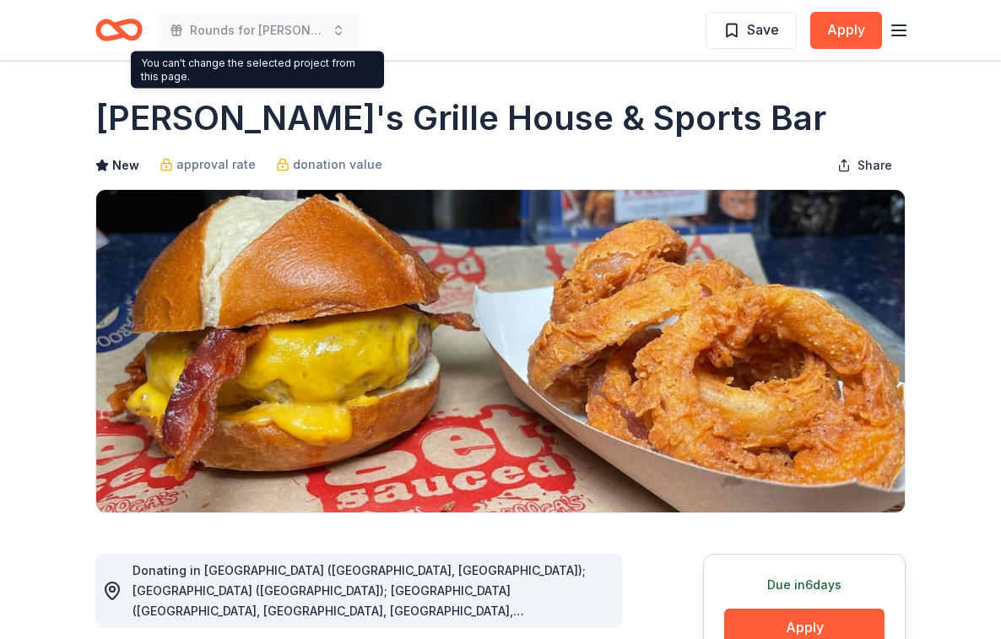
scroll to position [0, 0]
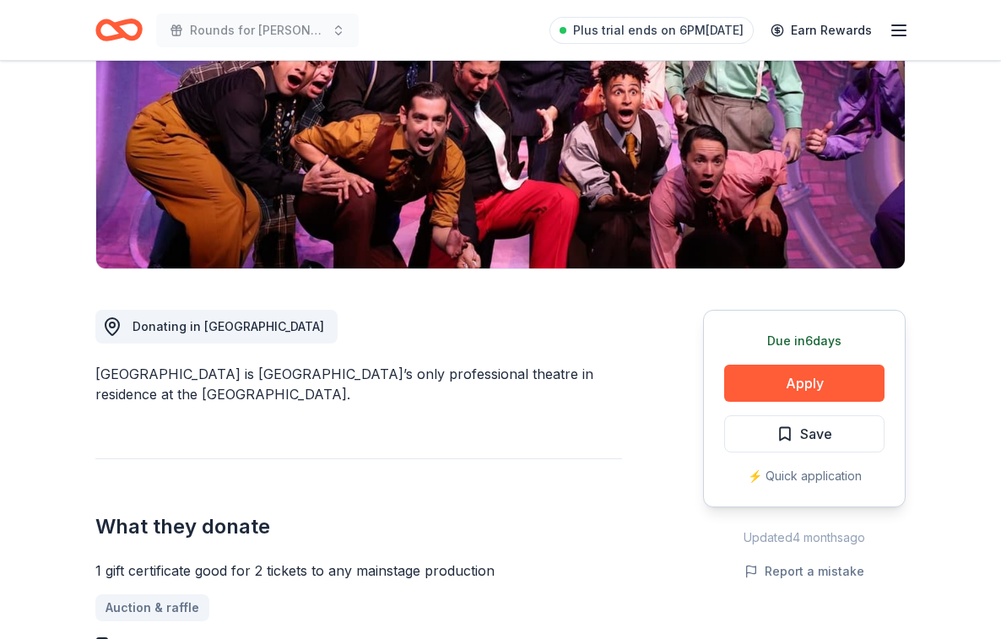
scroll to position [261, 0]
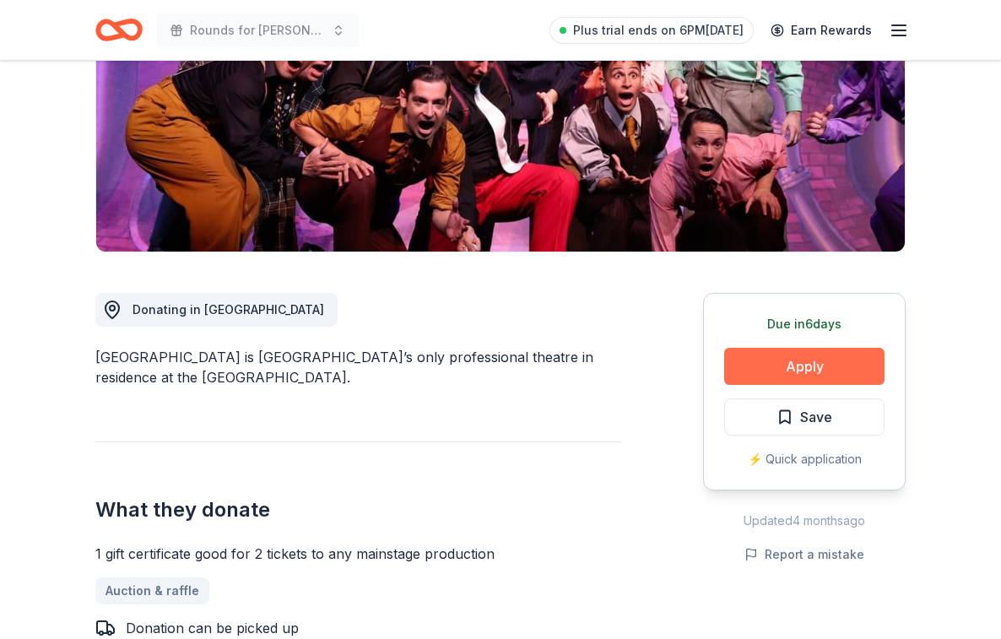
click at [805, 352] on button "Apply" at bounding box center [804, 366] width 160 height 37
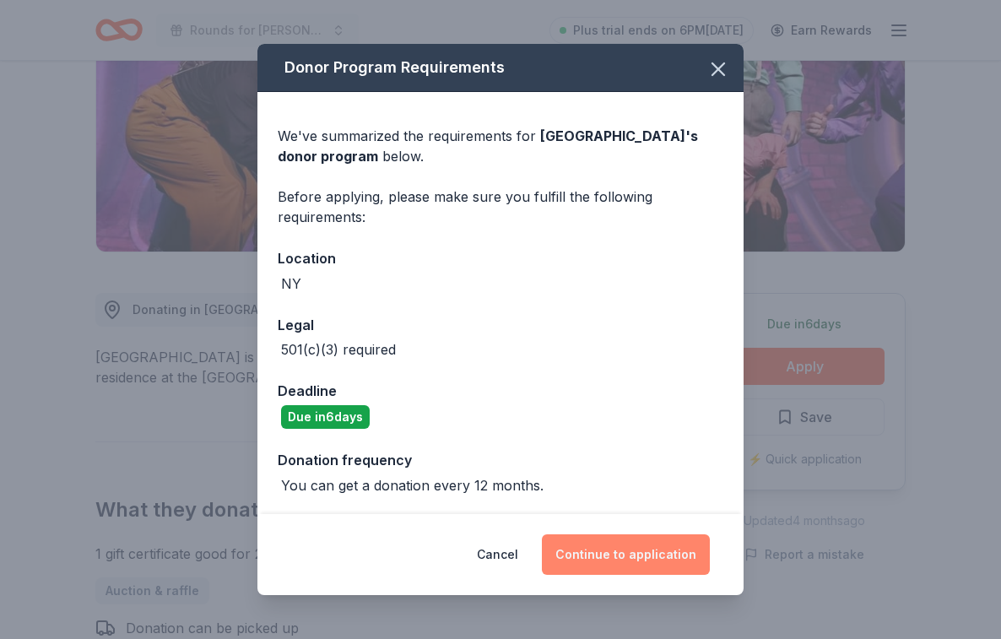
click at [669, 554] on button "Continue to application" at bounding box center [626, 554] width 168 height 41
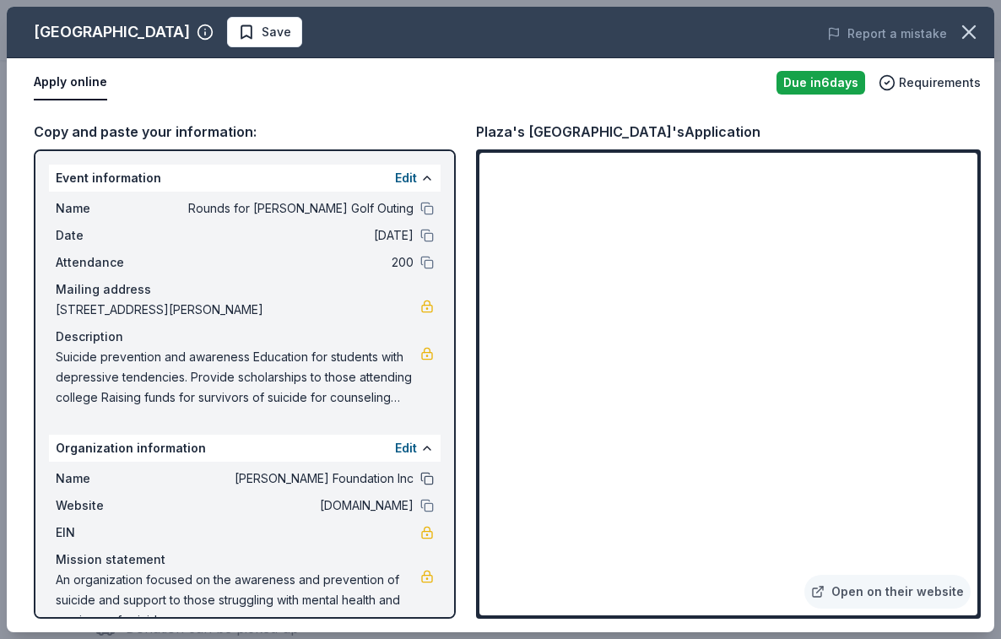
click at [427, 476] on button at bounding box center [427, 479] width 14 height 14
click at [427, 206] on button at bounding box center [427, 209] width 14 height 14
click at [428, 235] on button at bounding box center [427, 236] width 14 height 14
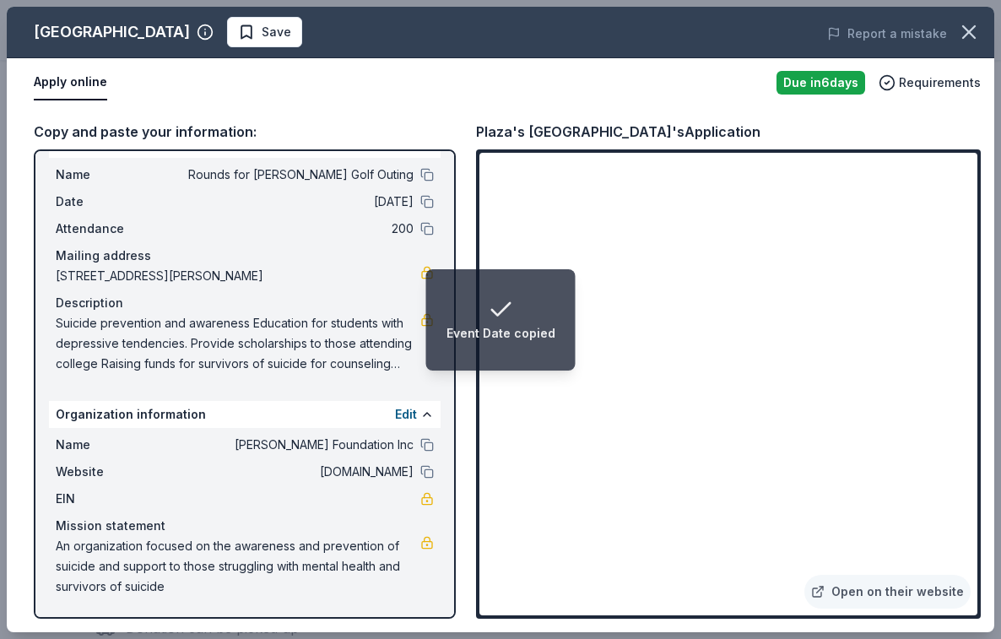
scroll to position [34, 0]
drag, startPoint x: 55, startPoint y: 527, endPoint x: 228, endPoint y: 570, distance: 178.5
click at [247, 571] on div "Name Robert Stingo Foundation Inc Website Roundsforrobbie.com EIN Mission state…" at bounding box center [245, 516] width 392 height 176
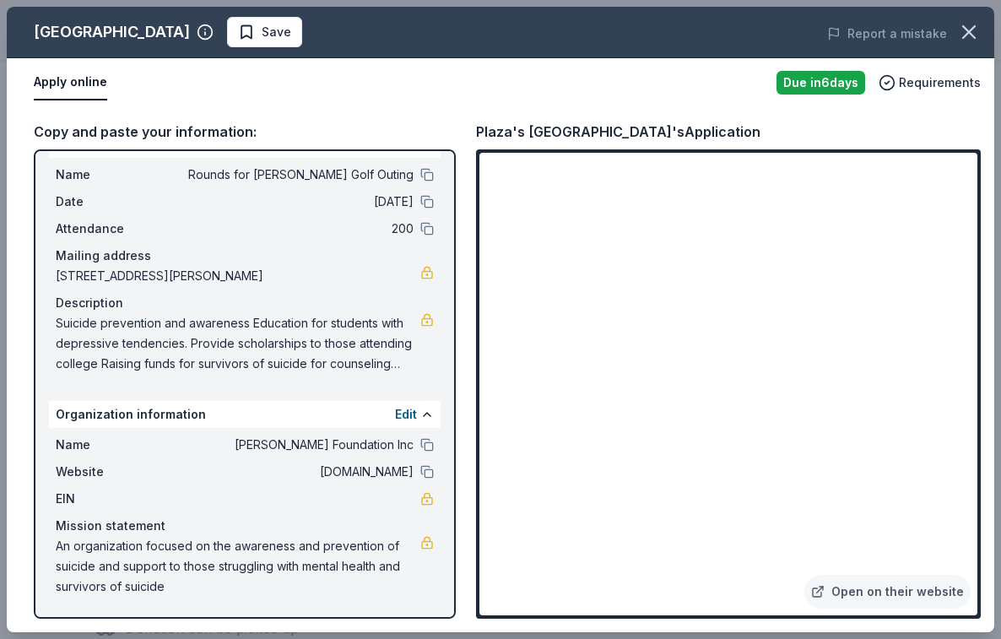
drag, startPoint x: 55, startPoint y: 544, endPoint x: 252, endPoint y: 586, distance: 201.9
click at [252, 586] on div "Name Robert Stingo Foundation Inc Website Roundsforrobbie.com EIN Mission state…" at bounding box center [245, 516] width 392 height 176
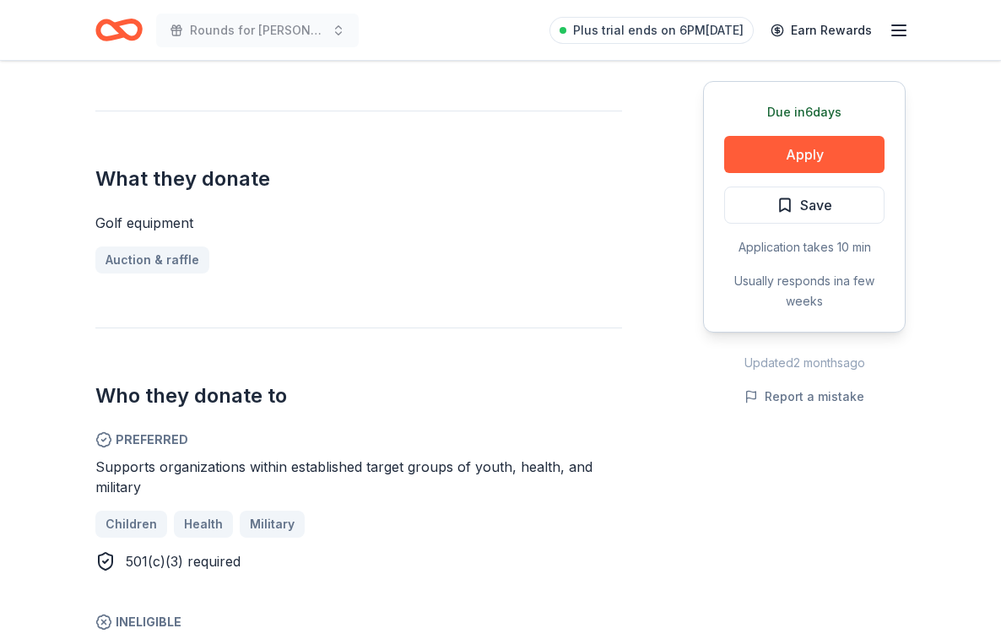
scroll to position [621, 0]
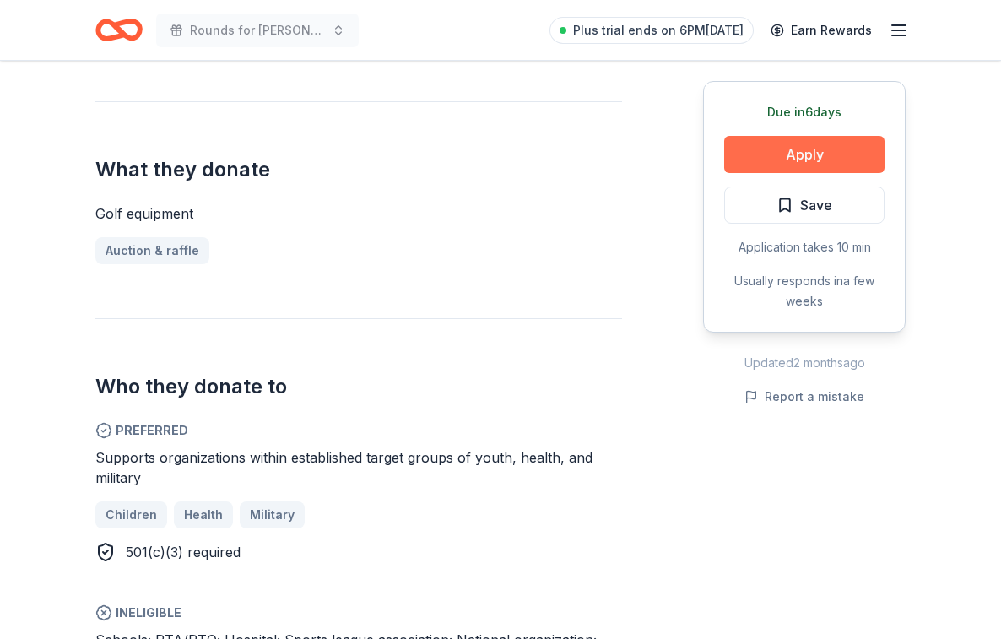
click at [814, 153] on button "Apply" at bounding box center [804, 154] width 160 height 37
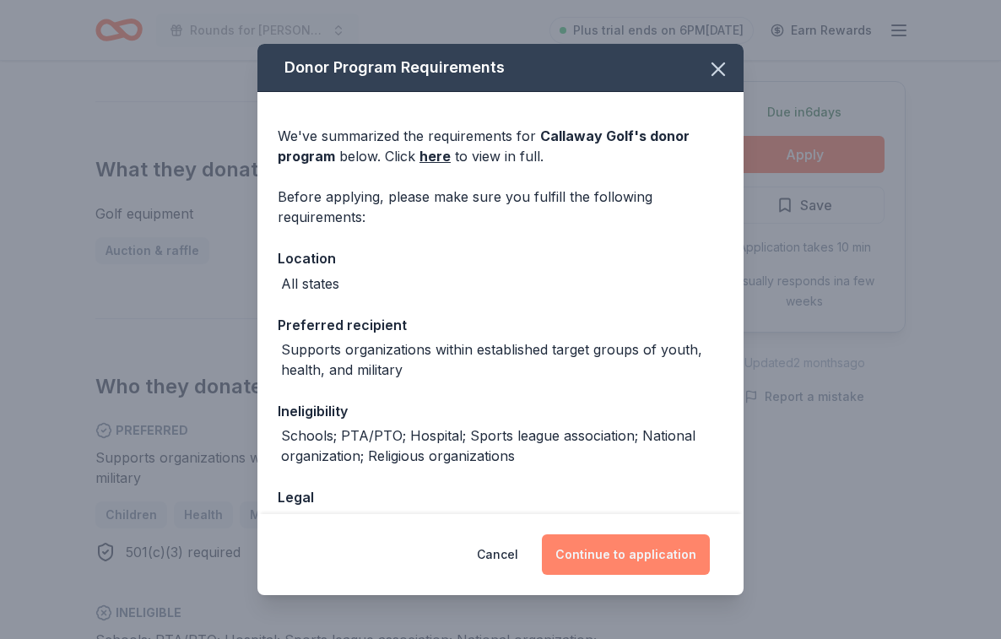
click at [628, 559] on button "Continue to application" at bounding box center [626, 554] width 168 height 41
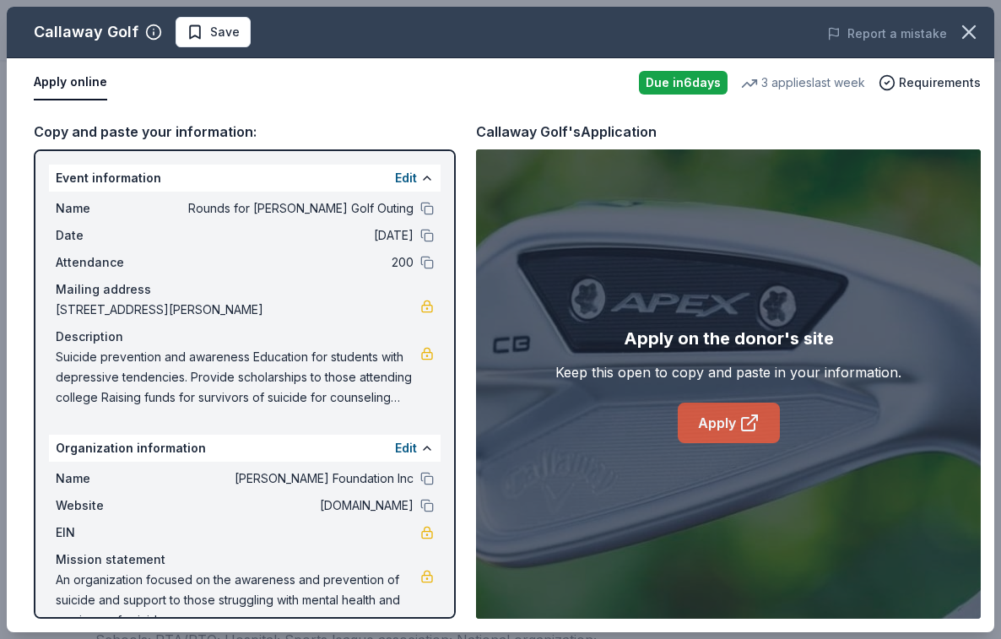
click at [737, 424] on link "Apply" at bounding box center [729, 422] width 102 height 41
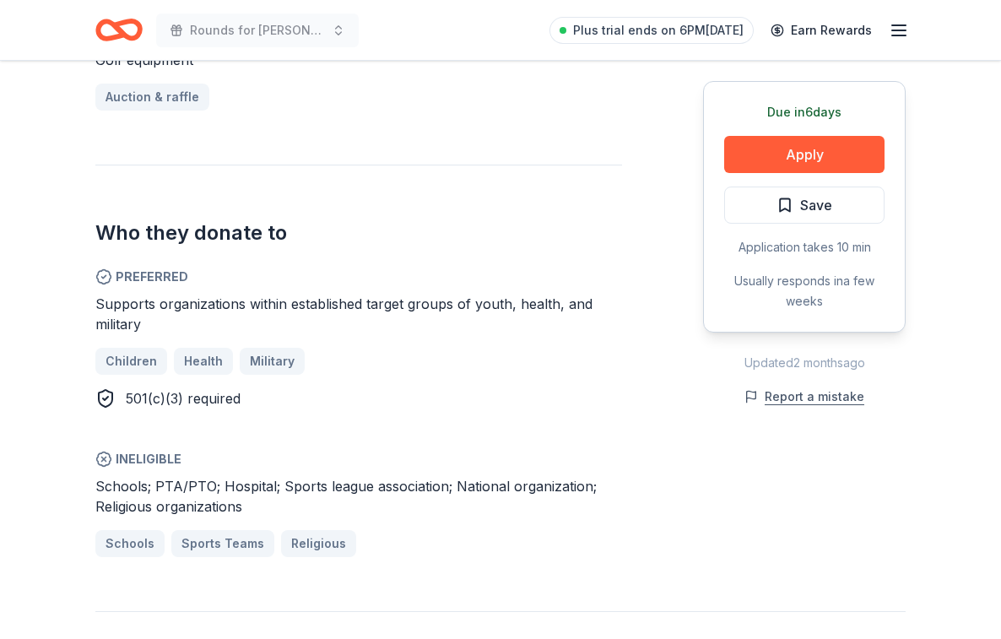
scroll to position [763, 0]
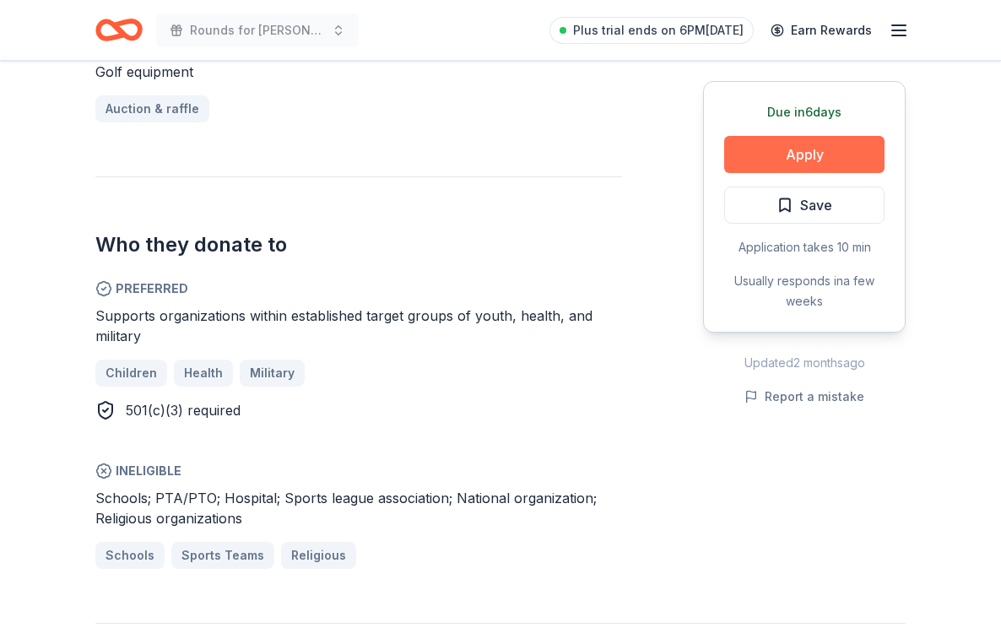
click at [834, 150] on button "Apply" at bounding box center [804, 154] width 160 height 37
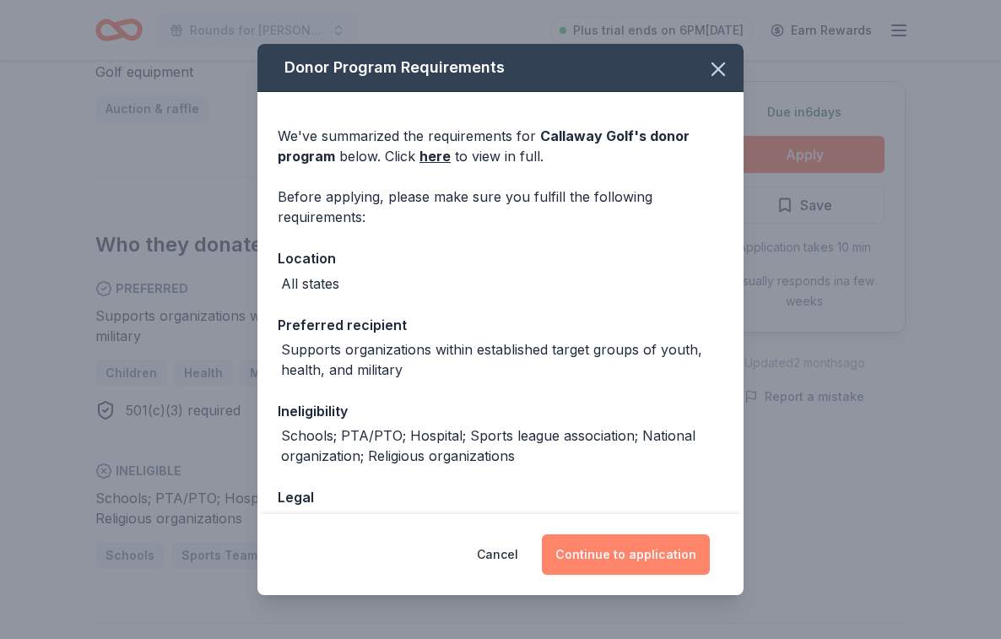
click at [613, 554] on button "Continue to application" at bounding box center [626, 554] width 168 height 41
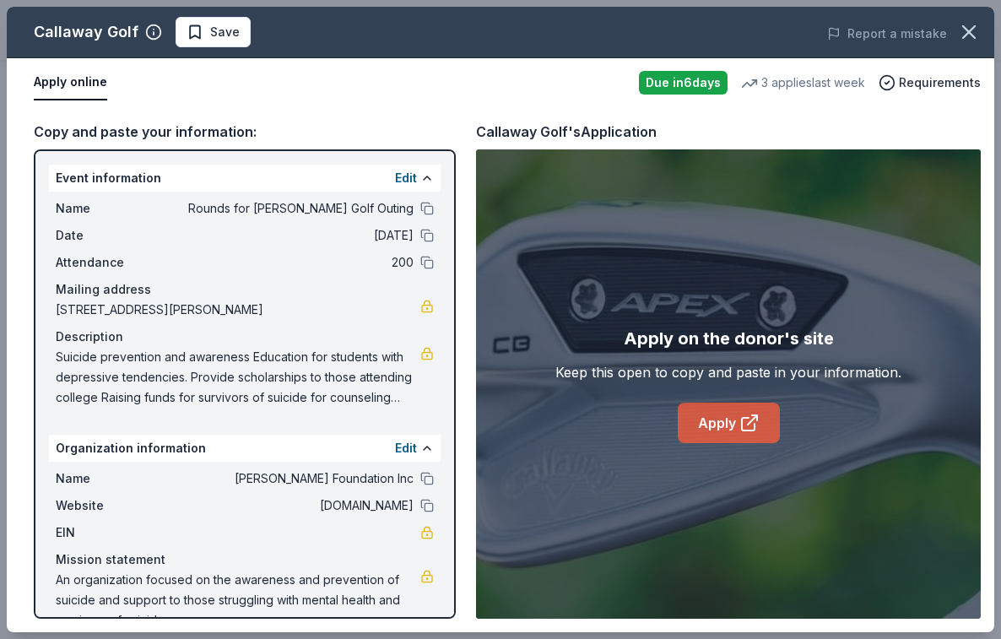
click at [734, 413] on link "Apply" at bounding box center [729, 422] width 102 height 41
